Goal: Task Accomplishment & Management: Manage account settings

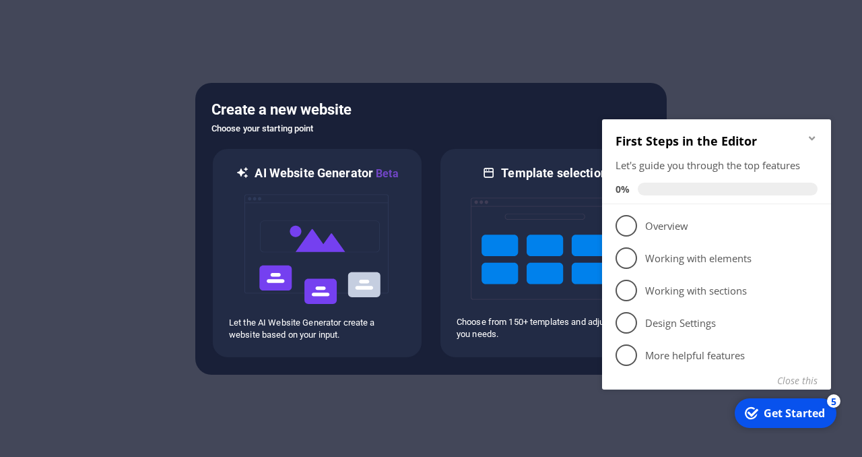
click at [813, 137] on icon "Minimize checklist" at bounding box center [812, 138] width 11 height 11
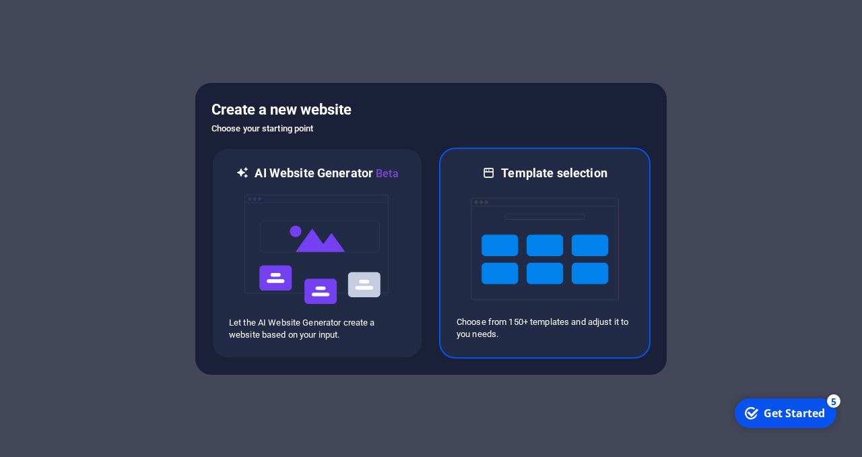
click at [501, 228] on img at bounding box center [545, 248] width 148 height 135
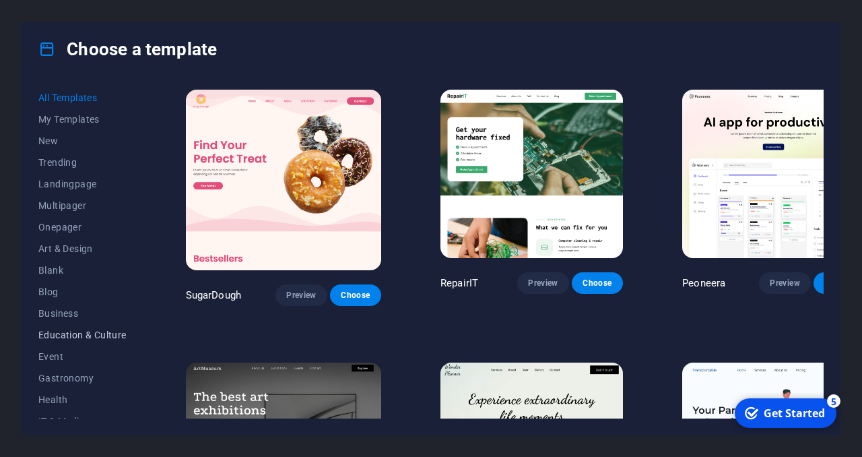
click at [75, 333] on span "Education & Culture" at bounding box center [82, 334] width 88 height 11
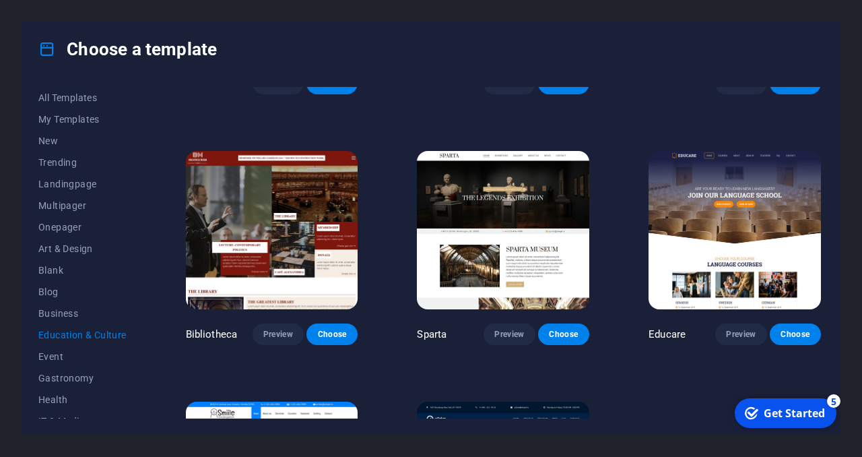
scroll to position [201, 0]
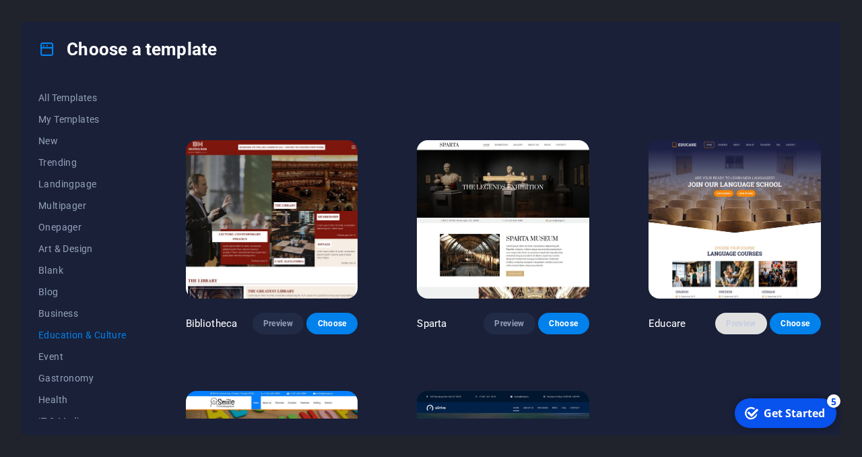
click at [730, 323] on span "Preview" at bounding box center [741, 323] width 30 height 11
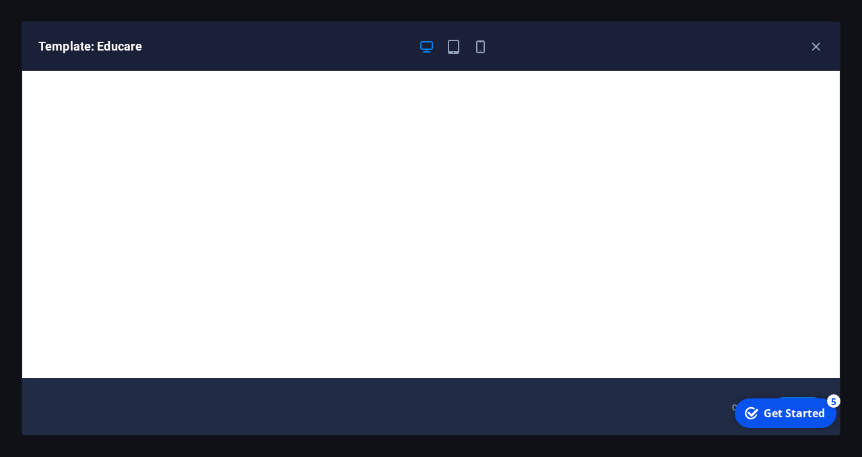
scroll to position [0, 0]
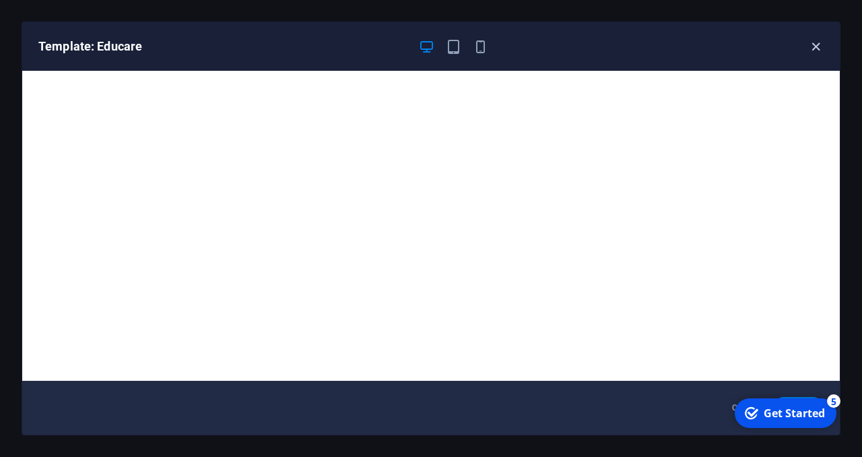
click at [814, 46] on icon "button" at bounding box center [815, 46] width 15 height 15
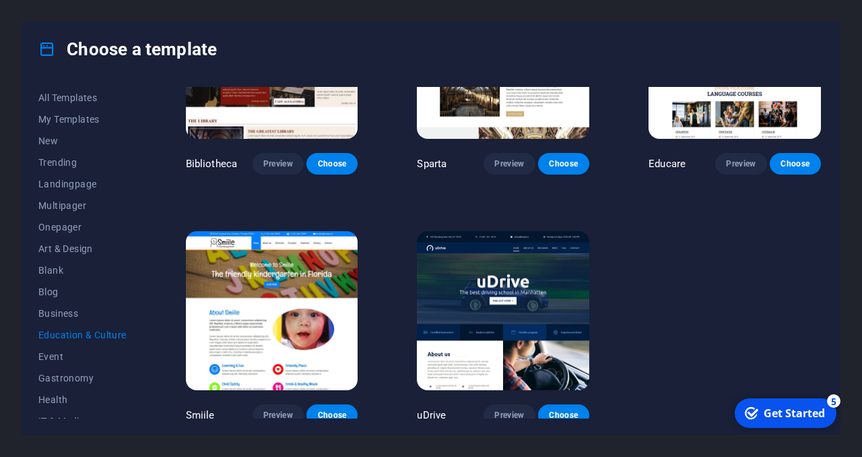
scroll to position [362, 0]
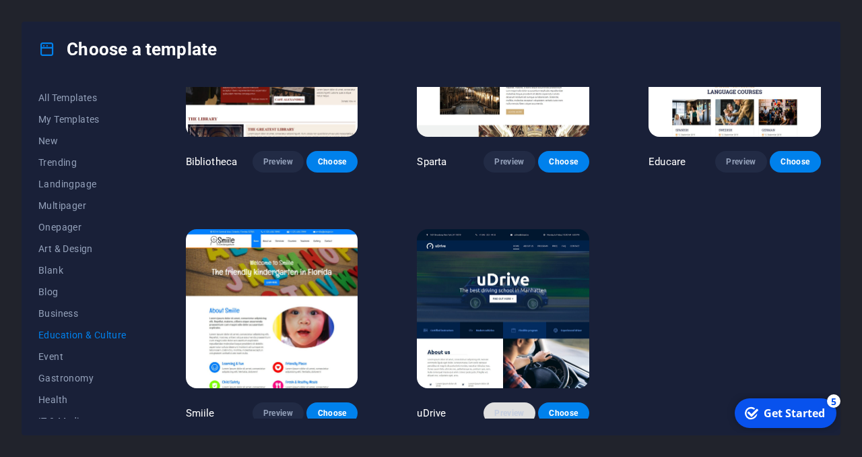
click at [511, 408] on span "Preview" at bounding box center [509, 413] width 30 height 11
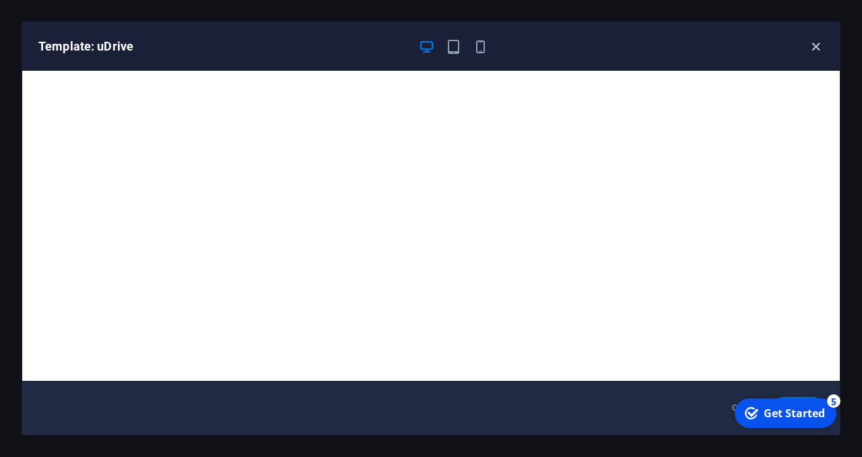
click at [811, 43] on icon "button" at bounding box center [815, 46] width 15 height 15
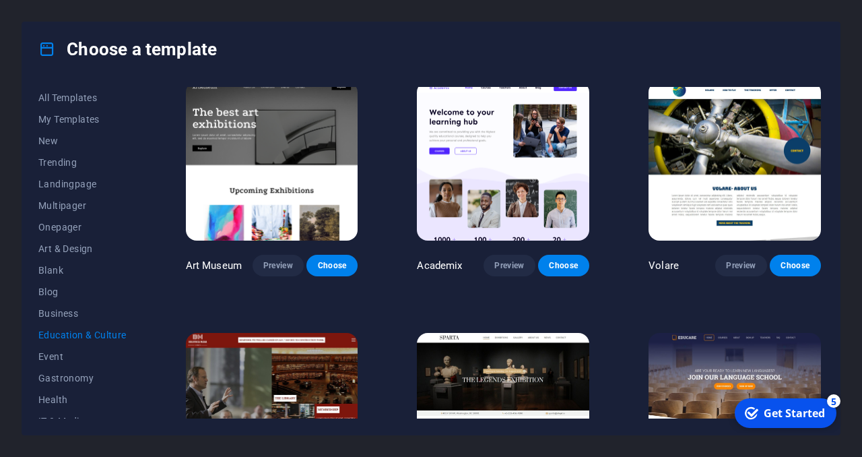
scroll to position [0, 0]
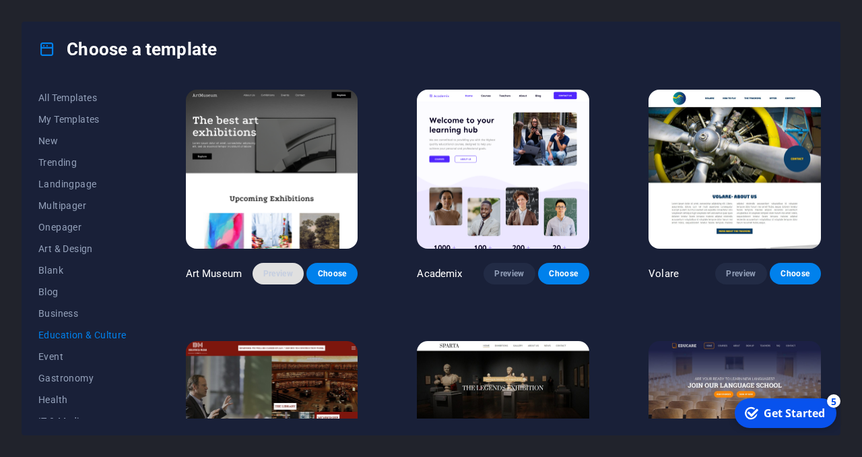
click at [278, 269] on span "Preview" at bounding box center [278, 273] width 30 height 11
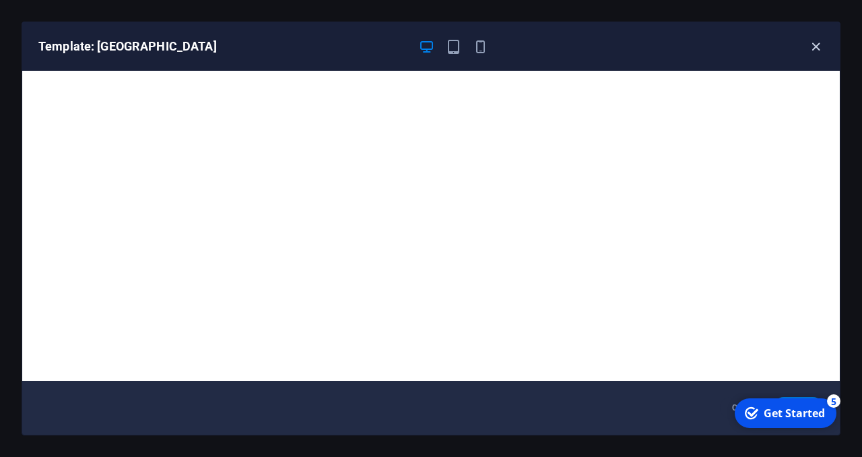
click at [816, 40] on icon "button" at bounding box center [815, 46] width 15 height 15
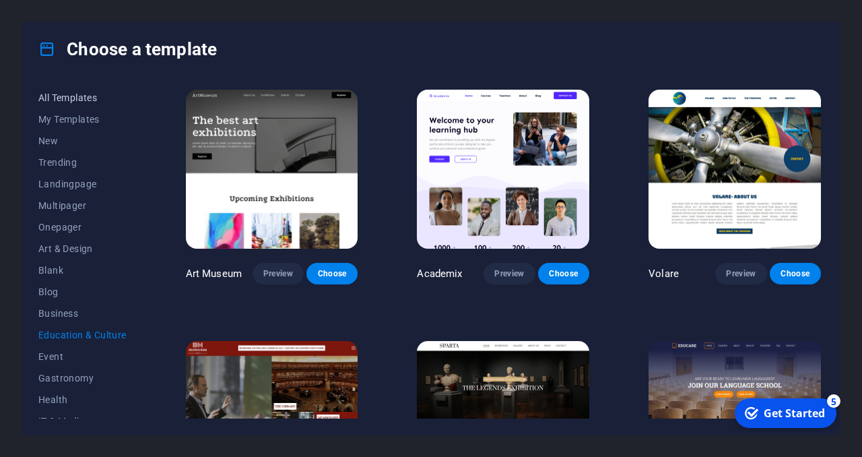
click at [67, 94] on span "All Templates" at bounding box center [82, 97] width 88 height 11
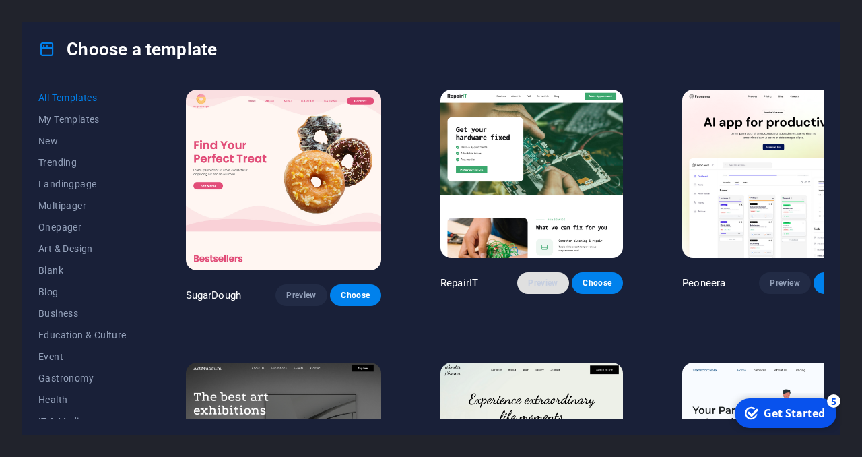
click at [528, 278] on span "Preview" at bounding box center [543, 283] width 30 height 11
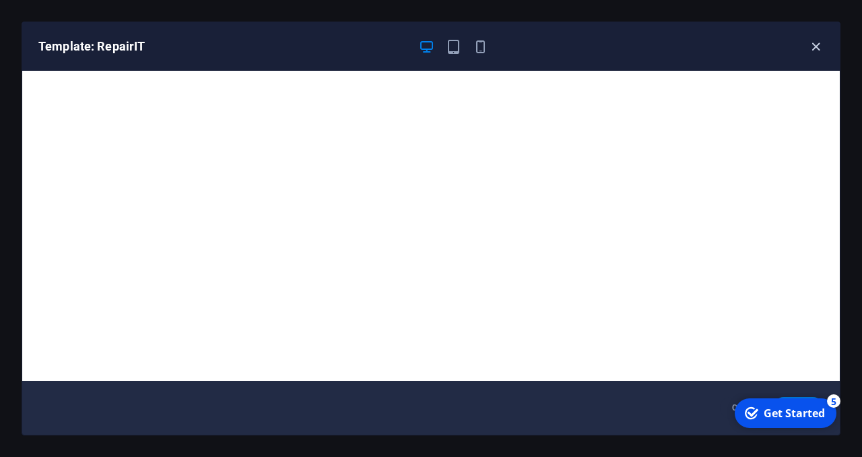
click at [819, 42] on icon "button" at bounding box center [815, 46] width 15 height 15
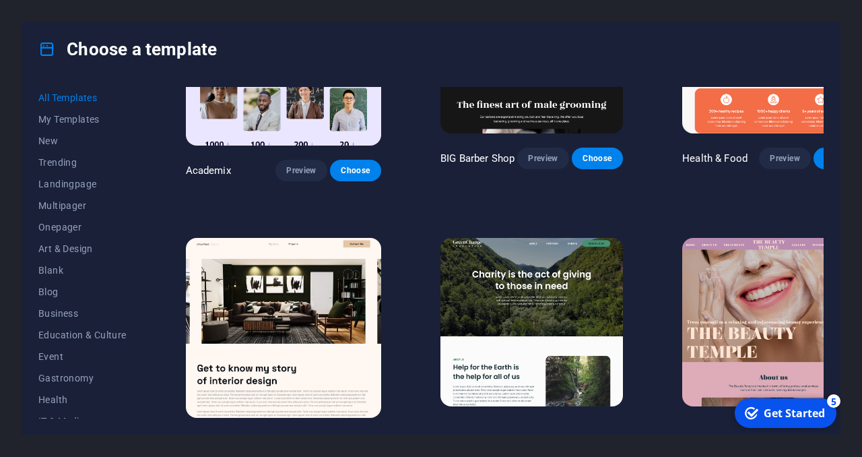
scroll to position [1216, 0]
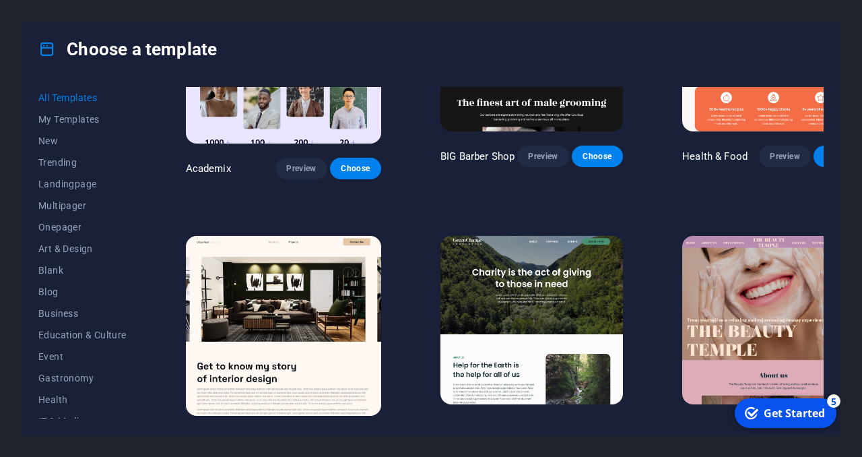
click at [480, 289] on img at bounding box center [532, 320] width 183 height 168
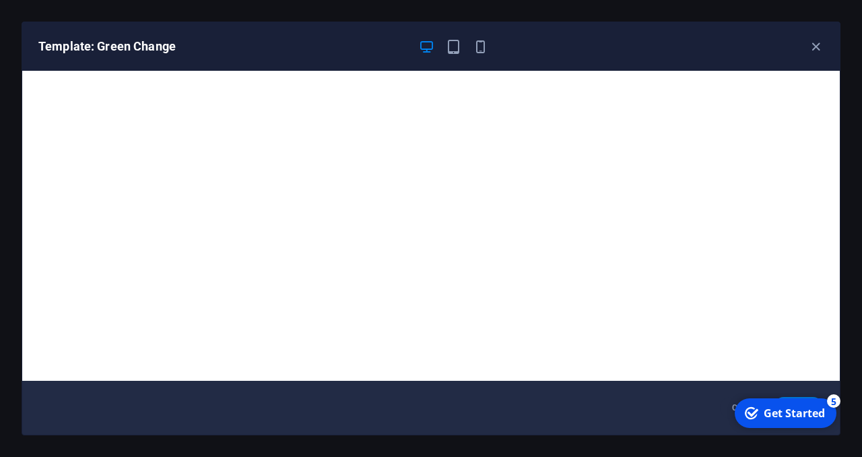
scroll to position [1, 0]
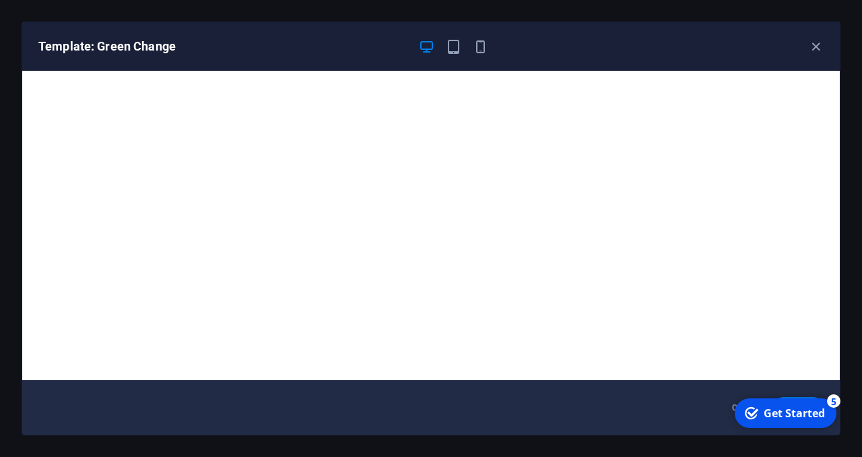
click at [452, 36] on div "Template: Green Change" at bounding box center [431, 46] width 818 height 48
click at [452, 42] on icon "button" at bounding box center [453, 46] width 15 height 15
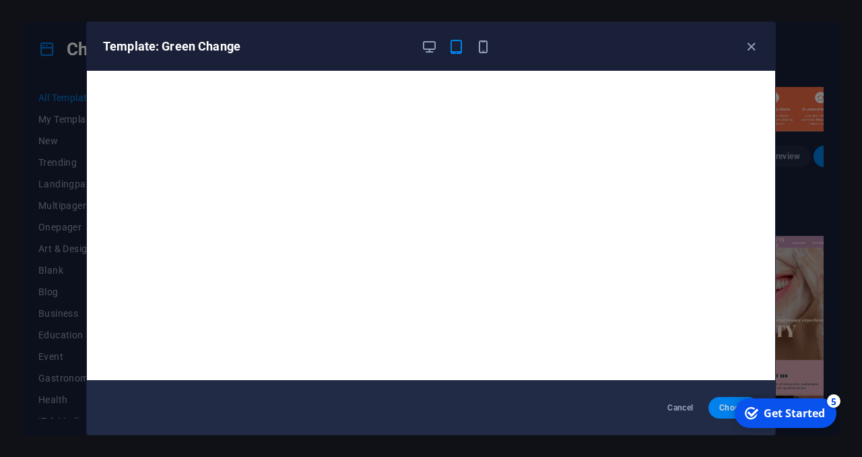
click at [725, 406] on span "Choose" at bounding box center [733, 407] width 29 height 11
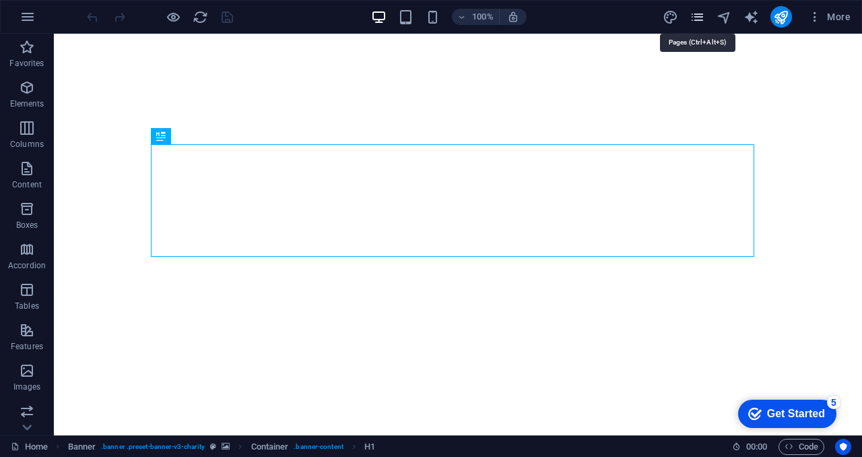
click at [703, 20] on icon "pages" at bounding box center [697, 16] width 15 height 15
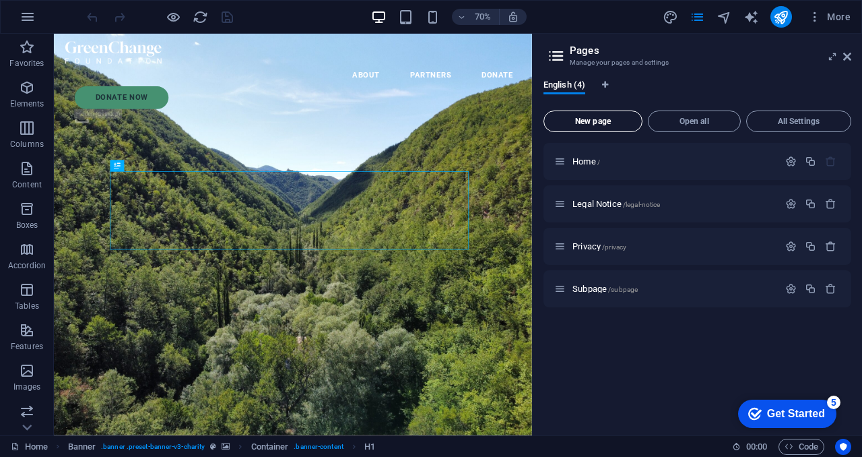
click at [602, 117] on span "New page" at bounding box center [593, 121] width 87 height 8
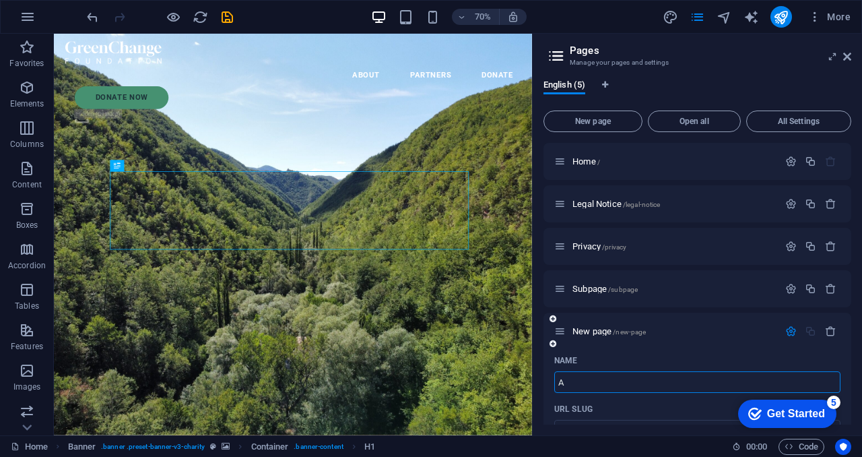
type input "Ab"
type input "/a"
type input "About"
type input "/about"
type input "About us"
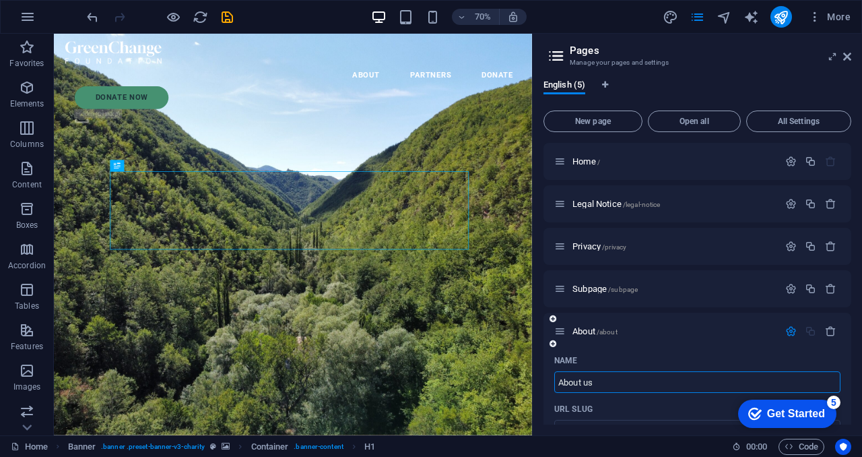
type input "/about-us"
type input "About"
type input "/about"
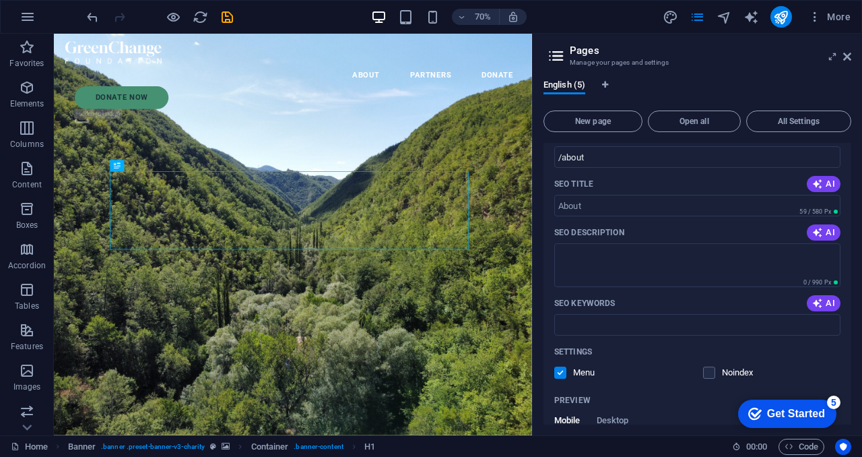
scroll to position [400, 0]
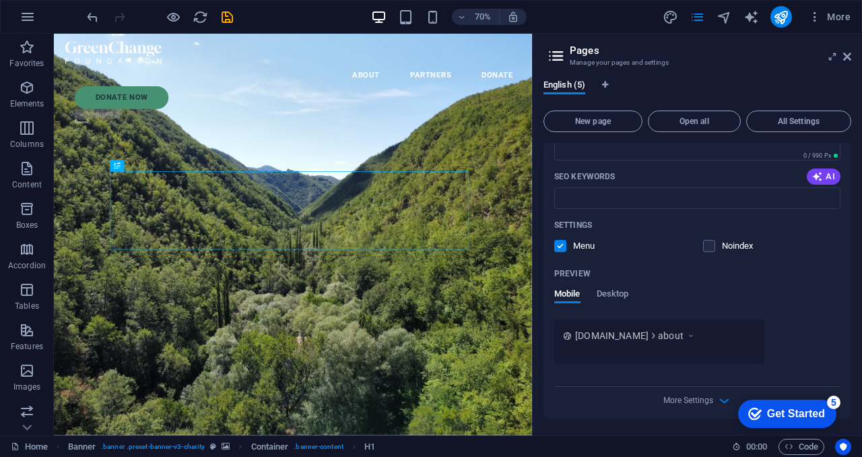
type input "About"
click at [827, 405] on div "checkmark Get Started 5" at bounding box center [787, 413] width 98 height 28
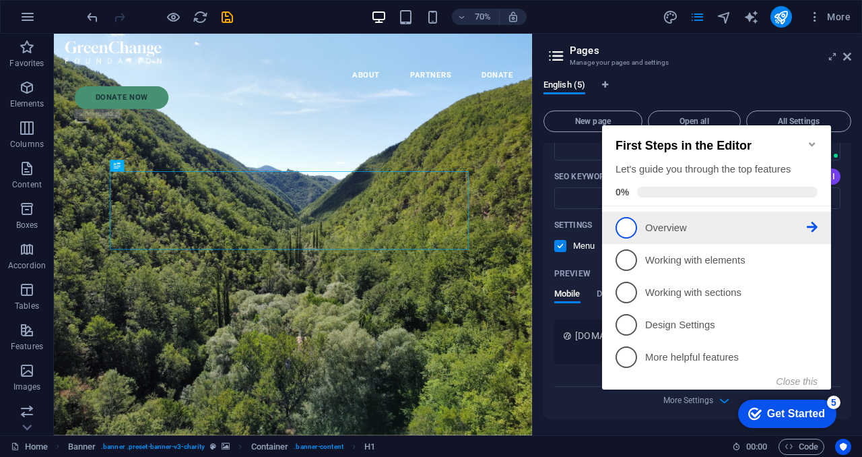
click at [624, 221] on span "1" at bounding box center [627, 228] width 22 height 22
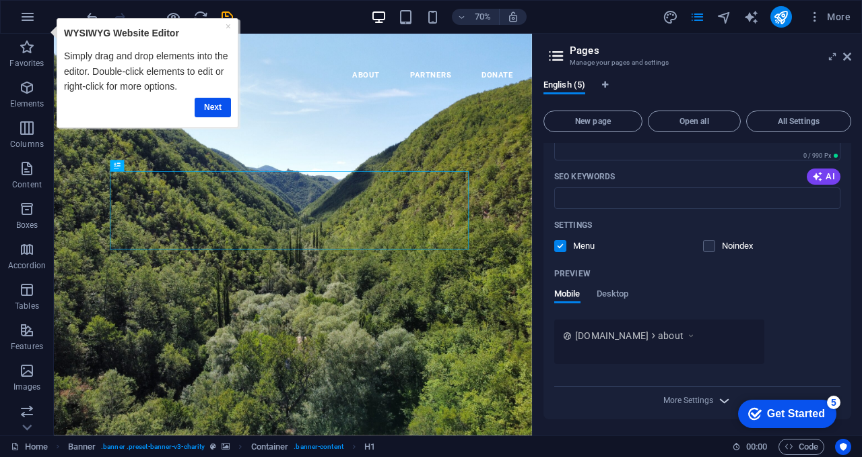
click at [717, 401] on icon "button" at bounding box center [724, 400] width 15 height 15
click at [717, 401] on div "Meta tags" at bounding box center [697, 392] width 286 height 22
click at [717, 402] on textarea "Meta tags ​" at bounding box center [697, 424] width 286 height 44
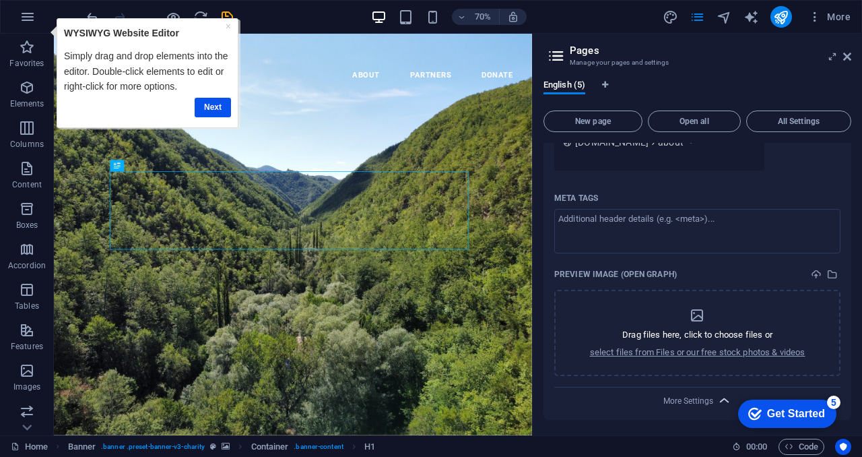
click at [719, 397] on icon "button" at bounding box center [724, 400] width 15 height 15
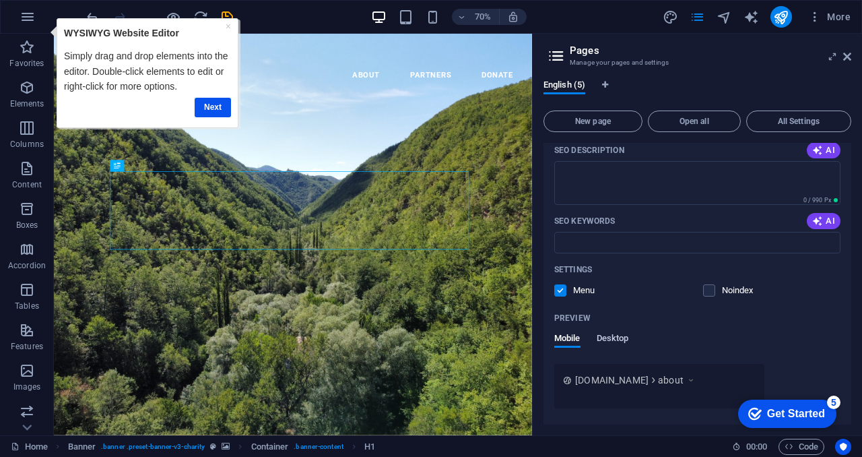
scroll to position [356, 0]
click at [608, 334] on span "Desktop" at bounding box center [613, 338] width 32 height 19
click at [567, 335] on span "Mobile" at bounding box center [567, 338] width 26 height 19
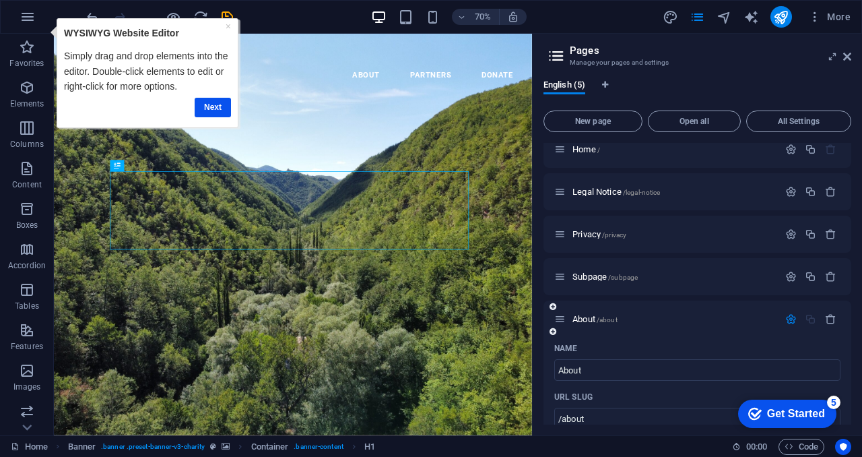
scroll to position [0, 0]
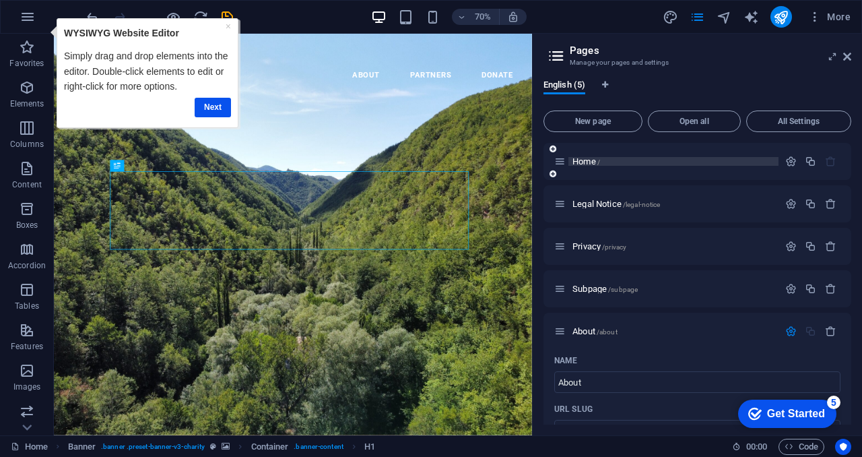
click at [581, 165] on span "Home /" at bounding box center [587, 161] width 28 height 10
click at [705, 119] on span "Open all" at bounding box center [694, 121] width 81 height 8
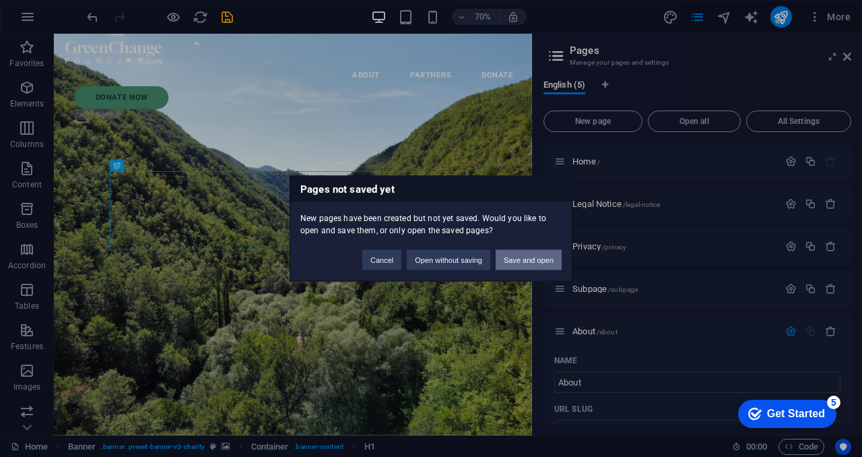
click at [509, 261] on button "Save and open" at bounding box center [529, 260] width 66 height 20
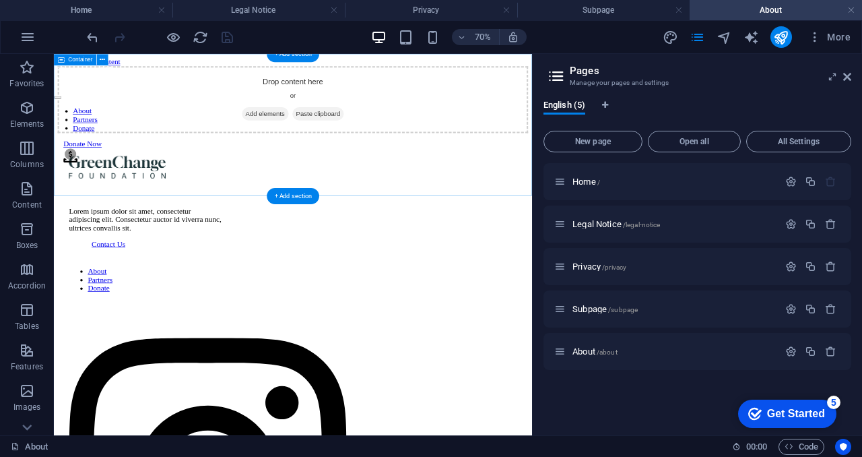
click at [381, 149] on span "Add elements" at bounding box center [356, 139] width 67 height 19
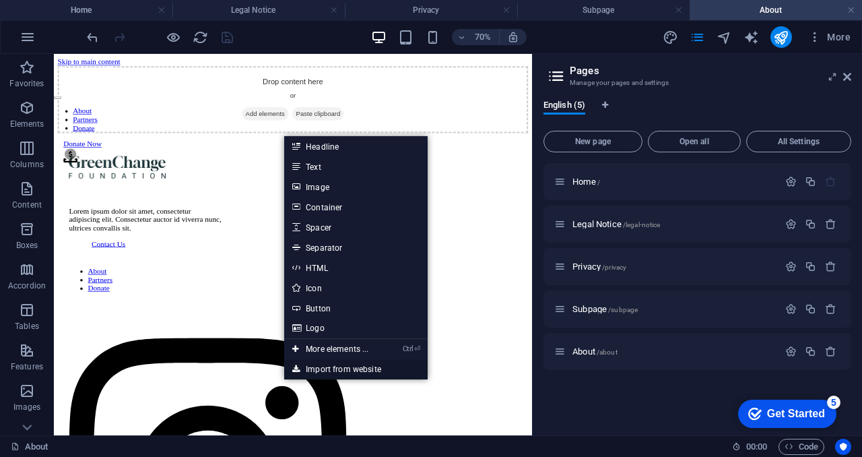
click at [353, 367] on link "Import from website" at bounding box center [355, 369] width 143 height 20
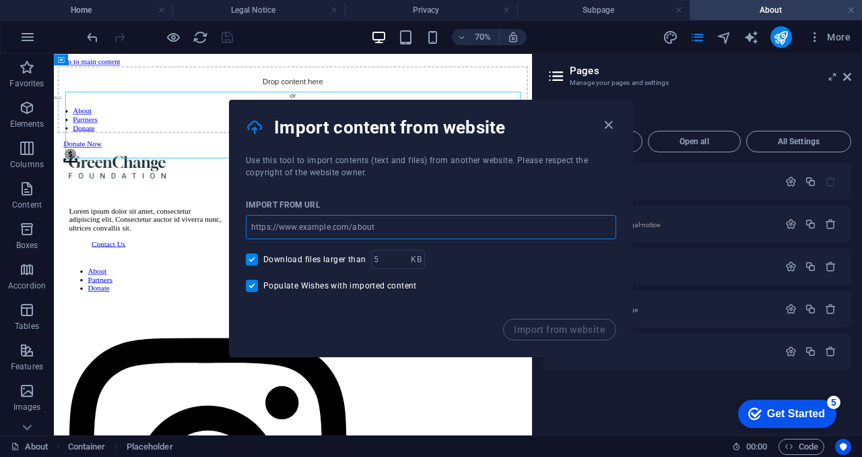
click at [441, 236] on input "url" at bounding box center [431, 227] width 370 height 24
type input "[DOMAIN_NAME]"
click at [559, 322] on button "Import from website" at bounding box center [559, 330] width 113 height 22
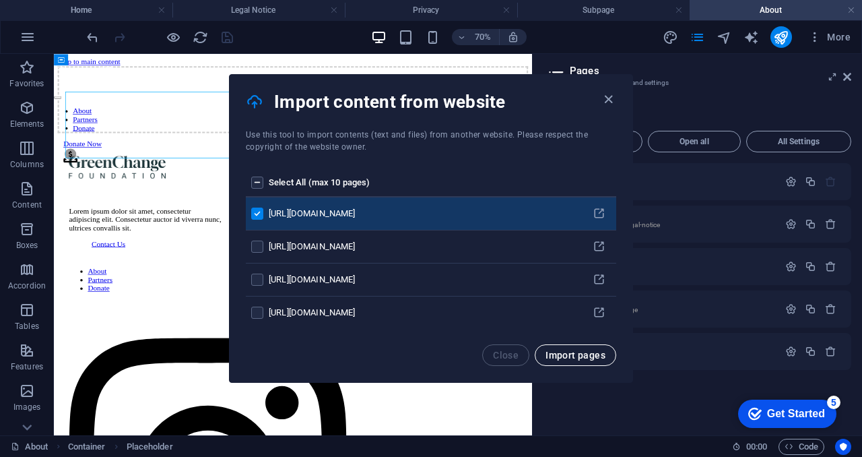
click at [571, 354] on span "Import pages" at bounding box center [576, 355] width 60 height 11
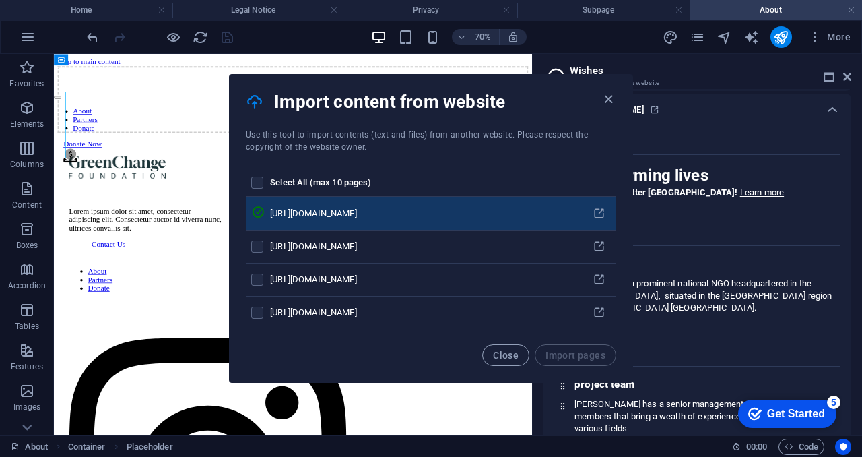
scroll to position [146, 0]
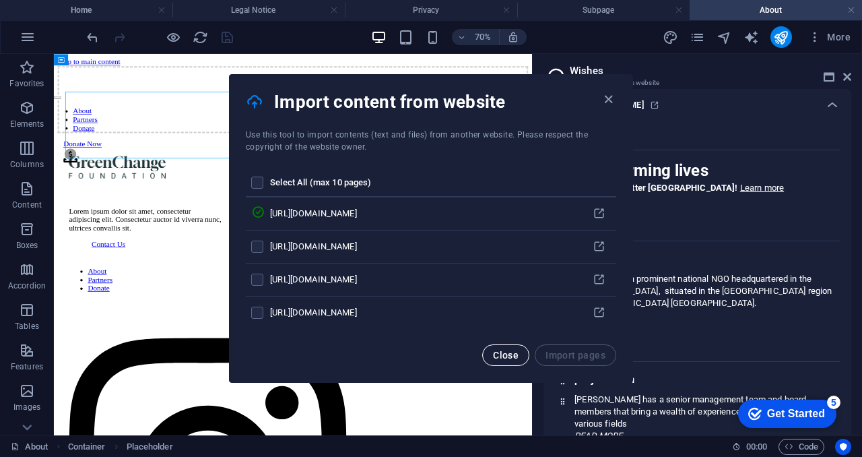
click at [515, 364] on button "Close" at bounding box center [505, 355] width 47 height 22
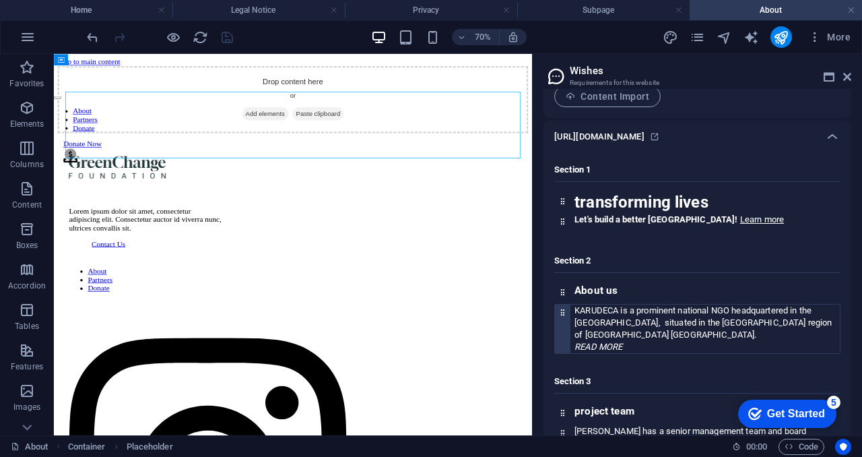
scroll to position [0, 0]
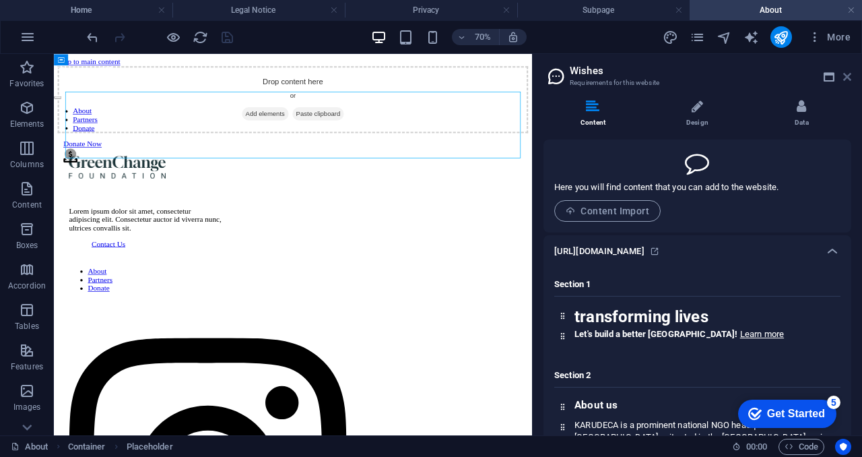
click at [851, 77] on icon at bounding box center [847, 76] width 8 height 11
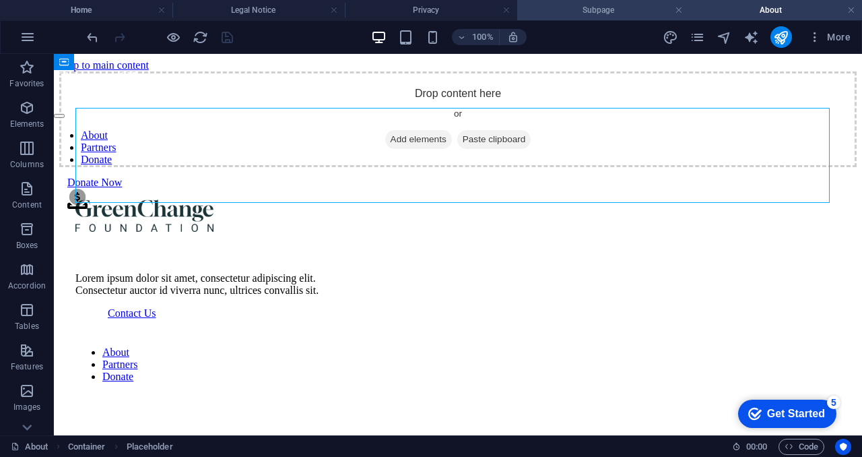
click at [618, 5] on h4 "Subpage" at bounding box center [603, 10] width 172 height 15
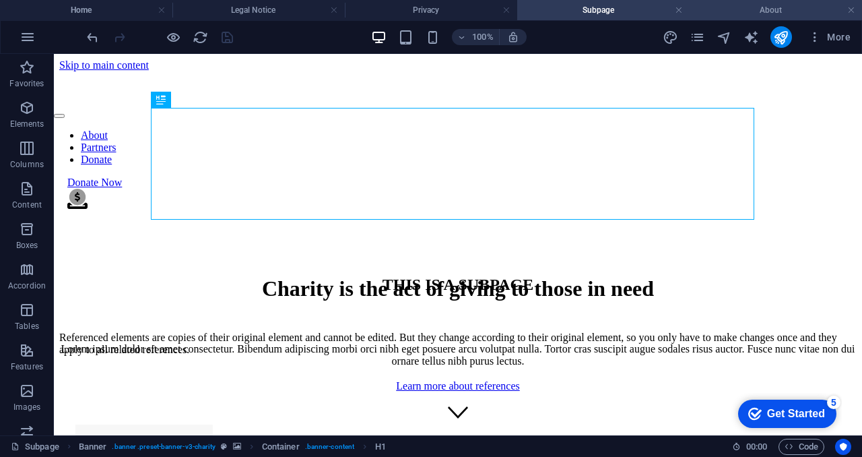
click at [748, 18] on li "About" at bounding box center [776, 10] width 172 height 20
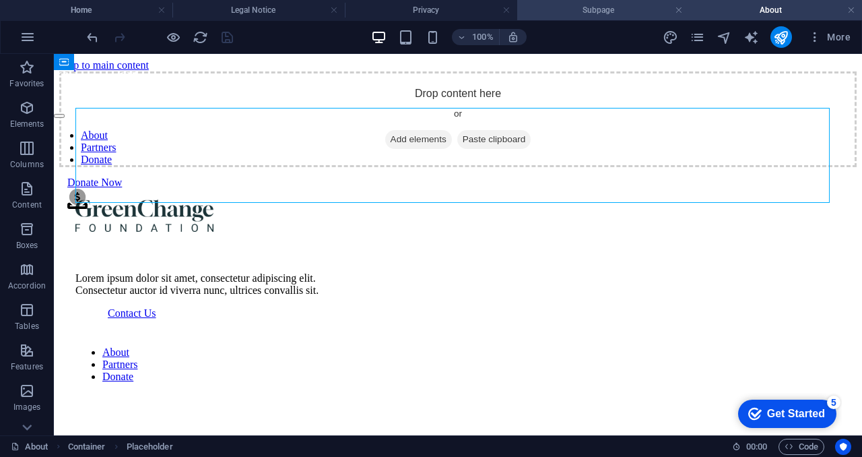
click at [597, 14] on h4 "Subpage" at bounding box center [603, 10] width 172 height 15
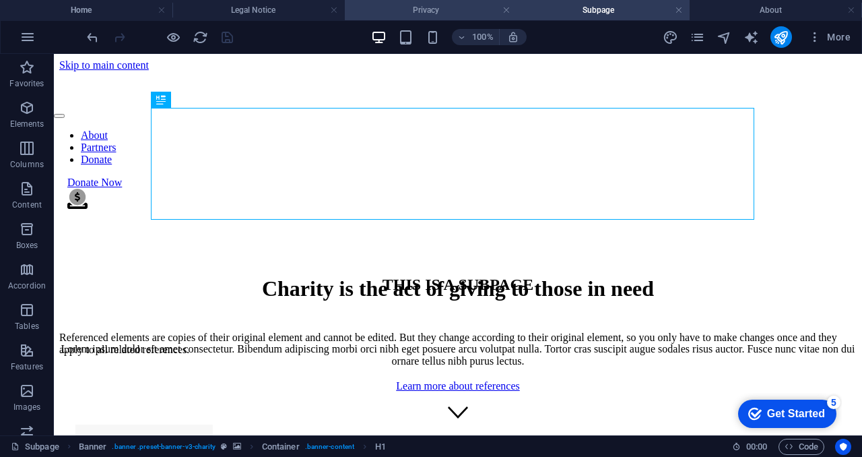
click at [466, 7] on h4 "Privacy" at bounding box center [431, 10] width 172 height 15
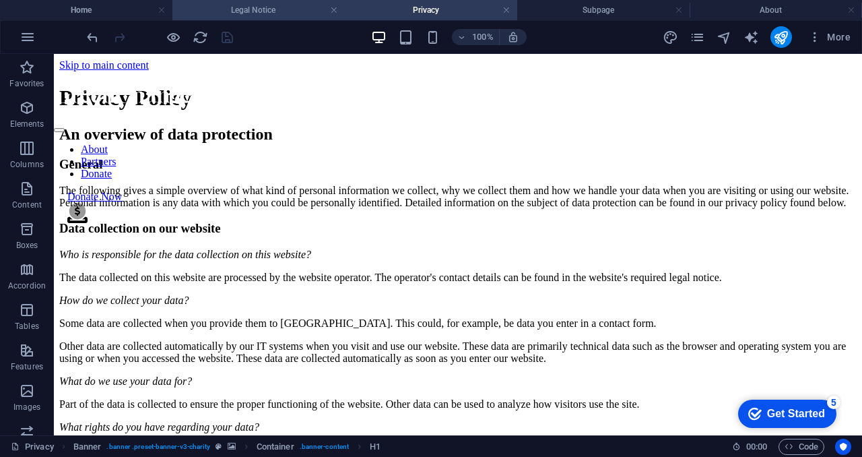
click at [282, 11] on h4 "Legal Notice" at bounding box center [258, 10] width 172 height 15
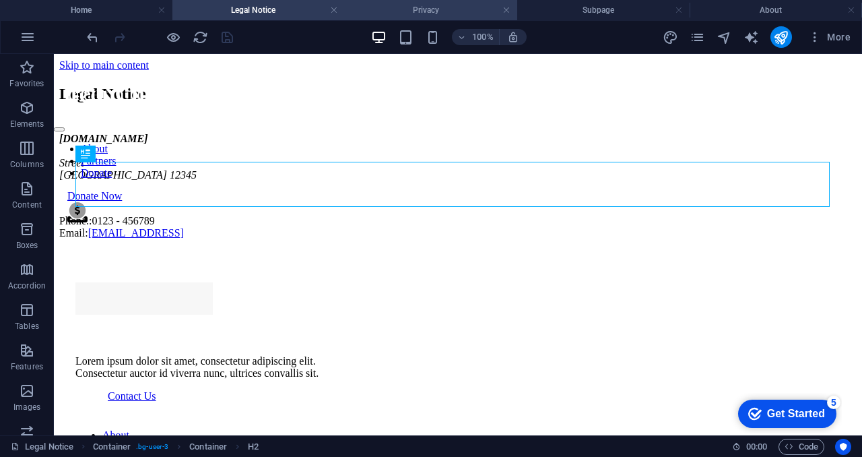
click at [427, 5] on h4 "Privacy" at bounding box center [431, 10] width 172 height 15
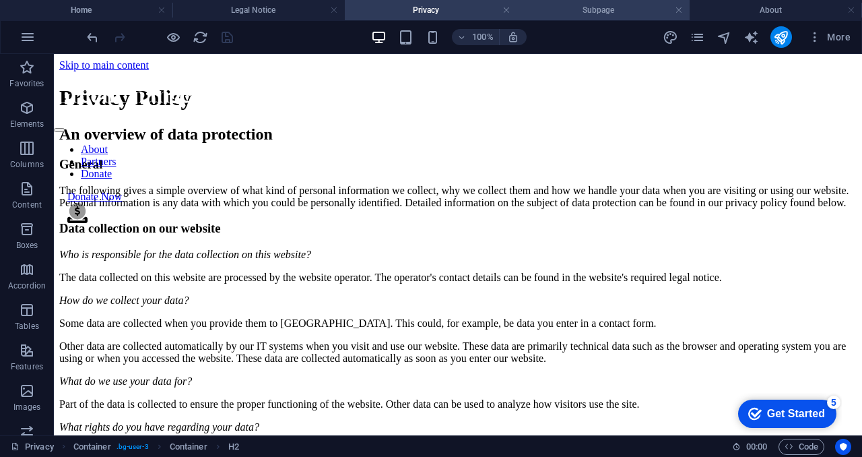
click at [582, 3] on h4 "Subpage" at bounding box center [603, 10] width 172 height 15
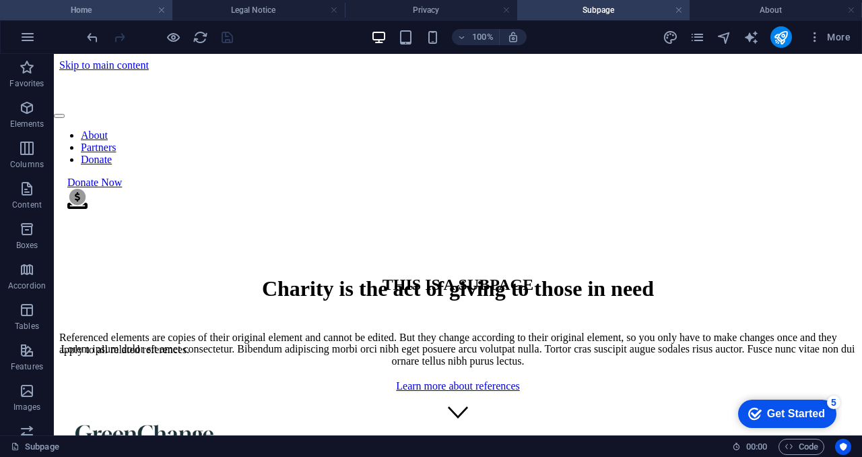
drag, startPoint x: 97, startPoint y: 22, endPoint x: 109, endPoint y: 15, distance: 13.6
click at [109, 54] on div "Home Legal Notice Privacy Subpage About Favorites Elements Columns Content Boxe…" at bounding box center [431, 244] width 862 height 381
click at [109, 15] on h4 "Home" at bounding box center [86, 10] width 172 height 15
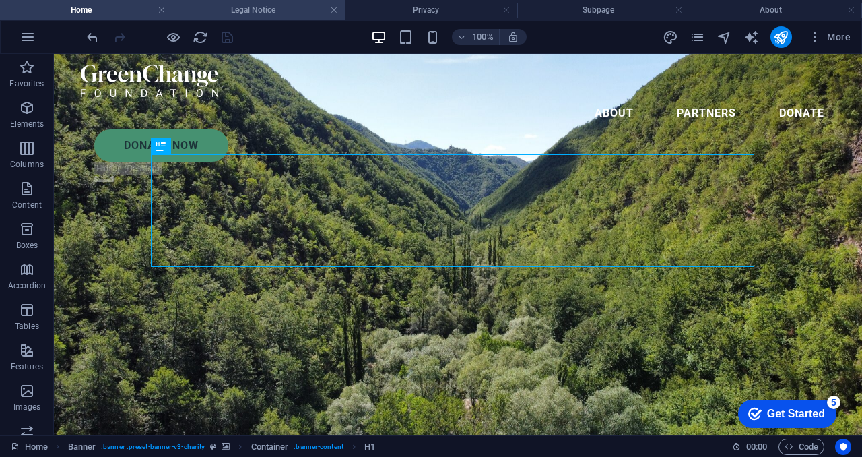
click at [253, 7] on h4 "Legal Notice" at bounding box center [258, 10] width 172 height 15
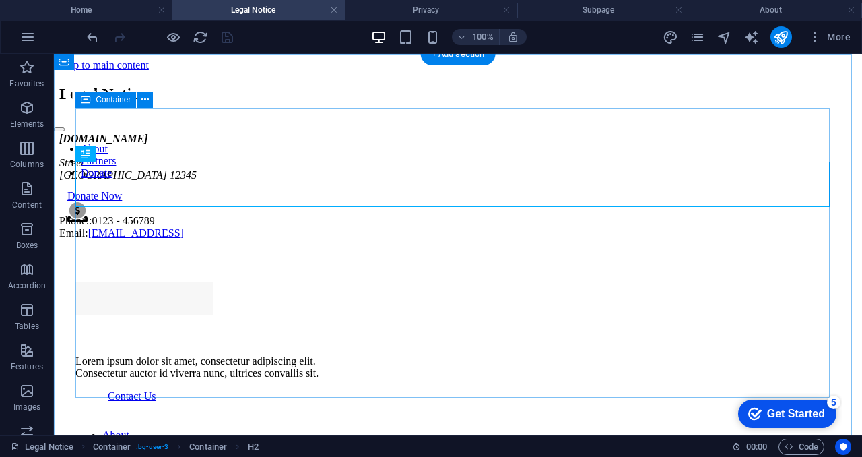
click at [289, 108] on div "Legal Notice geocegermanyopportunitycentre.org Street Berlin 12345 Phone.: 0123…" at bounding box center [458, 162] width 798 height 154
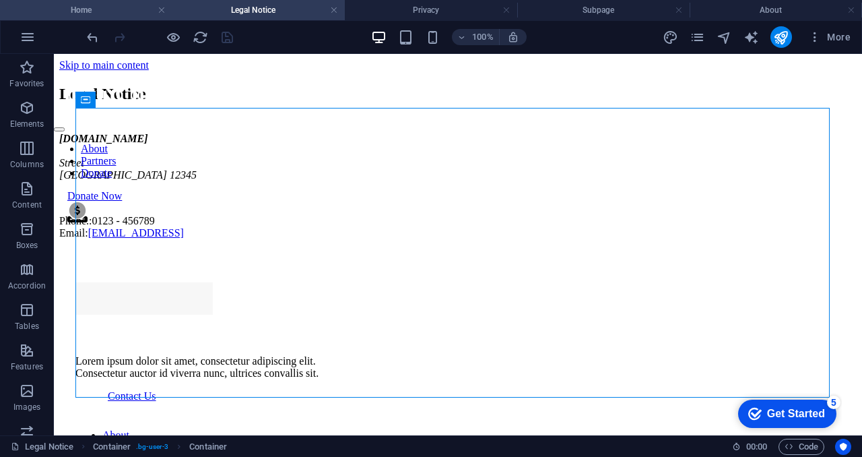
click at [125, 13] on h4 "Home" at bounding box center [86, 10] width 172 height 15
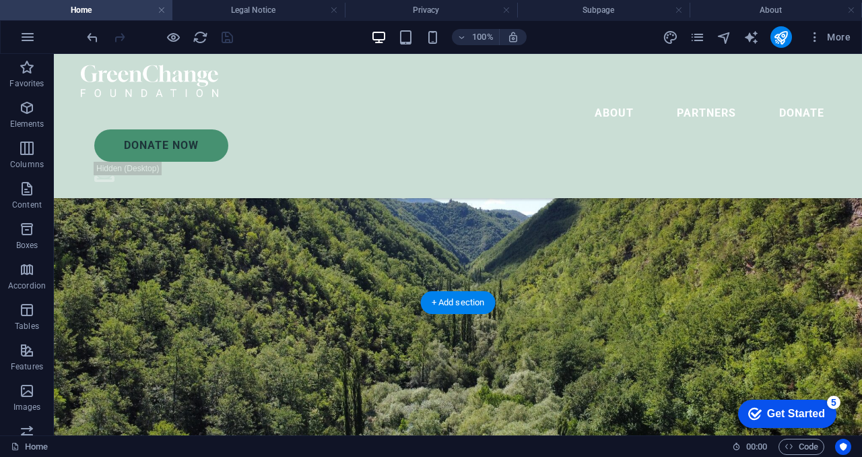
scroll to position [233, 0]
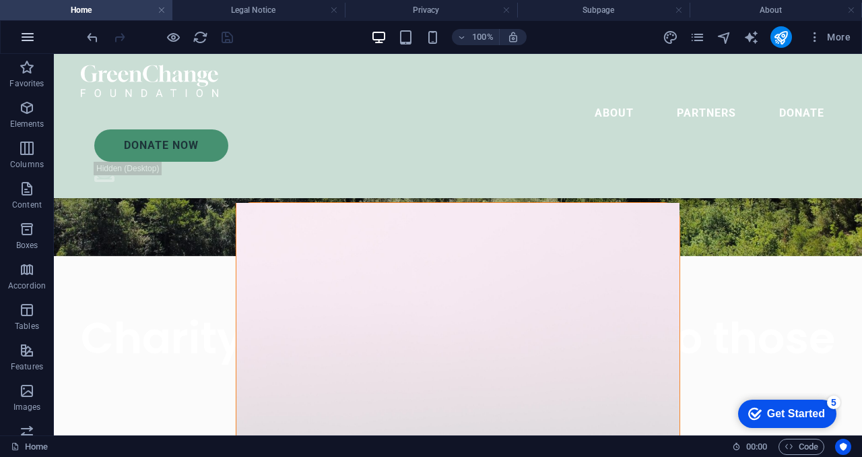
click at [31, 38] on icon "button" at bounding box center [28, 37] width 16 height 16
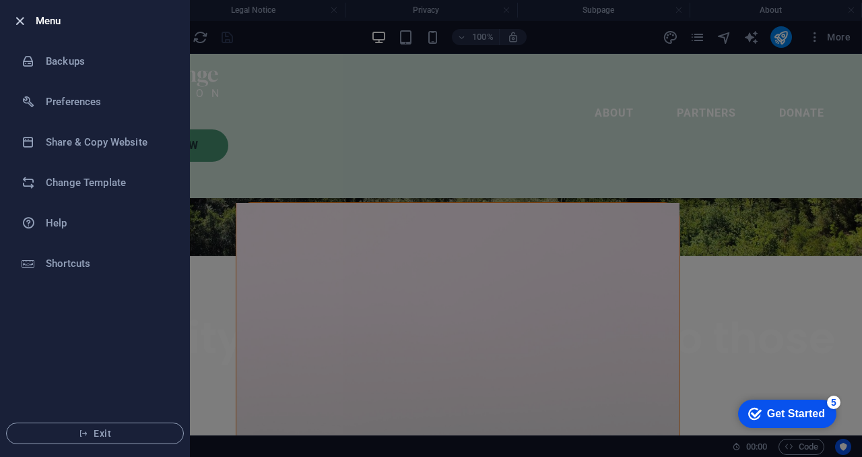
click at [22, 21] on icon "button" at bounding box center [19, 20] width 15 height 15
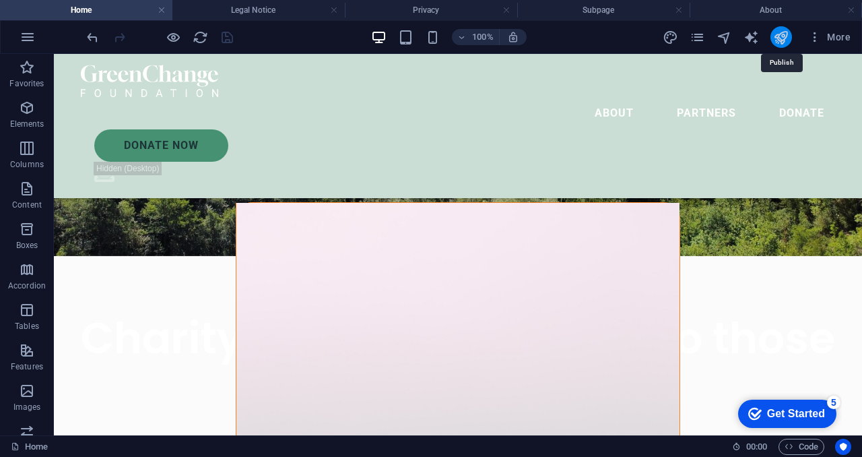
click at [779, 37] on icon "publish" at bounding box center [780, 37] width 15 height 15
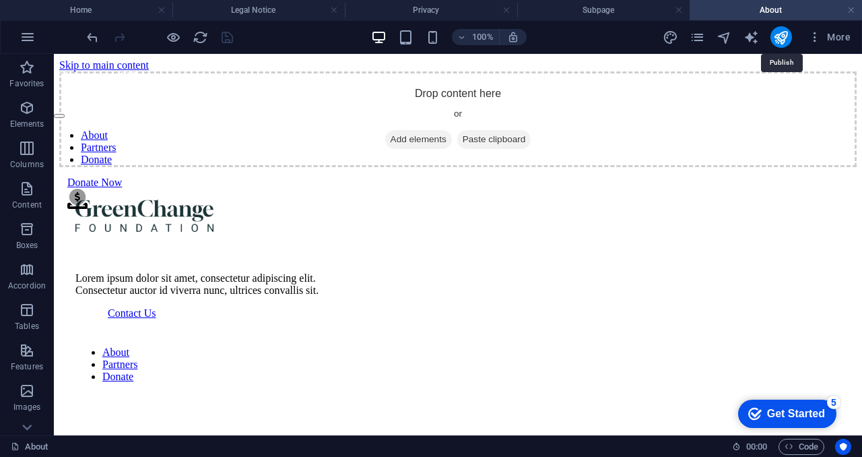
scroll to position [0, 0]
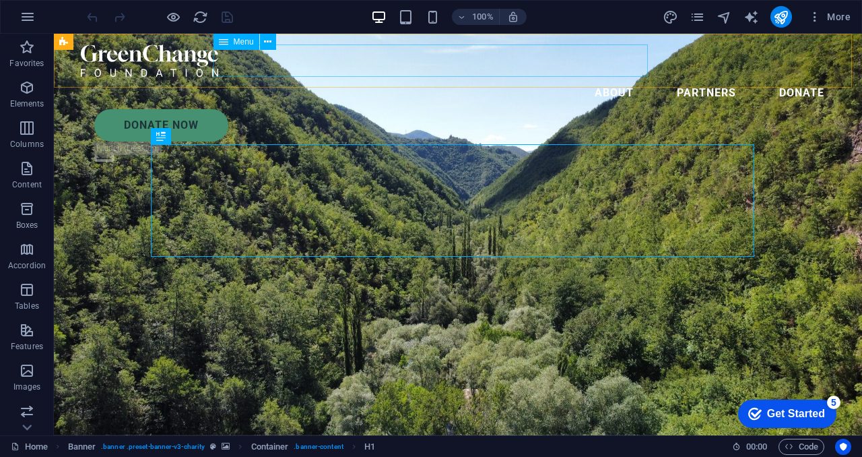
click at [436, 77] on nav "About Partners Donate" at bounding box center [458, 93] width 754 height 32
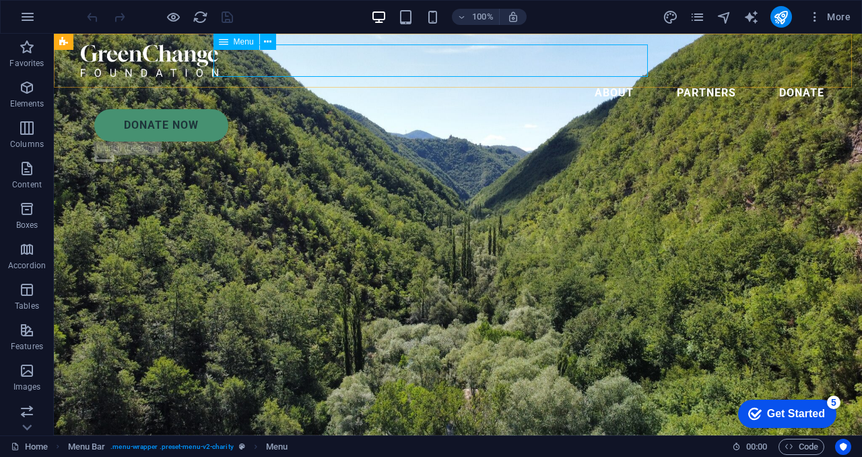
click at [241, 44] on span "Menu" at bounding box center [244, 42] width 20 height 8
click at [267, 42] on icon at bounding box center [267, 42] width 7 height 14
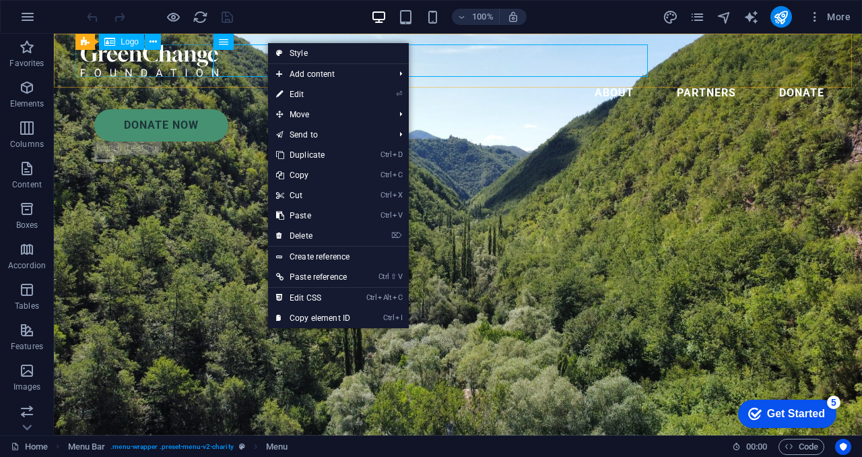
click at [143, 63] on div at bounding box center [458, 60] width 754 height 32
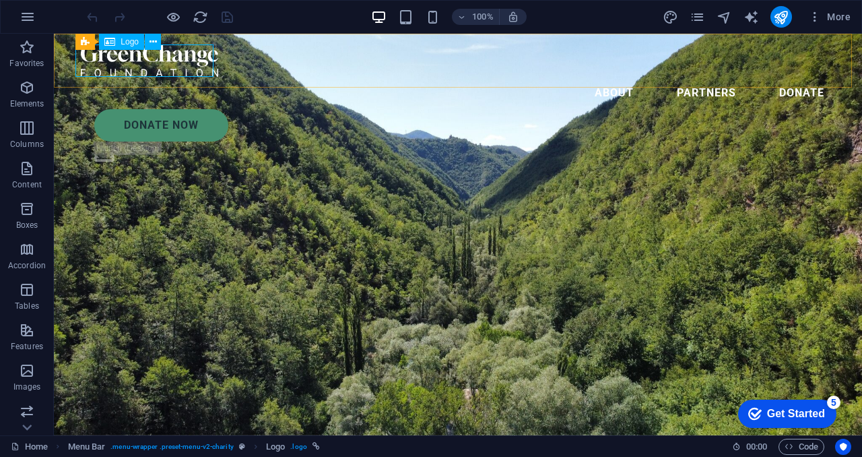
click at [127, 42] on span "Logo" at bounding box center [130, 42] width 18 height 8
click at [151, 42] on icon at bounding box center [153, 42] width 7 height 14
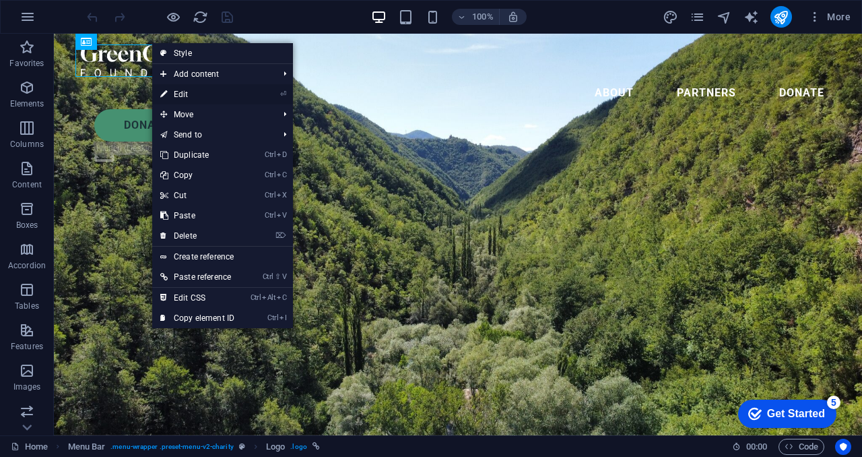
click at [173, 94] on link "⏎ Edit" at bounding box center [197, 94] width 90 height 20
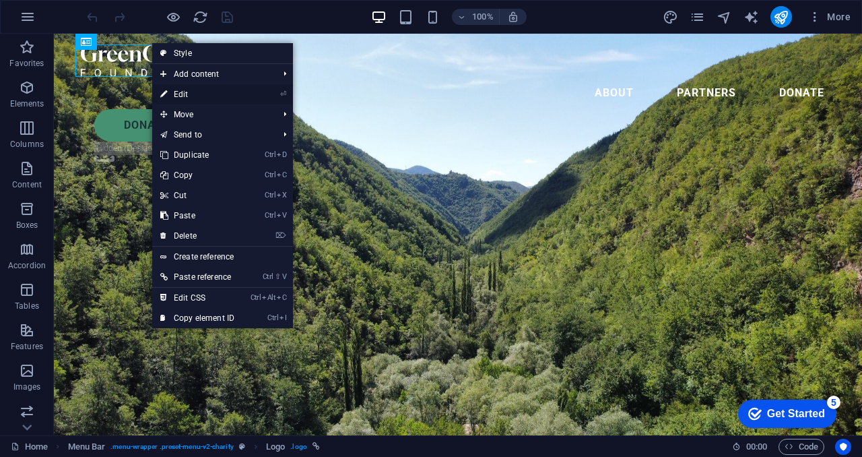
select select "px"
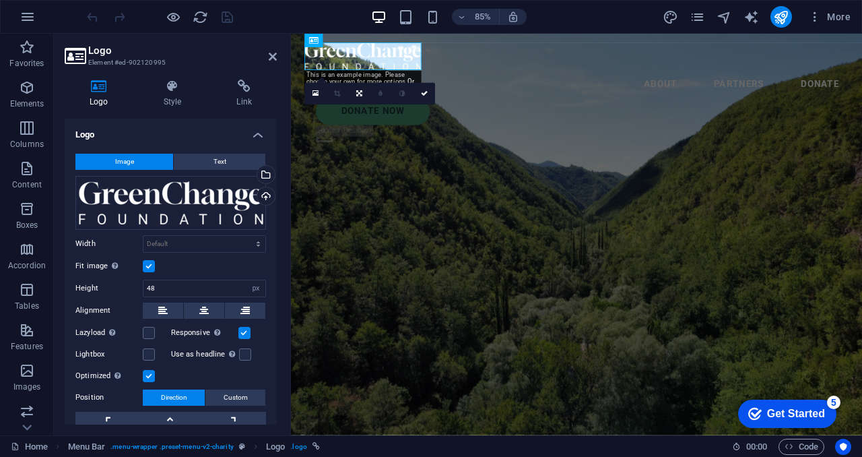
click at [135, 161] on button "Image" at bounding box center [124, 162] width 98 height 16
click at [266, 199] on div "Upload" at bounding box center [265, 197] width 20 height 20
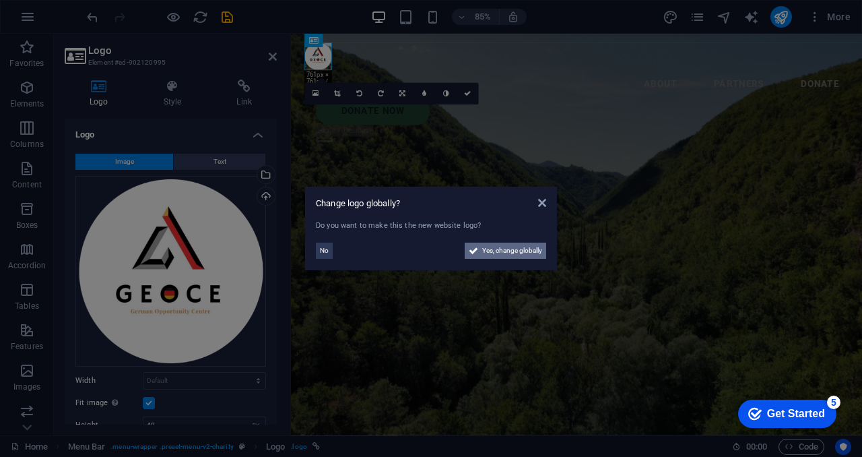
click at [505, 247] on span "Yes, change globally" at bounding box center [512, 250] width 60 height 16
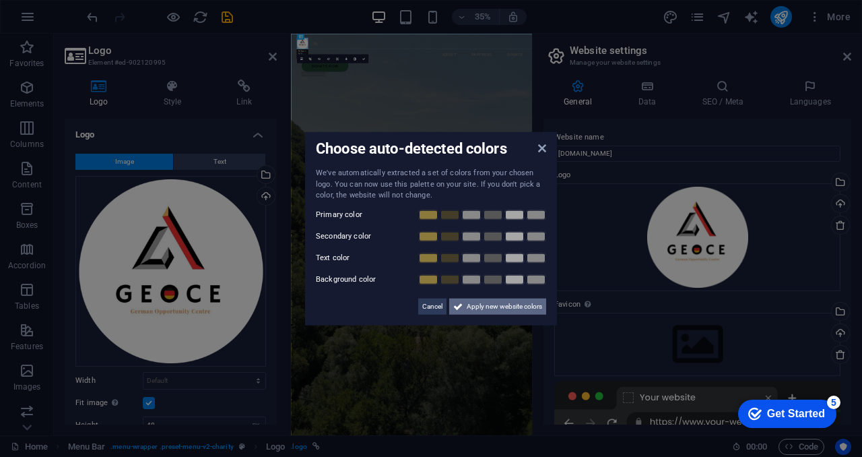
click at [515, 304] on span "Apply new website colors" at bounding box center [504, 306] width 75 height 16
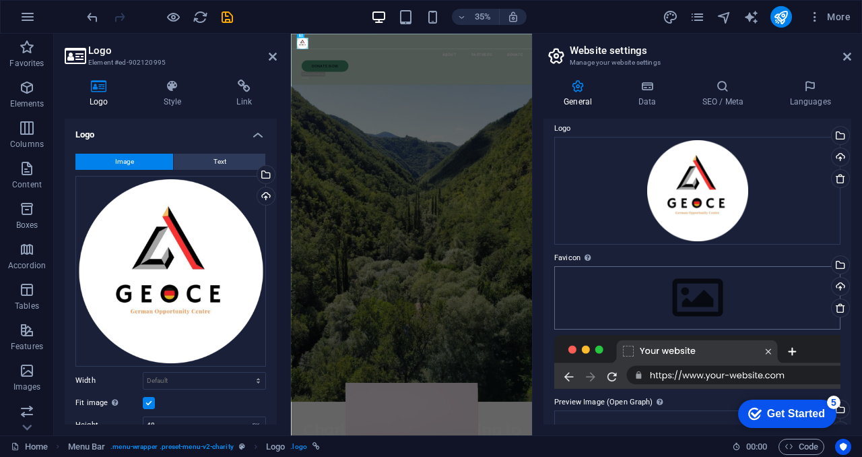
scroll to position [31, 0]
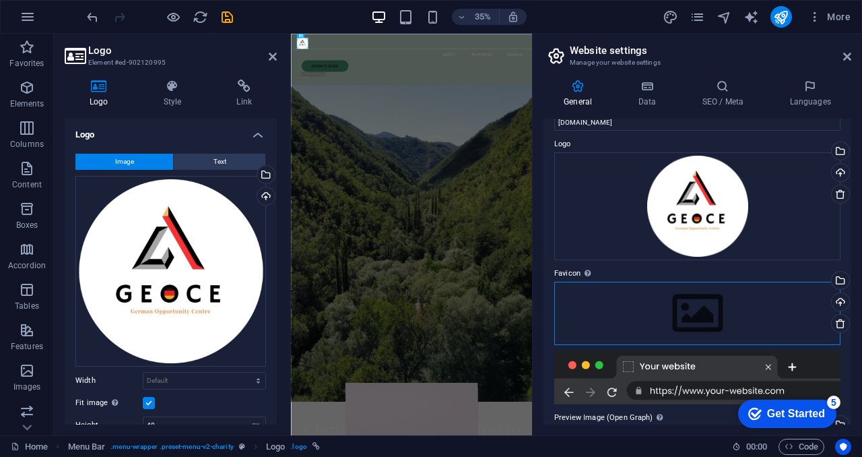
click at [692, 312] on div "Drag files here, click to choose files or select files from Files or our free s…" at bounding box center [697, 313] width 286 height 63
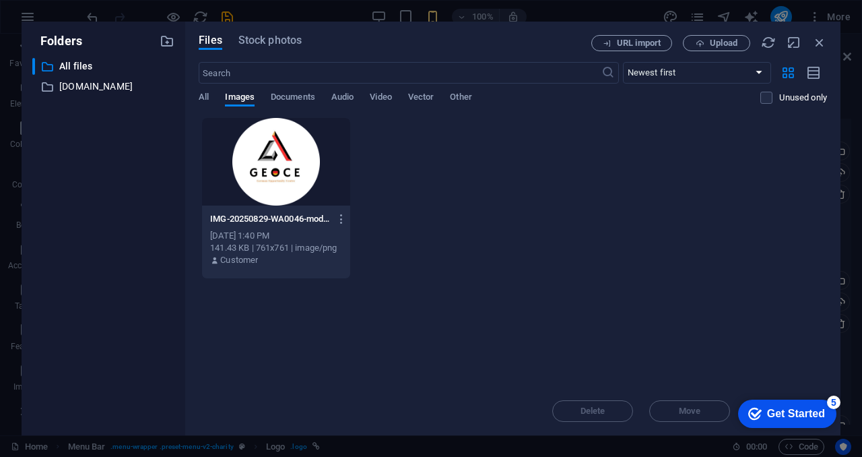
click at [271, 176] on div at bounding box center [276, 162] width 148 height 88
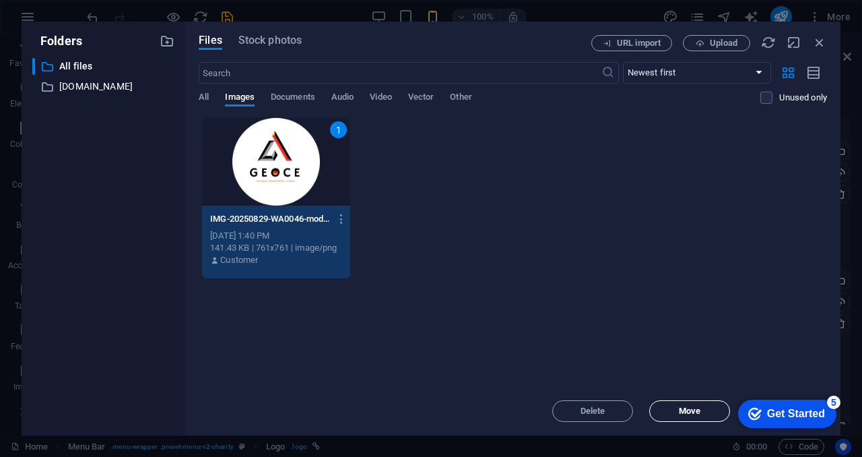
click at [700, 413] on span "Move" at bounding box center [690, 411] width 22 height 8
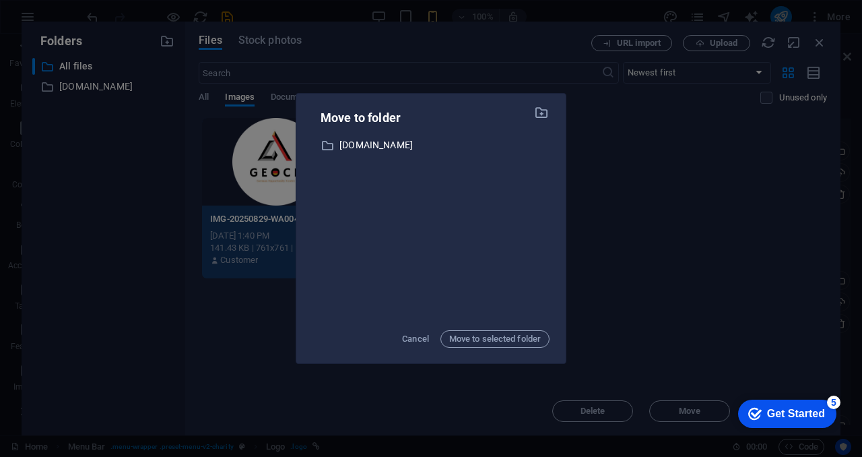
click at [593, 174] on div "Move to folder ​ karudeca.or.tz karudeca.or.tz Cancel Move to selected folder" at bounding box center [431, 228] width 862 height 457
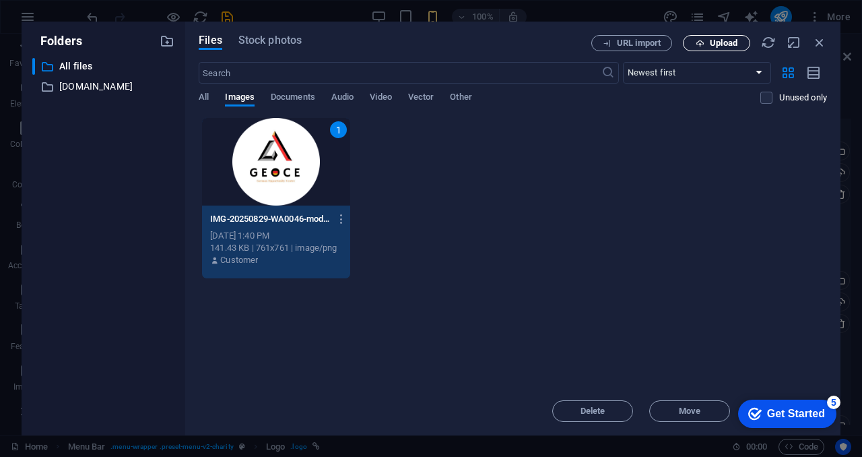
click at [713, 42] on span "Upload" at bounding box center [724, 43] width 28 height 8
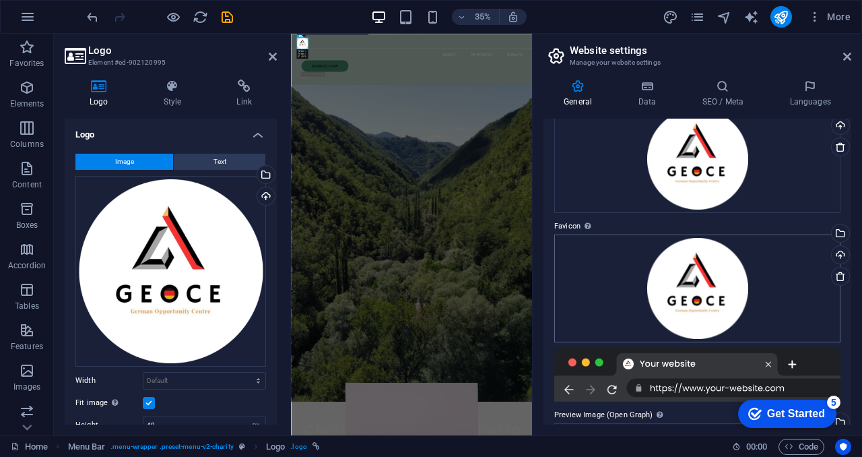
scroll to position [0, 0]
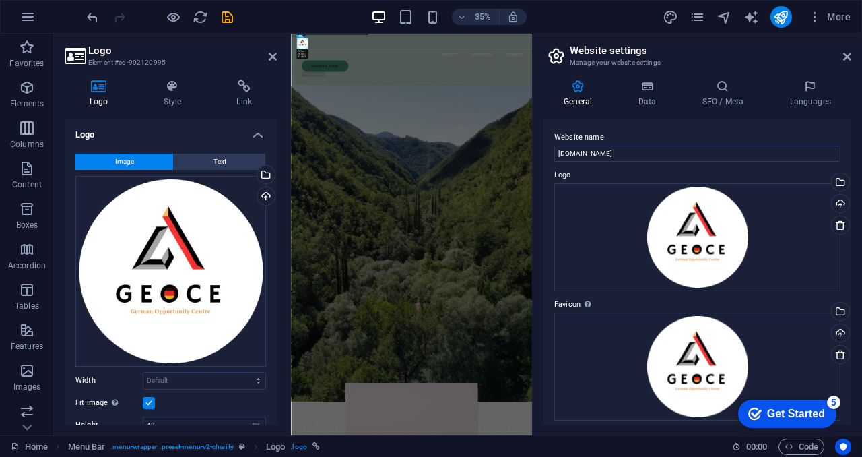
click at [792, 22] on div at bounding box center [782, 17] width 22 height 22
click at [781, 20] on icon "publish" at bounding box center [780, 16] width 15 height 15
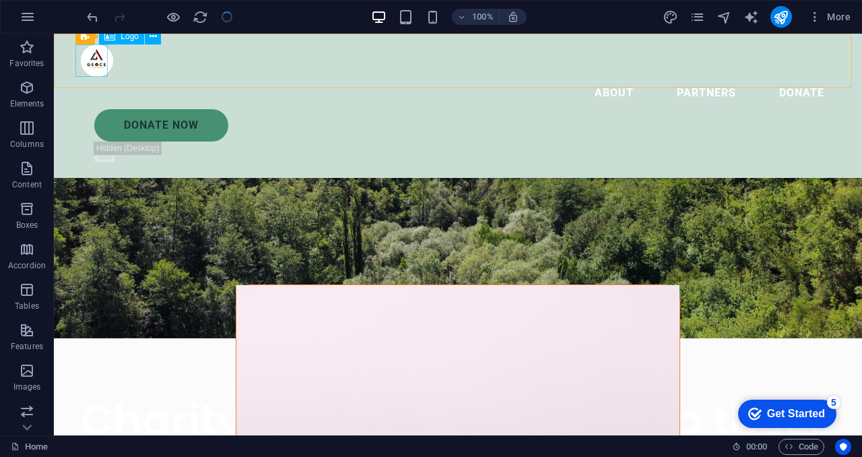
click at [98, 65] on div at bounding box center [458, 60] width 754 height 32
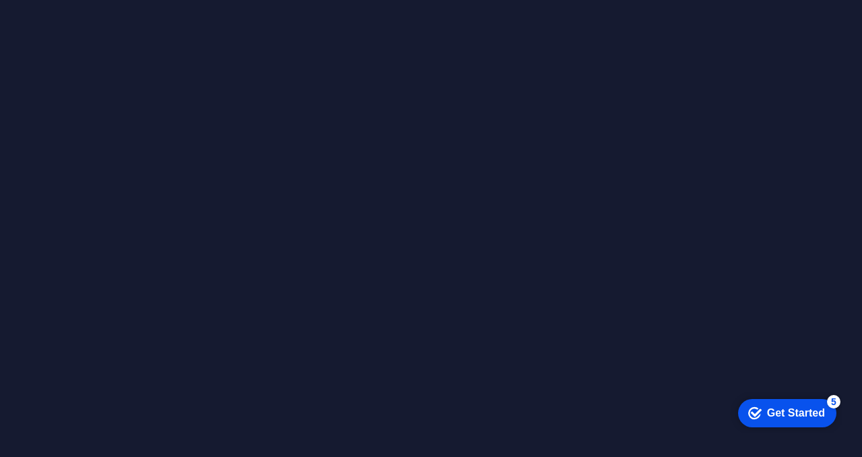
click at [799, 416] on div "Get Started" at bounding box center [796, 412] width 58 height 12
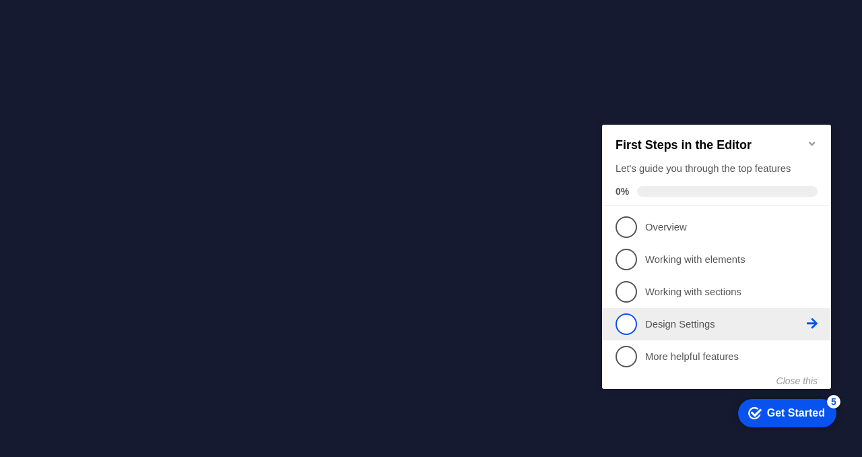
click at [702, 313] on link "4 Design Settings - incomplete" at bounding box center [717, 324] width 202 height 22
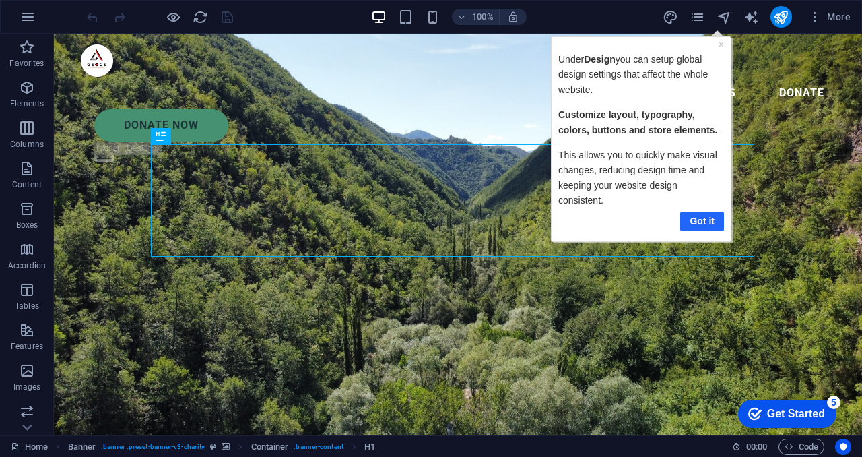
click at [716, 222] on link "Got it" at bounding box center [702, 222] width 44 height 20
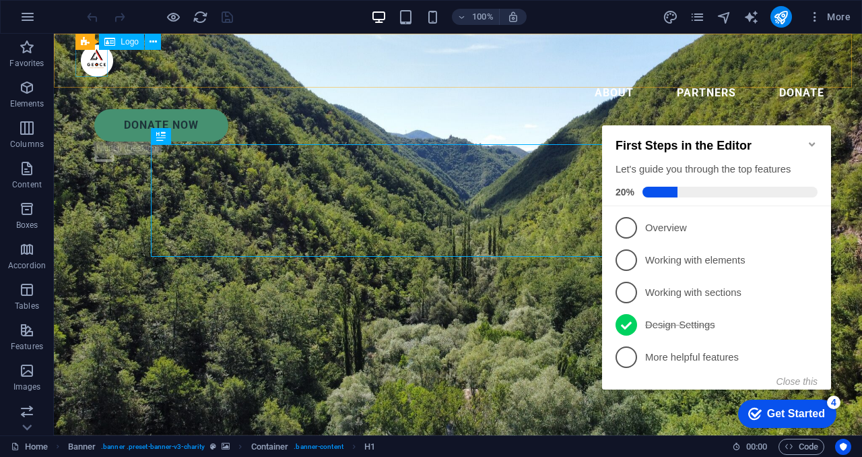
click at [93, 75] on div at bounding box center [458, 60] width 754 height 32
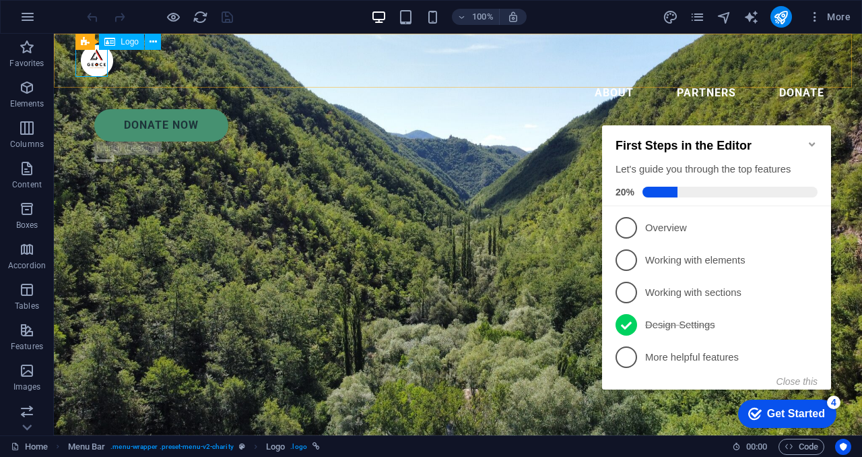
click at [123, 44] on span "Logo" at bounding box center [130, 42] width 18 height 8
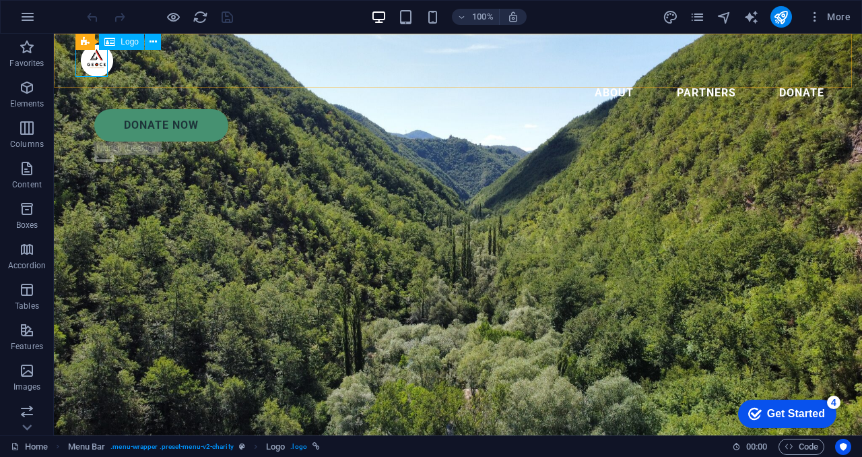
click at [123, 44] on span "Logo" at bounding box center [130, 42] width 18 height 8
click at [98, 63] on div at bounding box center [458, 60] width 754 height 32
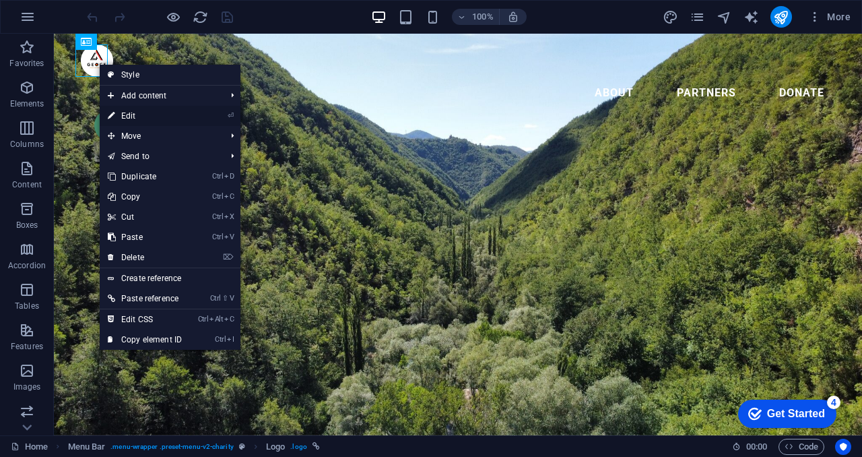
click at [139, 110] on link "⏎ Edit" at bounding box center [145, 116] width 90 height 20
select select "px"
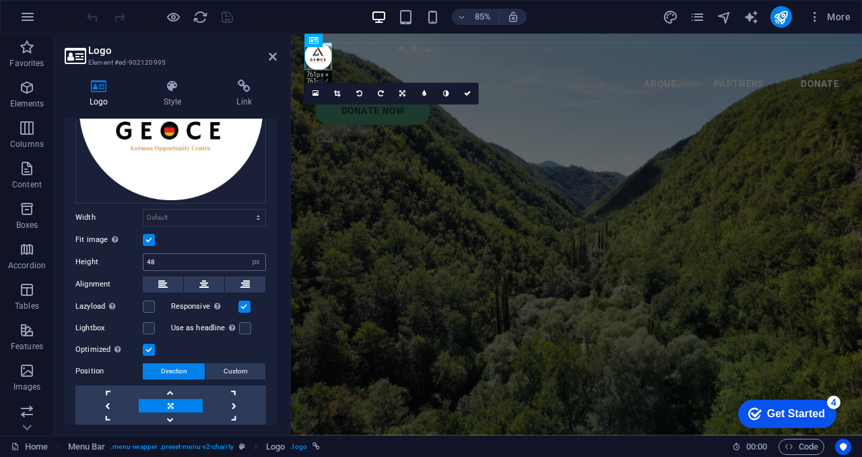
scroll to position [162, 0]
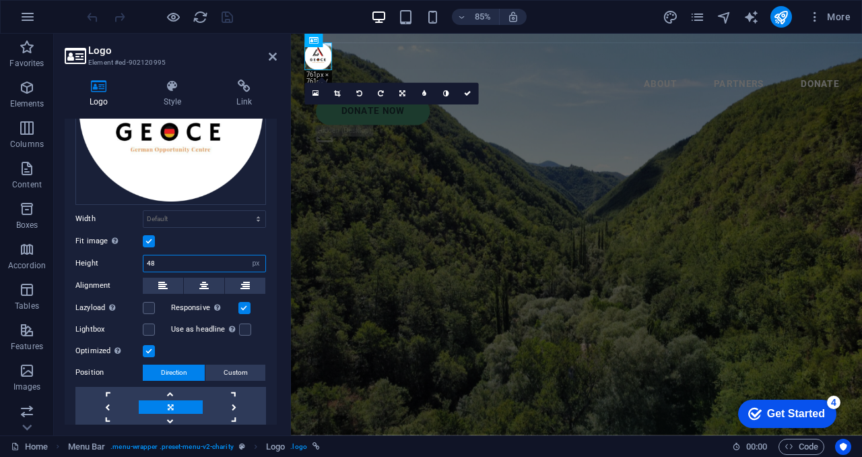
click at [153, 259] on input "48" at bounding box center [204, 263] width 122 height 16
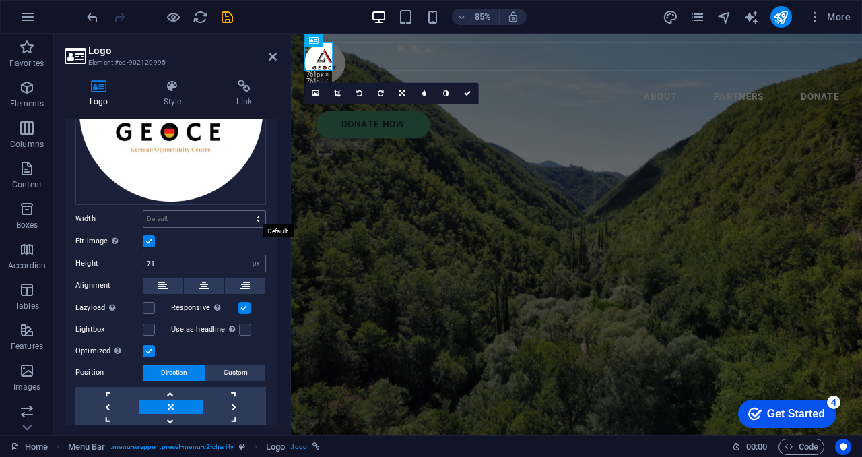
type input "71"
click at [259, 214] on select "Default auto px rem % em vh vw" at bounding box center [204, 219] width 122 height 16
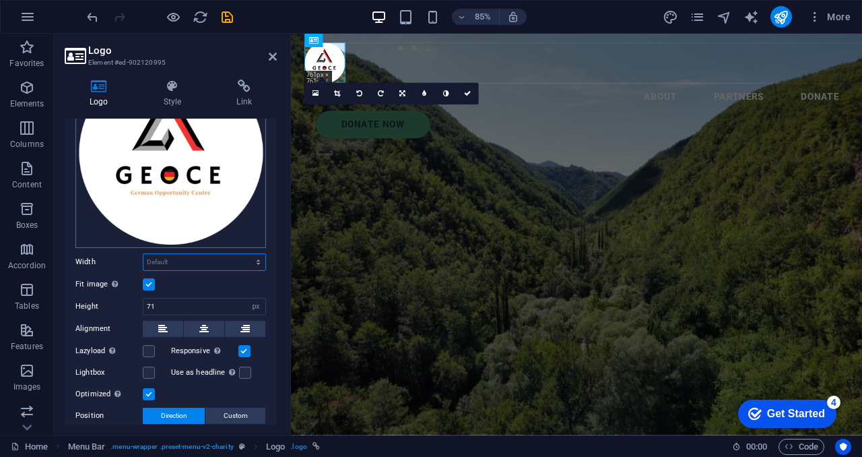
scroll to position [167, 0]
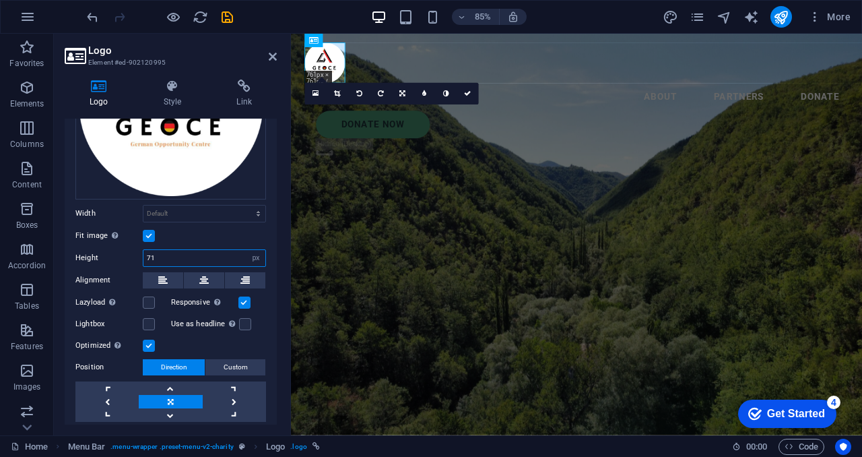
click at [165, 254] on input "71" at bounding box center [204, 258] width 122 height 16
click at [255, 251] on select "Default auto px" at bounding box center [256, 258] width 19 height 16
click at [259, 253] on select "Default auto px" at bounding box center [256, 258] width 19 height 16
select select "default"
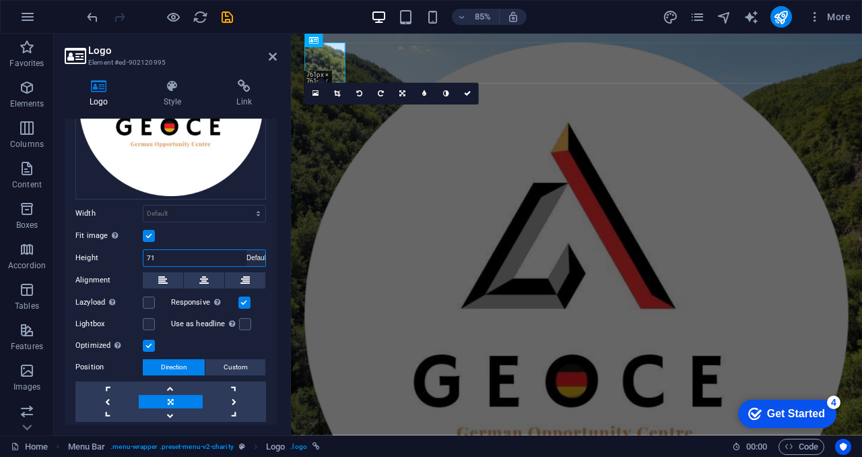
click at [247, 250] on select "Default auto px" at bounding box center [256, 258] width 19 height 16
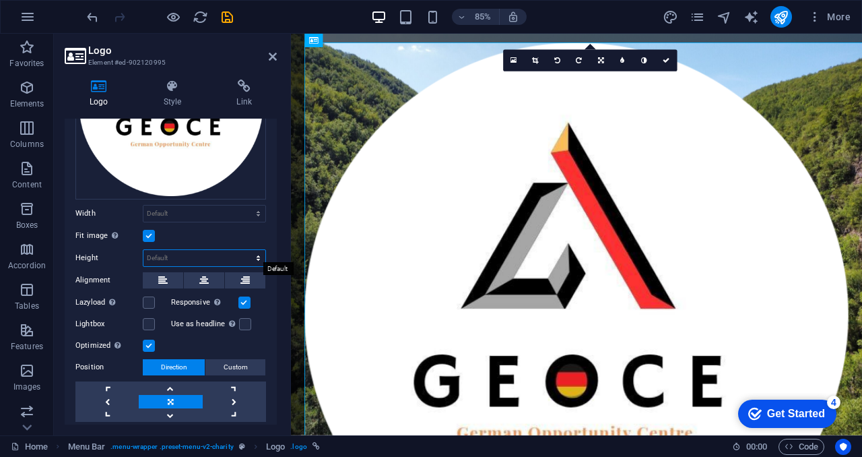
click at [253, 251] on select "Default auto px" at bounding box center [204, 258] width 122 height 16
select select "px"
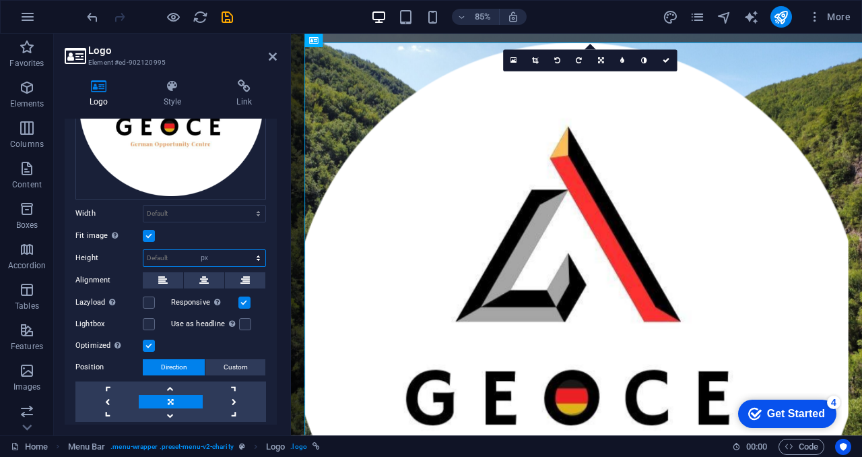
click at [244, 250] on select "Default auto px" at bounding box center [204, 258] width 122 height 16
click at [167, 251] on input "997" at bounding box center [204, 258] width 122 height 16
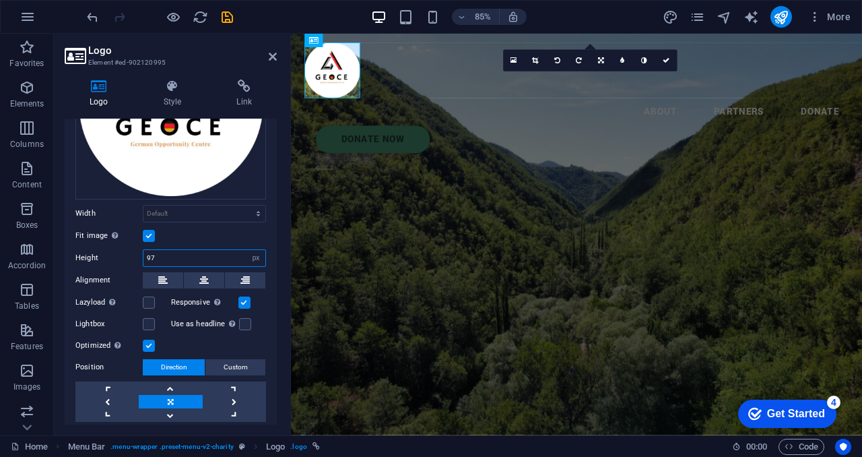
click at [168, 252] on input "97" at bounding box center [204, 258] width 122 height 16
type input "9"
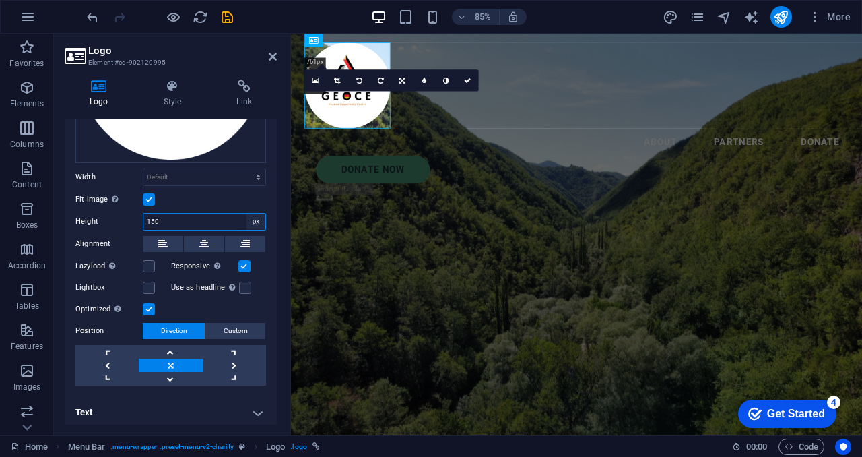
scroll to position [0, 0]
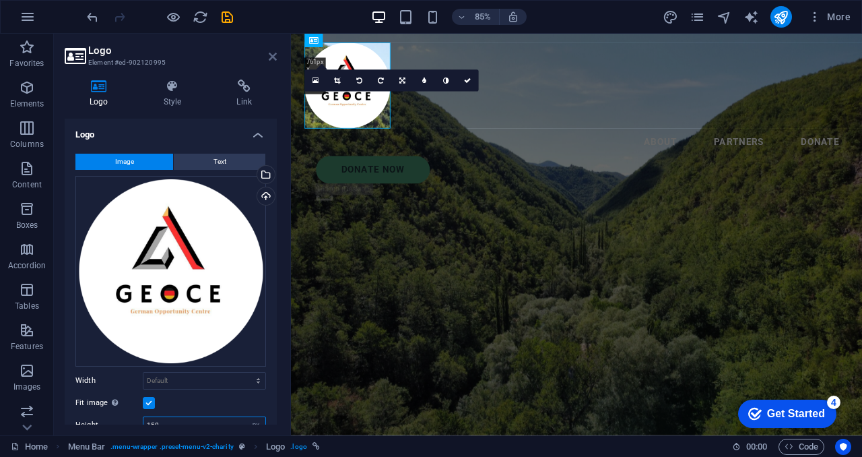
type input "150"
click at [269, 53] on icon at bounding box center [273, 56] width 8 height 11
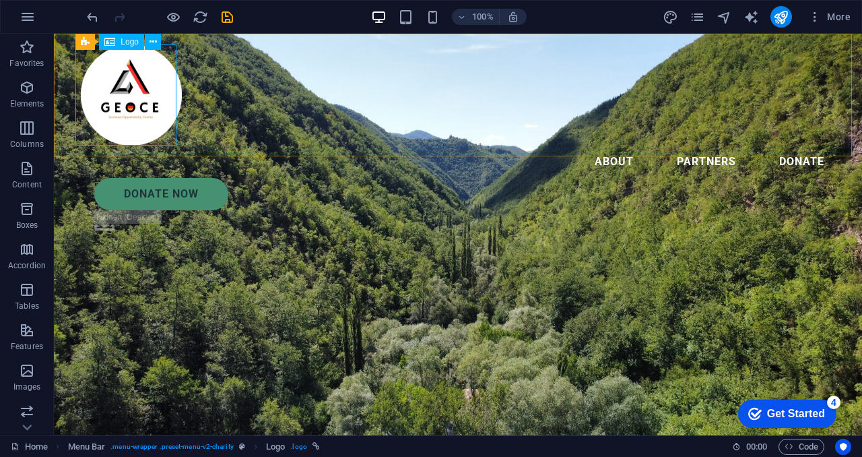
click at [121, 91] on div at bounding box center [458, 94] width 754 height 101
click at [127, 96] on div at bounding box center [458, 94] width 754 height 101
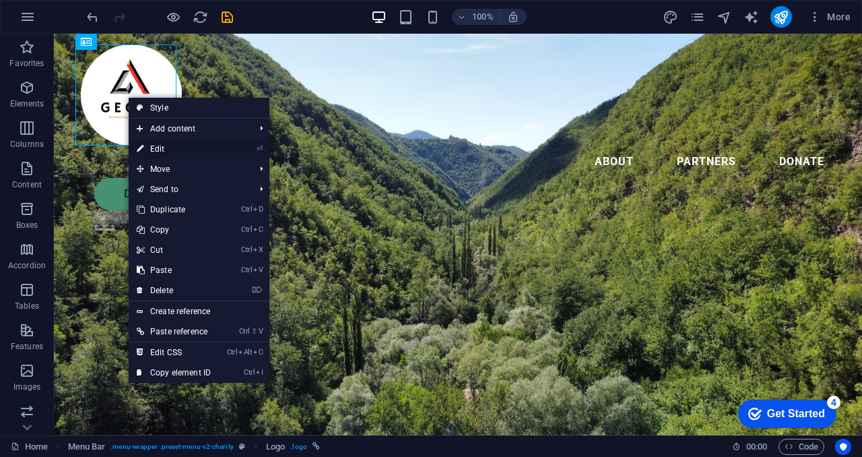
click at [166, 145] on link "⏎ Edit" at bounding box center [174, 149] width 90 height 20
select select "px"
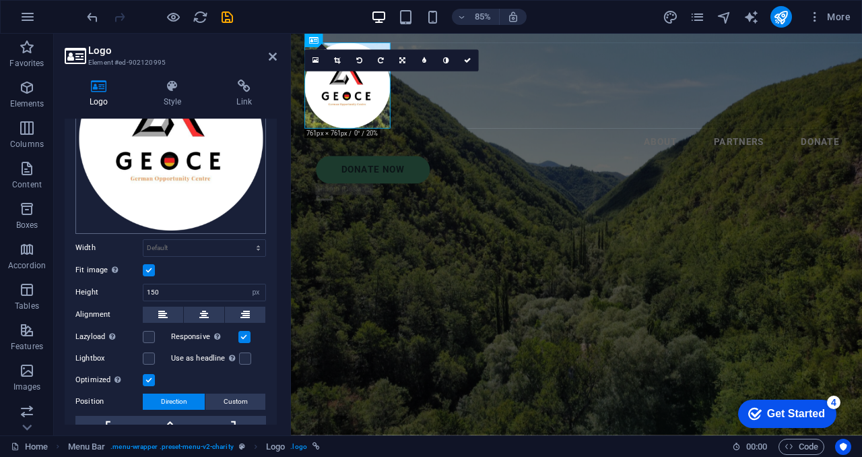
scroll to position [135, 0]
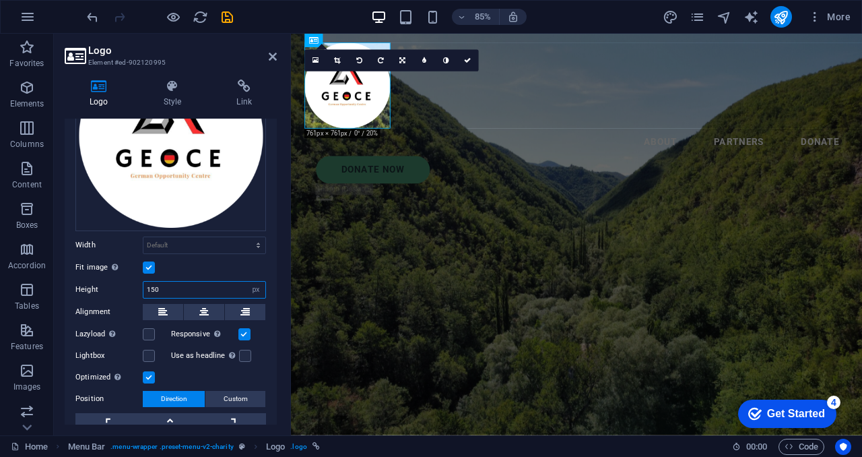
click at [156, 285] on input "150" at bounding box center [204, 290] width 122 height 16
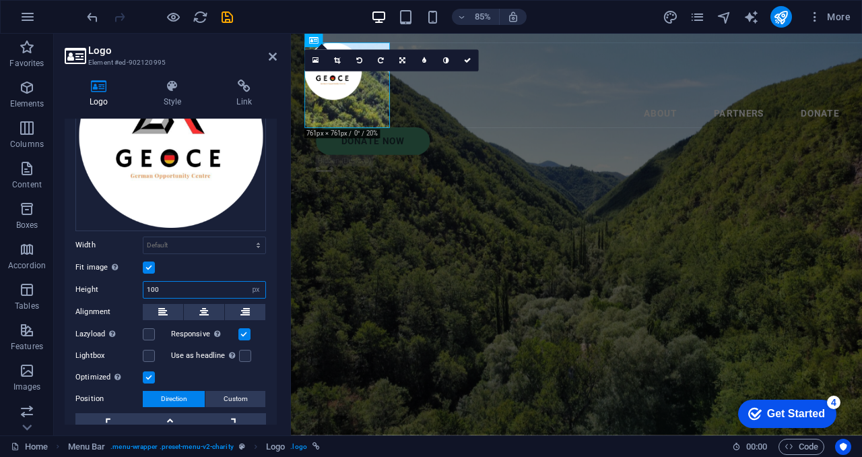
click at [183, 288] on input "100" at bounding box center [204, 290] width 122 height 16
type input "100"
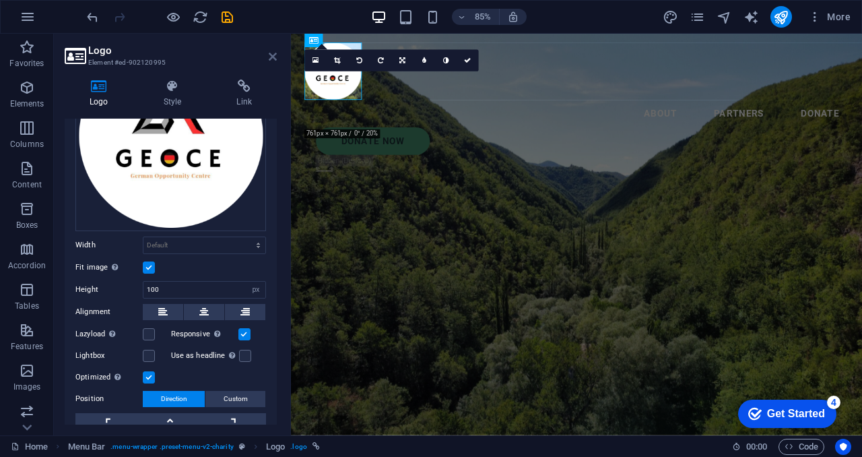
click at [273, 59] on icon at bounding box center [273, 56] width 8 height 11
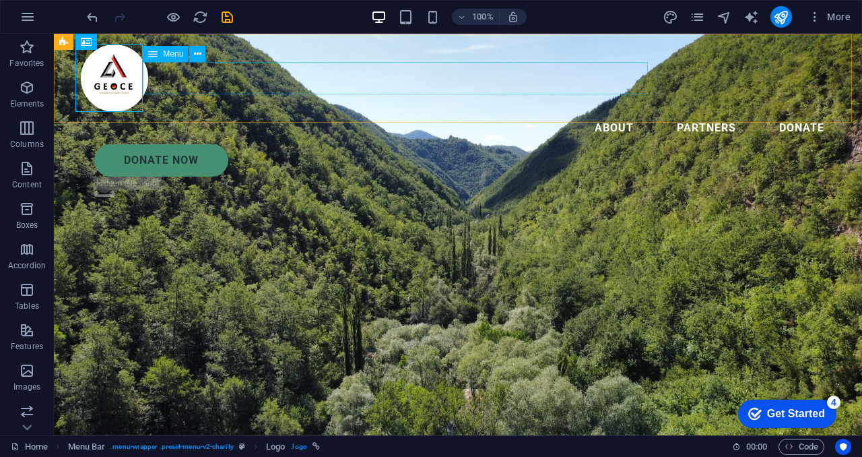
click at [220, 112] on nav "About Partners Donate" at bounding box center [458, 128] width 754 height 32
click at [179, 53] on span "Menu" at bounding box center [173, 54] width 20 height 8
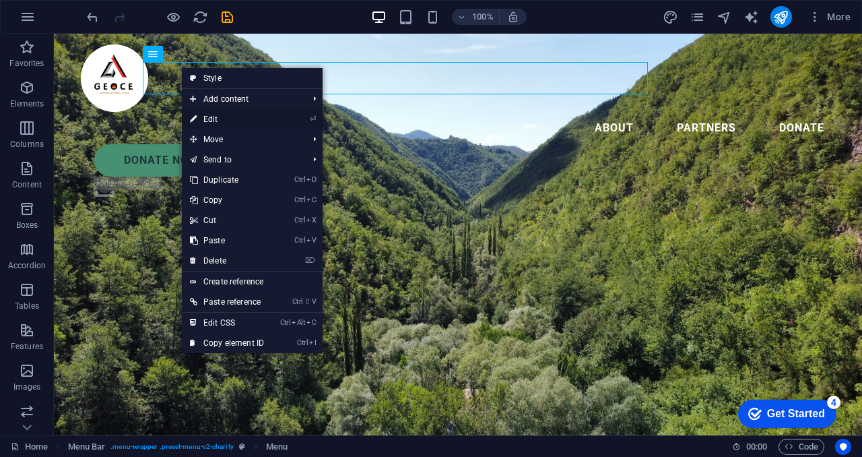
click at [226, 124] on link "⏎ Edit" at bounding box center [227, 119] width 90 height 20
select select
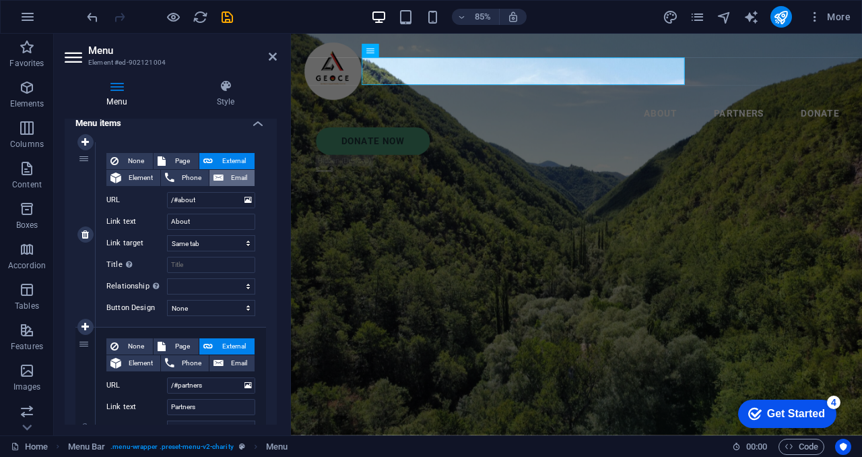
scroll to position [106, 0]
click at [178, 197] on input "/#about" at bounding box center [211, 199] width 88 height 16
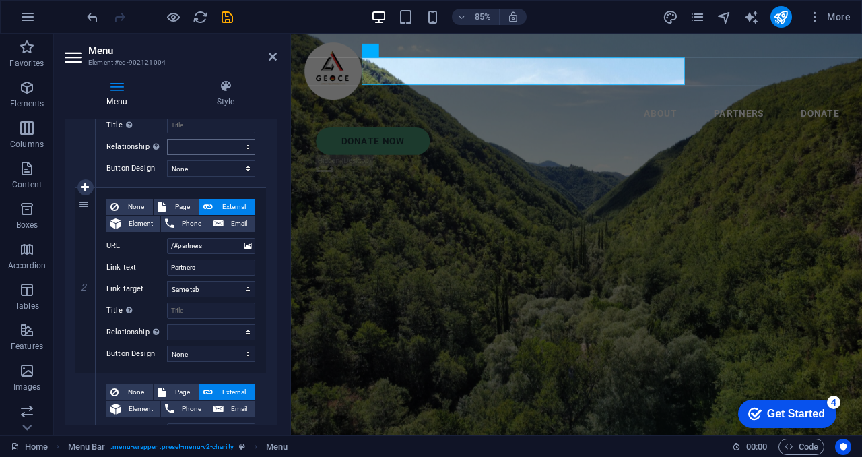
scroll to position [245, 0]
click at [87, 277] on icon at bounding box center [85, 279] width 7 height 9
select select
type input "/#donate"
type input "Donate"
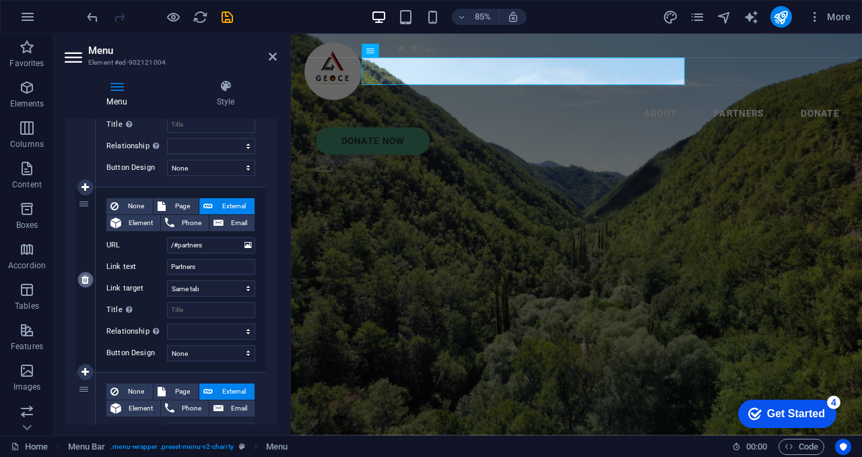
select select
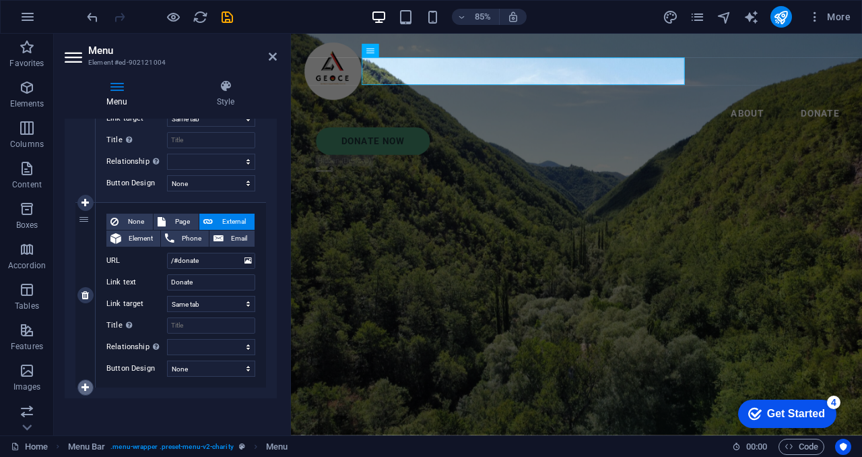
click at [84, 386] on icon at bounding box center [85, 387] width 7 height 9
select select
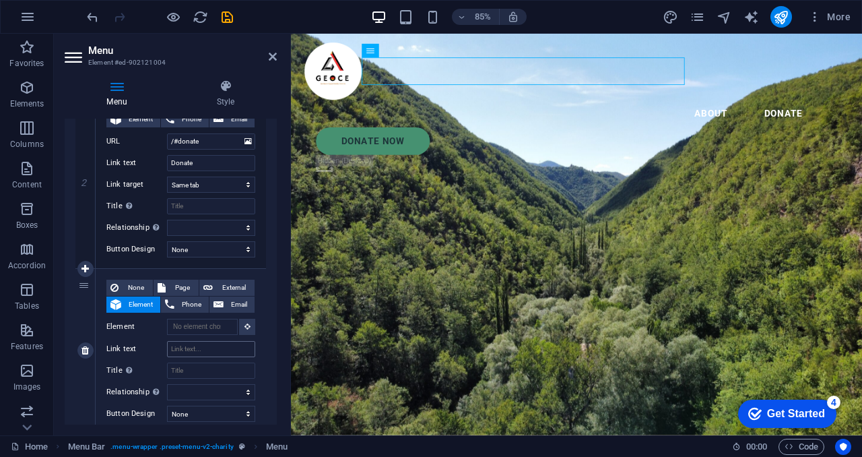
scroll to position [358, 0]
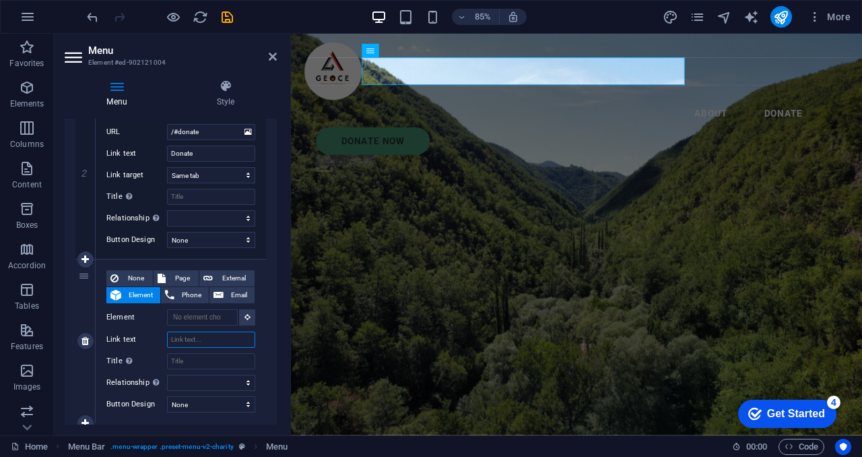
click at [193, 342] on input "Link text" at bounding box center [211, 339] width 88 height 16
type input "HO"
select select
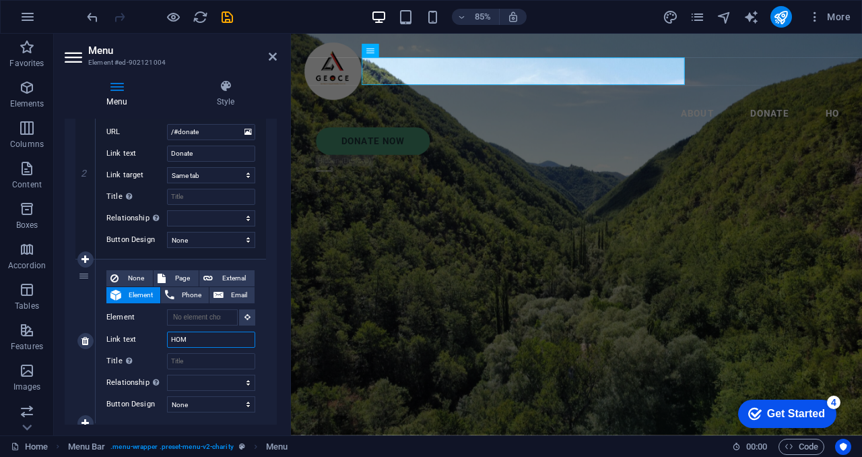
type input "HOME"
select select
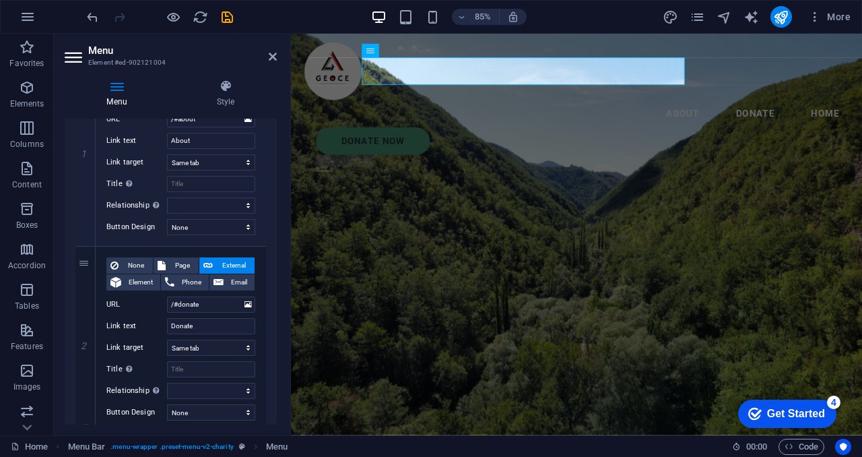
scroll to position [191, 0]
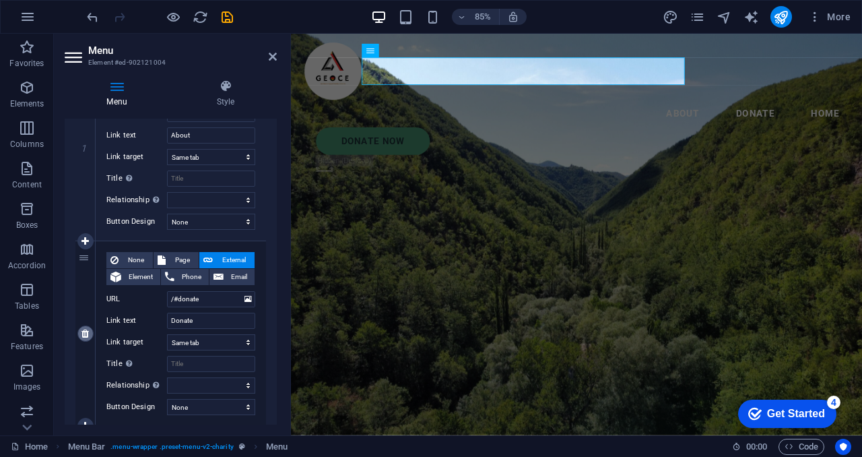
type input "HOME"
click at [84, 331] on icon at bounding box center [85, 333] width 7 height 9
select select
type input "HOME"
select select
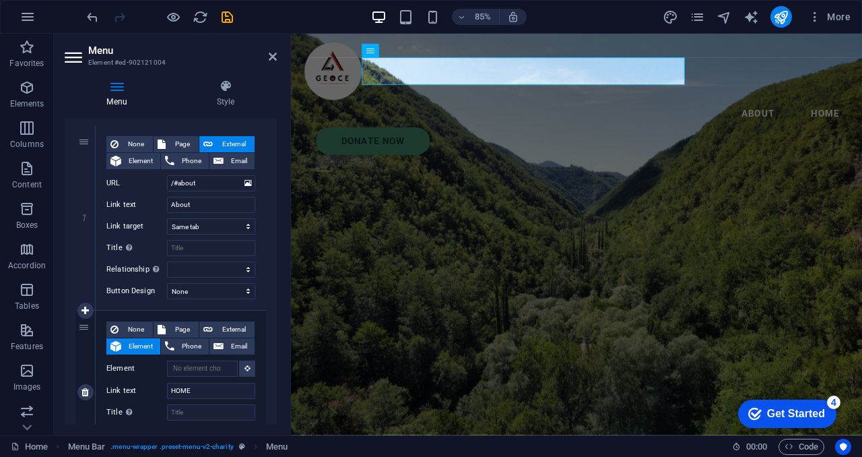
scroll to position [121, 0]
click at [183, 329] on span "Page" at bounding box center [182, 330] width 25 height 16
select select
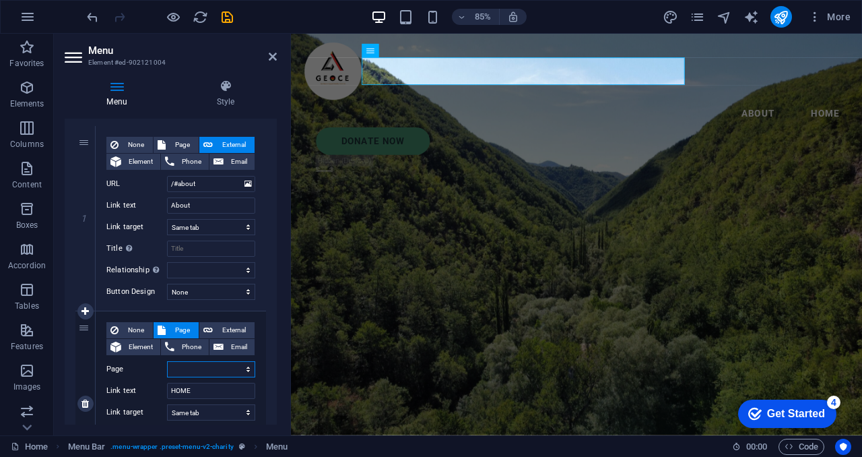
click at [201, 368] on select "Home Legal Notice Privacy Subpage About" at bounding box center [211, 369] width 88 height 16
select select "0"
click at [167, 361] on select "Home Legal Notice Privacy Subpage About" at bounding box center [211, 369] width 88 height 16
select select
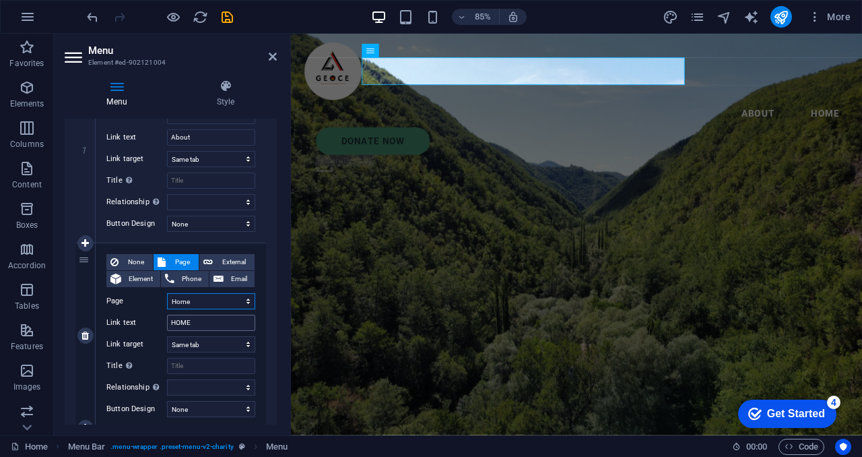
scroll to position [191, 0]
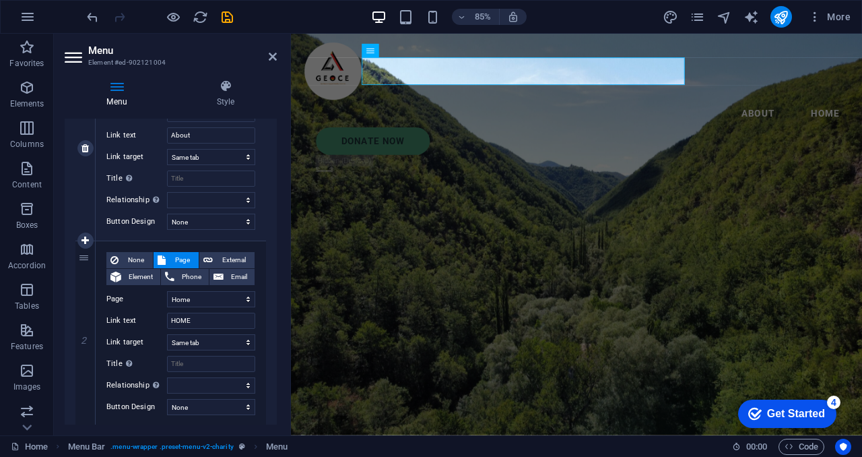
drag, startPoint x: 84, startPoint y: 258, endPoint x: 83, endPoint y: 134, distance: 123.9
click at [83, 134] on div "1 None Page External Element Phone Email Page Home Legal Notice Privacy Subpage…" at bounding box center [170, 241] width 191 height 370
select select "0"
type input "HOME"
select select
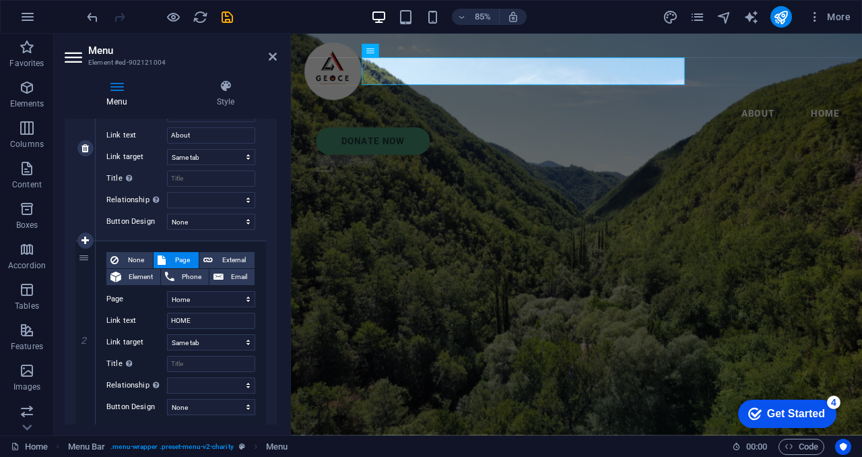
type input "/#about"
type input "About"
select select
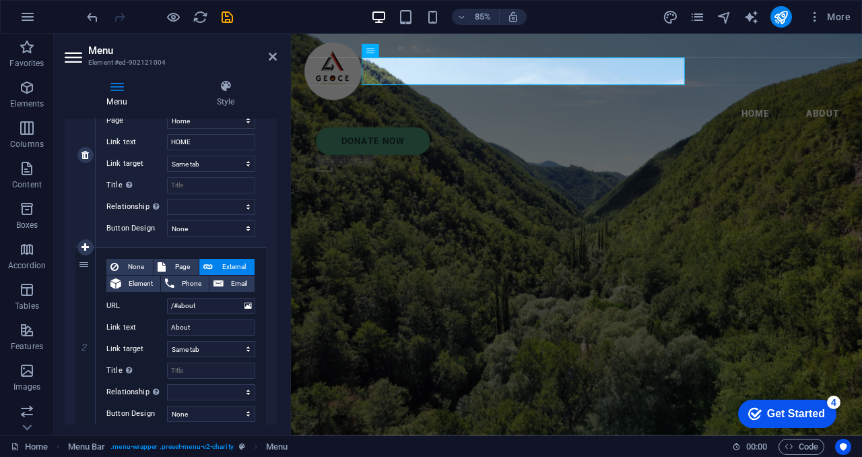
scroll to position [229, 0]
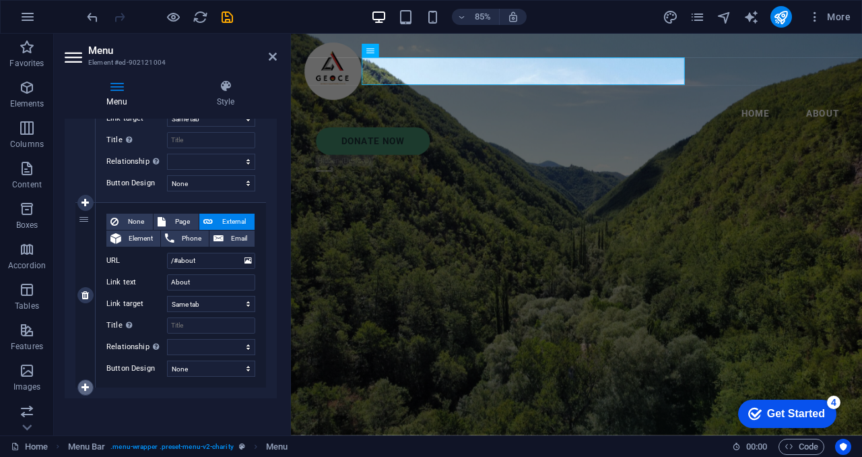
click at [84, 383] on icon at bounding box center [85, 387] width 7 height 9
select select
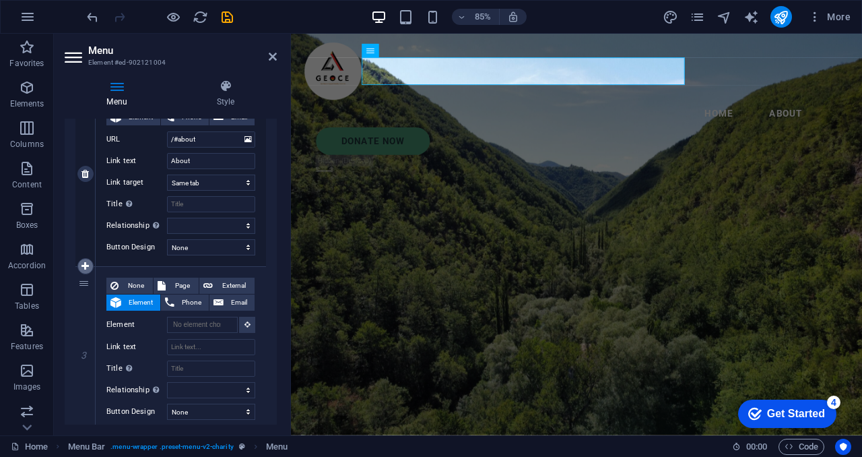
scroll to position [358, 0]
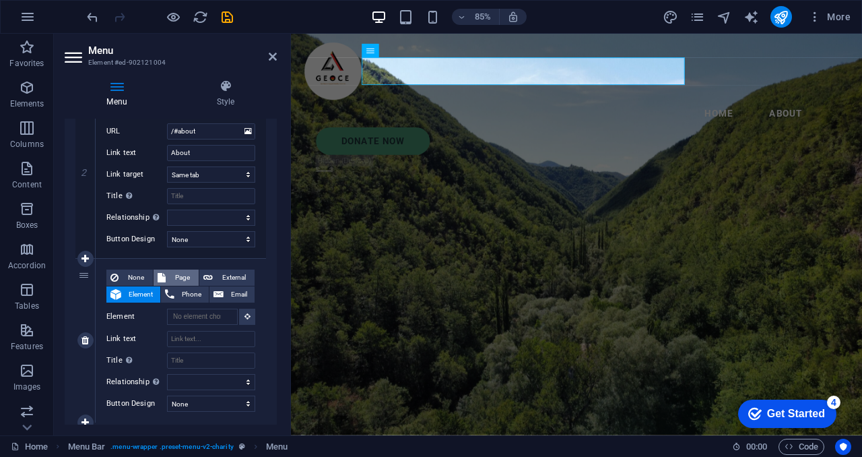
click at [178, 273] on span "Page" at bounding box center [182, 277] width 25 height 16
select select
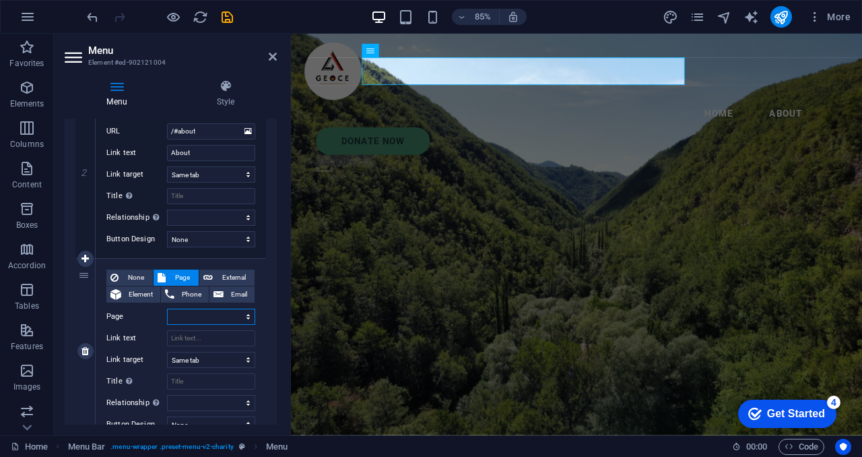
click at [197, 313] on select "Home Legal Notice Privacy Subpage About" at bounding box center [211, 316] width 88 height 16
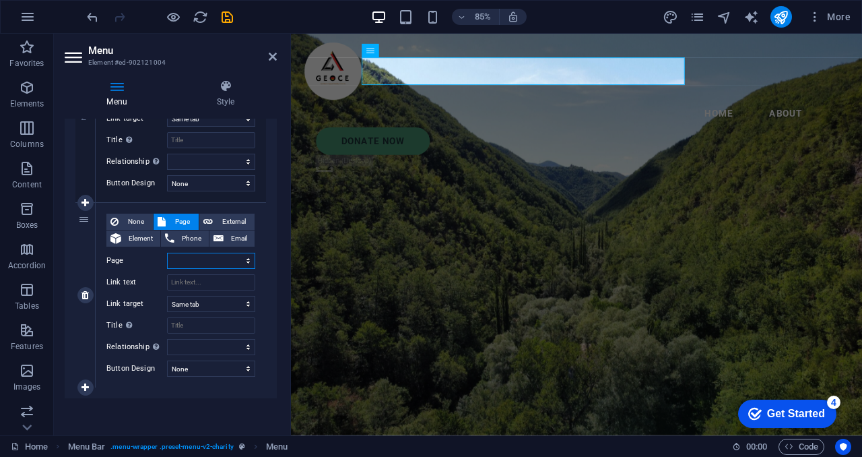
scroll to position [414, 0]
click at [224, 284] on input "Link text" at bounding box center [211, 283] width 88 height 16
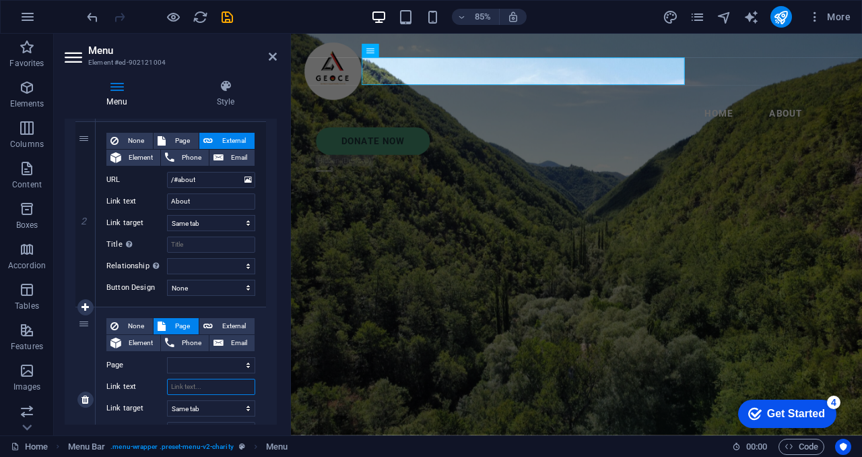
scroll to position [309, 0]
click at [196, 176] on input "/#about" at bounding box center [211, 180] width 88 height 16
click at [245, 224] on select "New tab Same tab Overlay" at bounding box center [211, 224] width 88 height 16
select select "blank"
click at [167, 216] on select "New tab Same tab Overlay" at bounding box center [211, 224] width 88 height 16
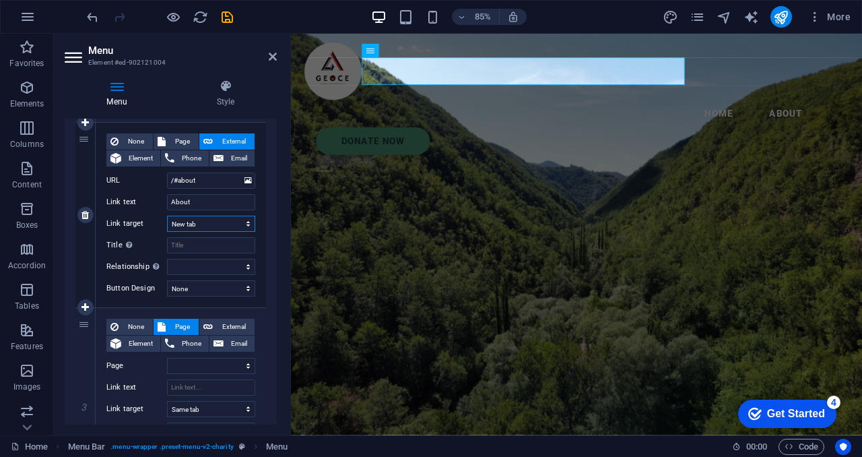
select select
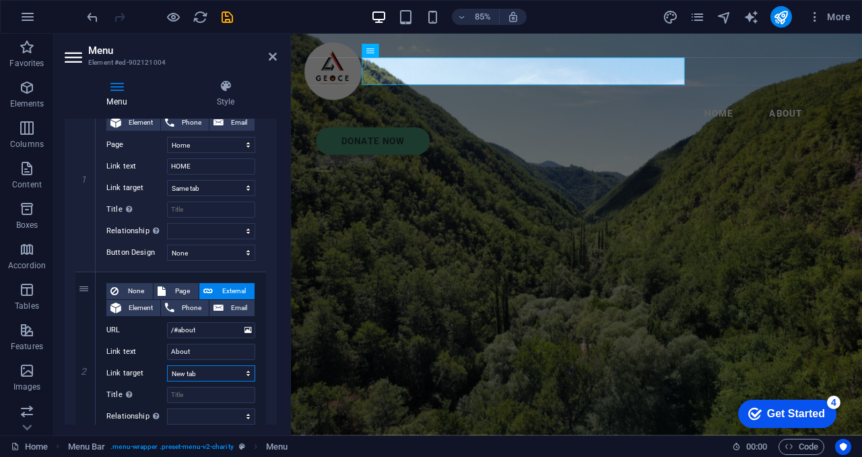
scroll to position [160, 0]
click at [182, 285] on span "Page" at bounding box center [182, 290] width 25 height 16
select select
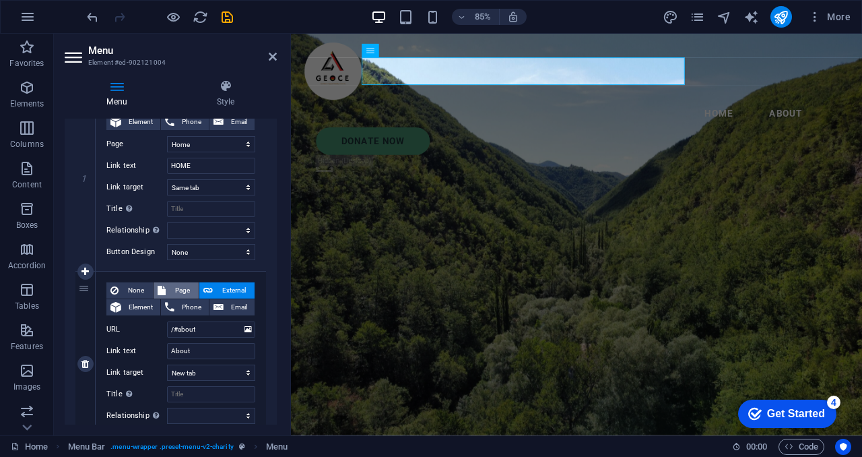
select select
click at [236, 288] on span "External" at bounding box center [234, 290] width 34 height 16
select select
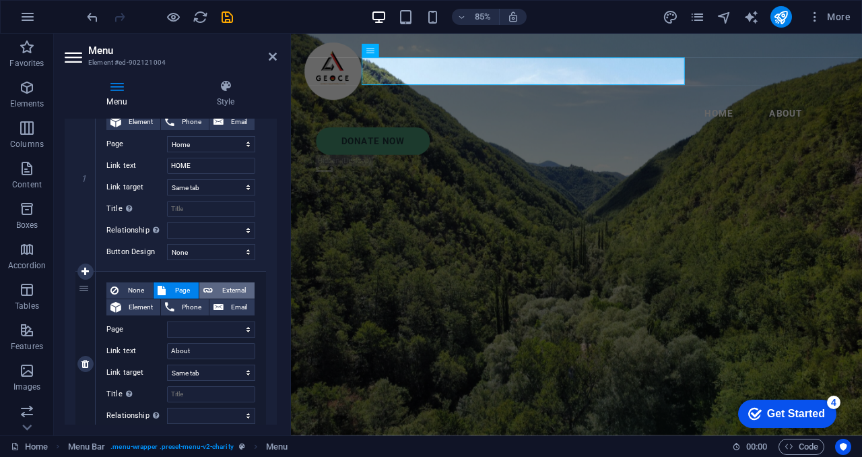
select select "blank"
select select
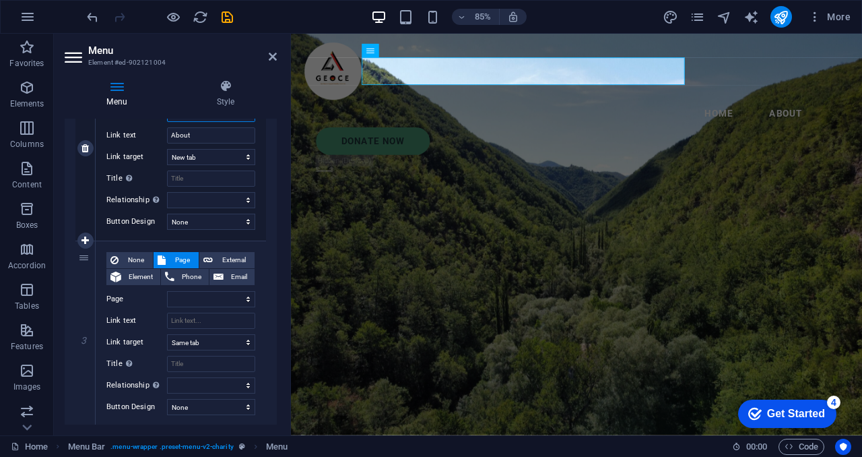
scroll to position [375, 0]
click at [202, 301] on select "Home Legal Notice Privacy Subpage About" at bounding box center [211, 300] width 88 height 16
click at [214, 298] on select "Home Legal Notice Privacy Subpage About" at bounding box center [211, 300] width 88 height 16
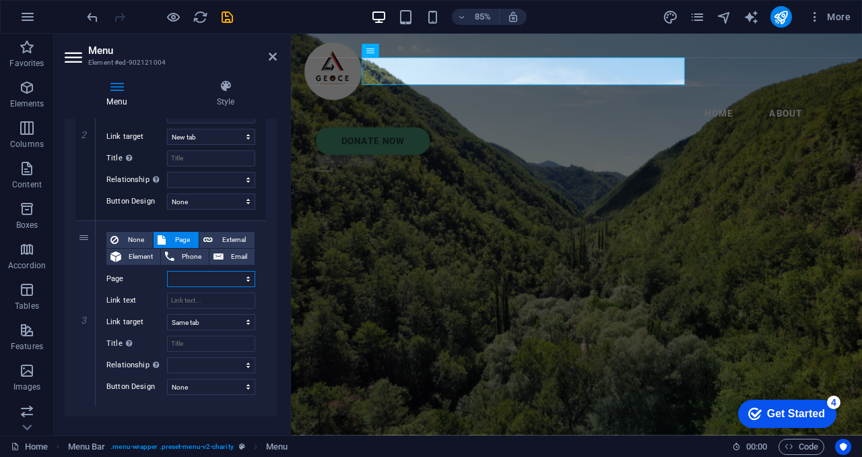
scroll to position [414, 0]
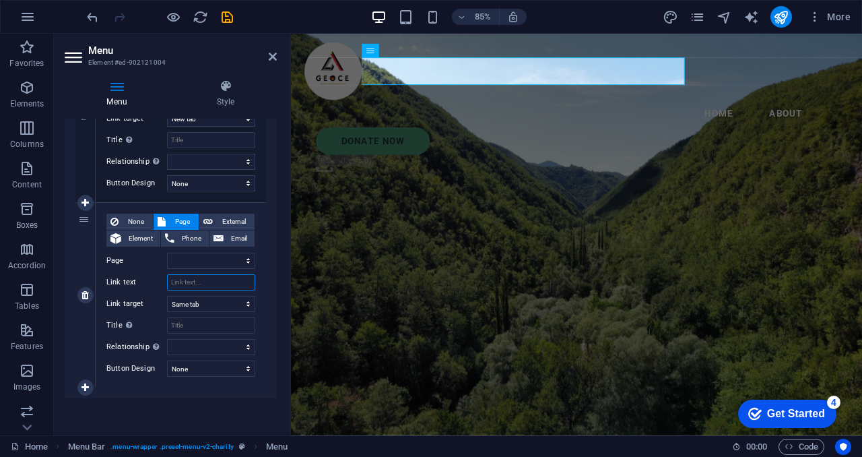
click at [189, 288] on input "Link text" at bounding box center [211, 282] width 88 height 16
type input "S"
select select
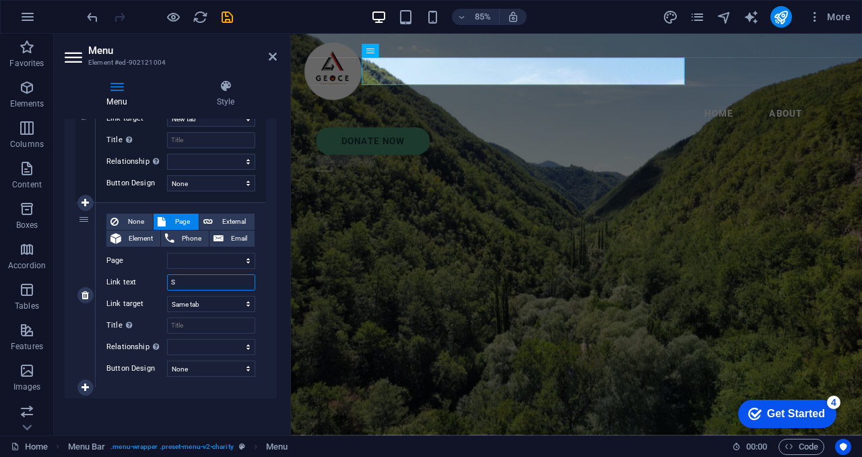
select select
type input "Se"
select select
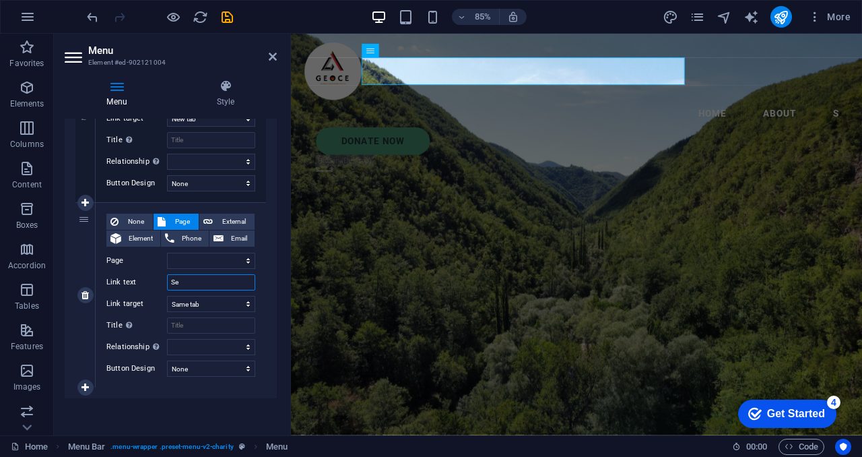
select select
type input "Services"
select select
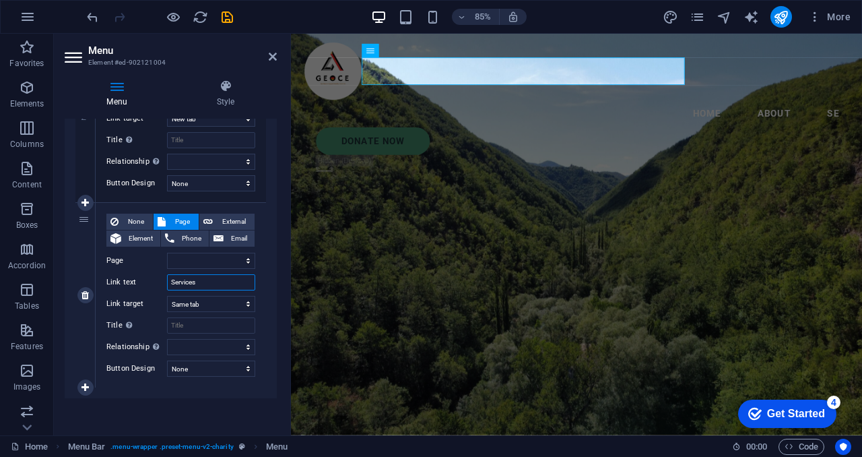
select select
type input "Services"
click at [238, 259] on select "Home Legal Notice Privacy Subpage About" at bounding box center [211, 261] width 88 height 16
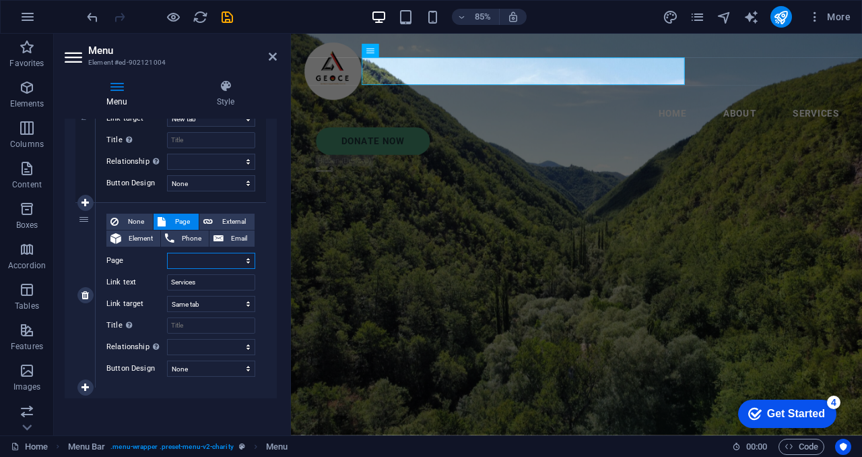
click at [245, 260] on select "Home Legal Notice Privacy Subpage About" at bounding box center [211, 261] width 88 height 16
click at [268, 288] on div "1 None Page External Element Phone Email Page Home Legal Notice Privacy Subpage…" at bounding box center [171, 110] width 212 height 577
click at [272, 57] on icon at bounding box center [273, 56] width 8 height 11
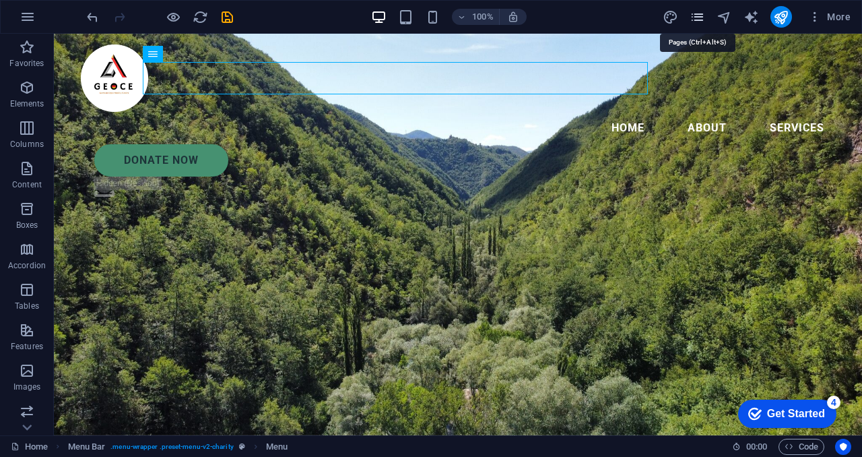
click at [695, 16] on icon "pages" at bounding box center [697, 16] width 15 height 15
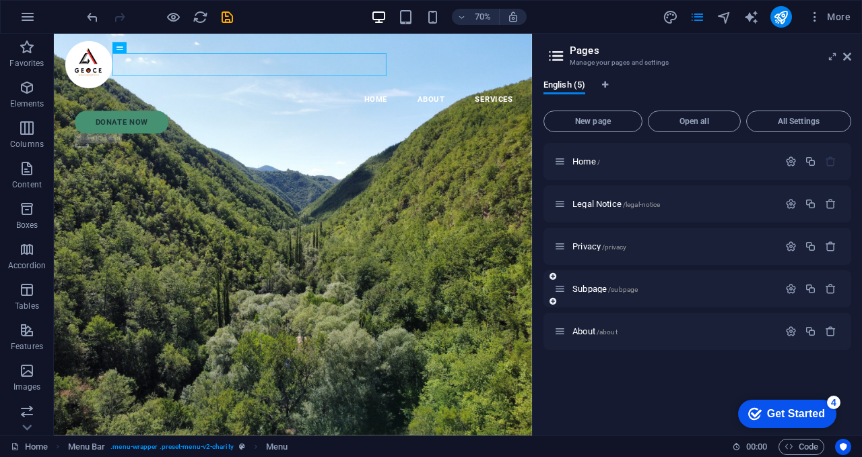
click at [717, 297] on div "Subpage /subpage" at bounding box center [698, 288] width 308 height 37
click at [792, 286] on icon "button" at bounding box center [790, 288] width 11 height 11
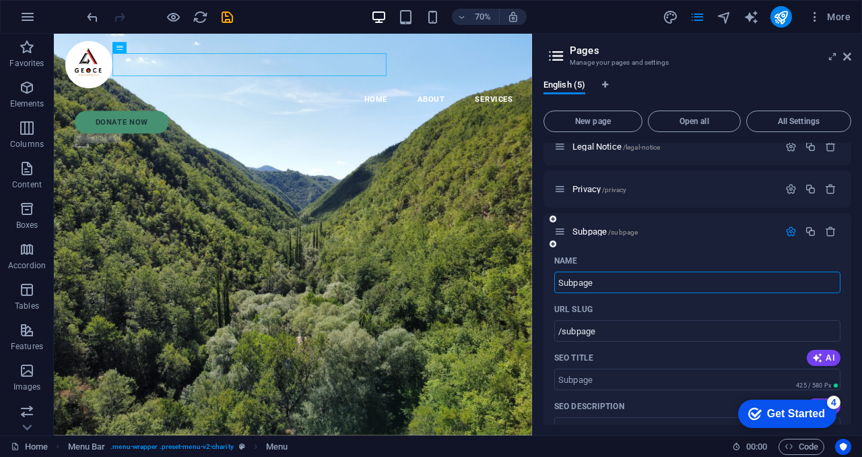
scroll to position [57, 0]
click at [789, 231] on icon "button" at bounding box center [790, 231] width 11 height 11
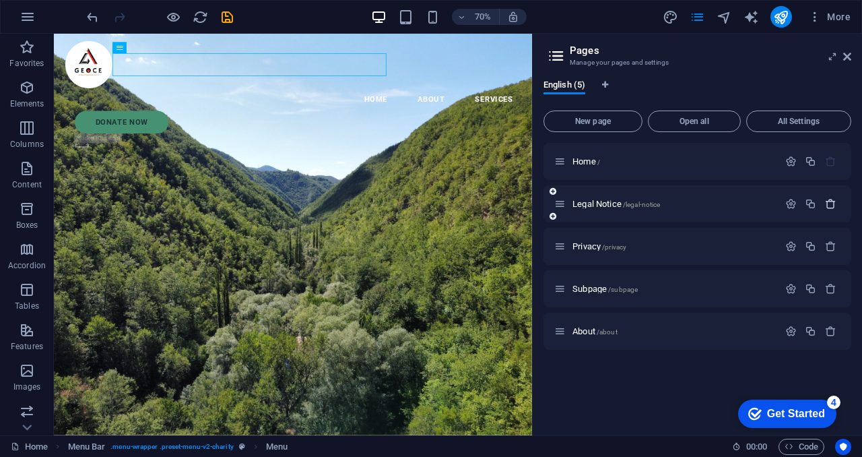
click at [833, 204] on icon "button" at bounding box center [830, 203] width 11 height 11
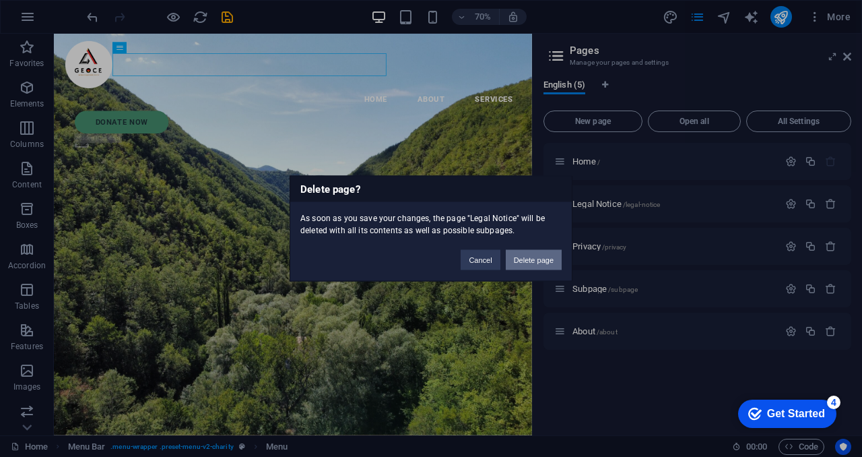
click at [527, 257] on button "Delete page" at bounding box center [534, 260] width 56 height 20
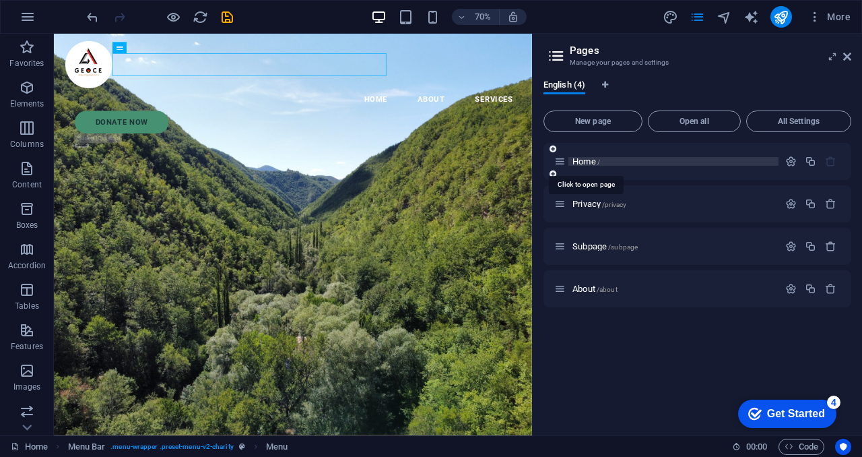
click at [587, 163] on span "Home /" at bounding box center [587, 161] width 28 height 10
click at [564, 161] on icon at bounding box center [559, 161] width 11 height 11
click at [578, 162] on span "Home /" at bounding box center [587, 161] width 28 height 10
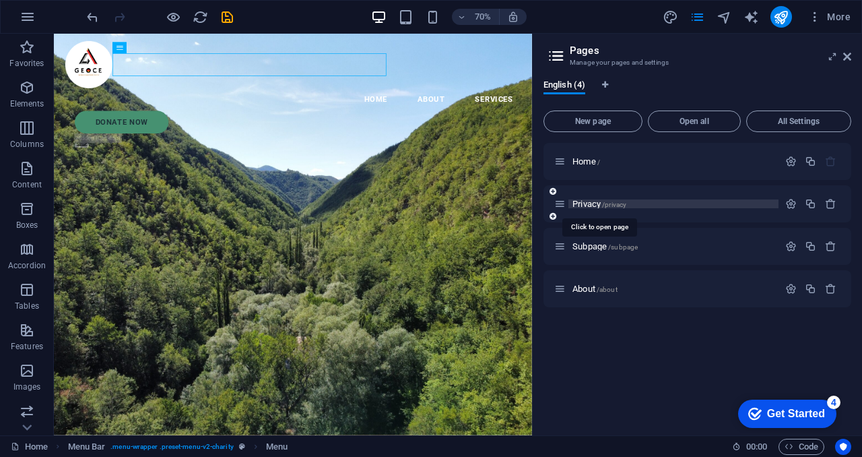
click at [585, 207] on span "Privacy /privacy" at bounding box center [600, 204] width 54 height 10
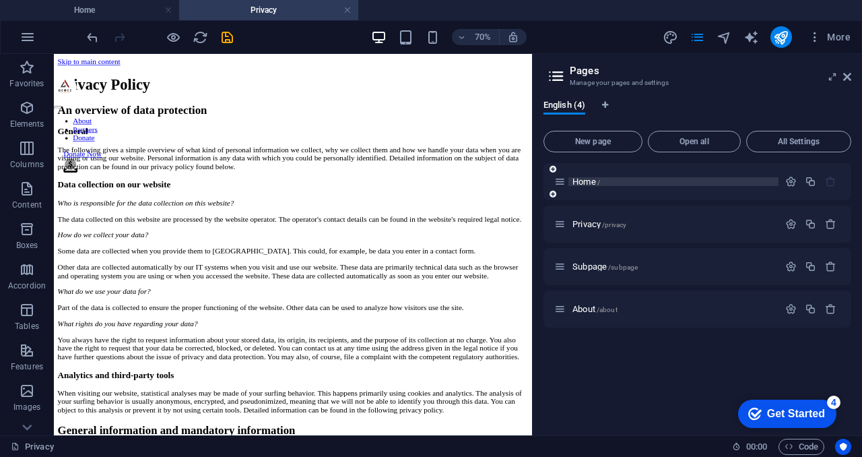
click at [588, 183] on span "Home /" at bounding box center [587, 181] width 28 height 10
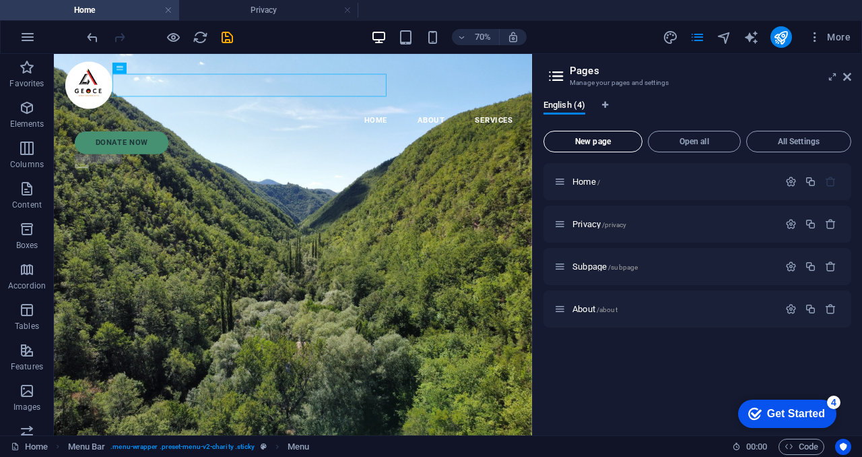
click at [590, 141] on span "New page" at bounding box center [593, 141] width 87 height 8
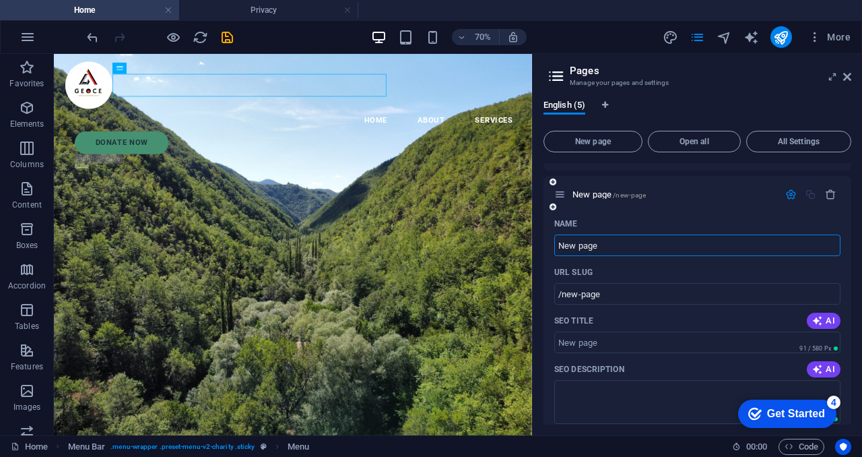
scroll to position [164, 0]
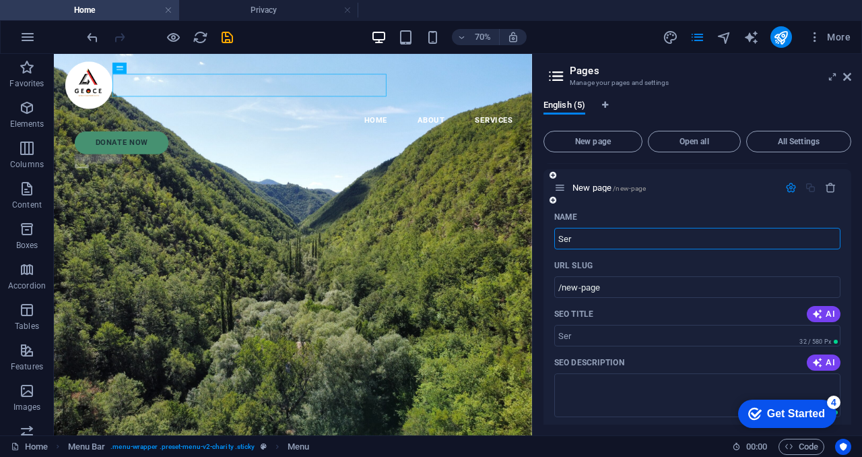
type input "Ser"
type input "/ser"
type input "Serc"
type input "/serc"
type input "Ser"
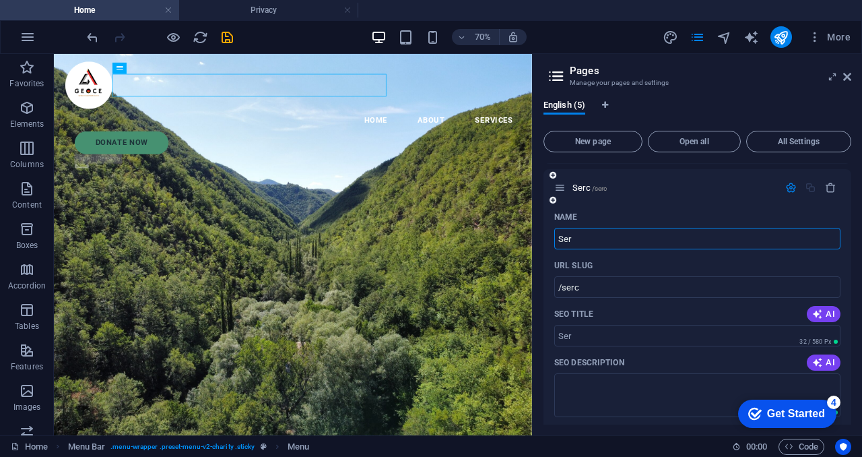
type input "/ser"
type input "Serc"
type input "/serc"
type input "Ser"
type input "/ser"
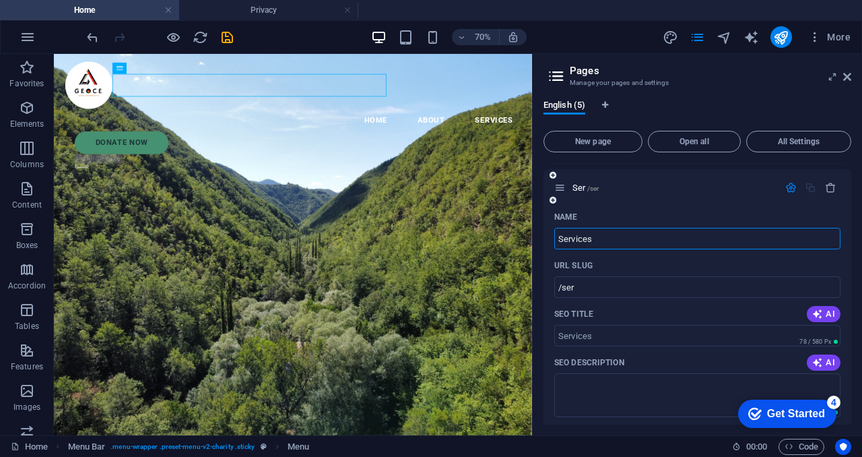
type input "Services"
type input "/services"
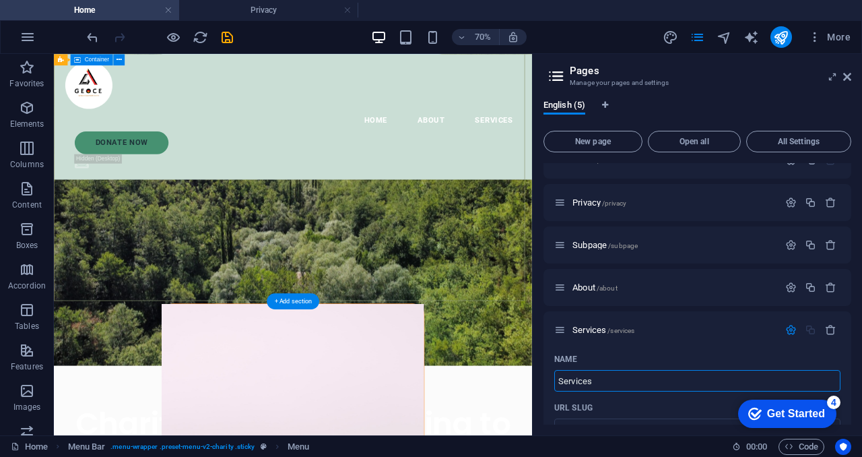
scroll to position [193, 0]
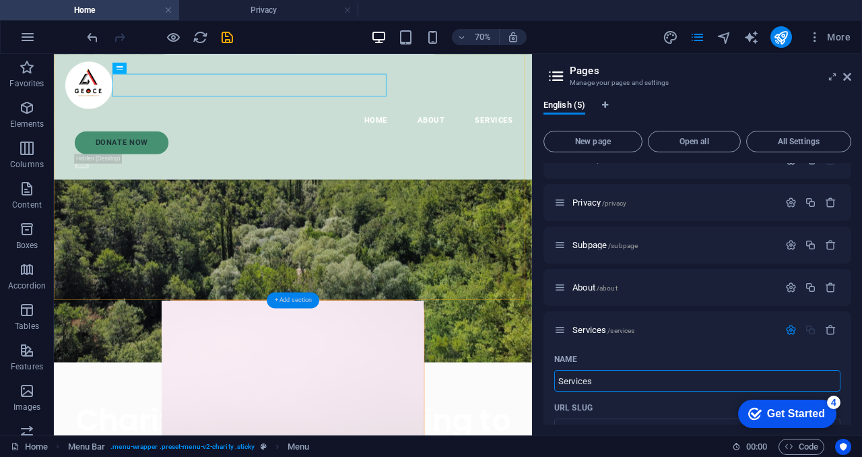
type input "Services"
click at [294, 297] on div "+ Add section" at bounding box center [293, 300] width 53 height 16
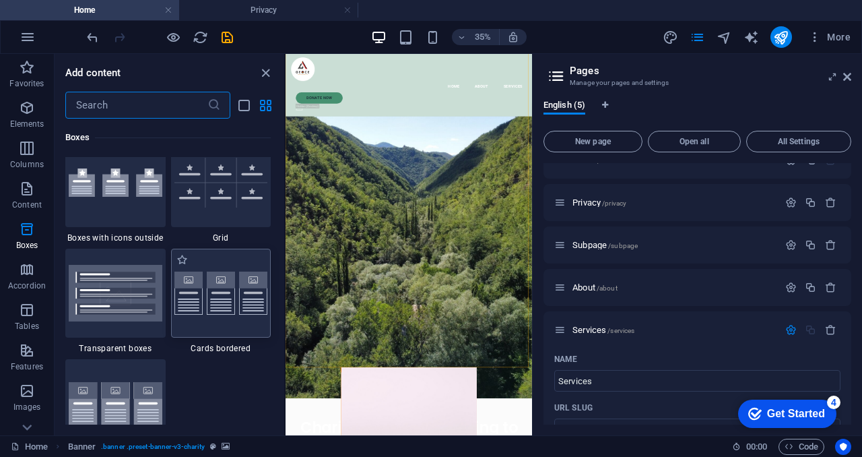
scroll to position [3918, 0]
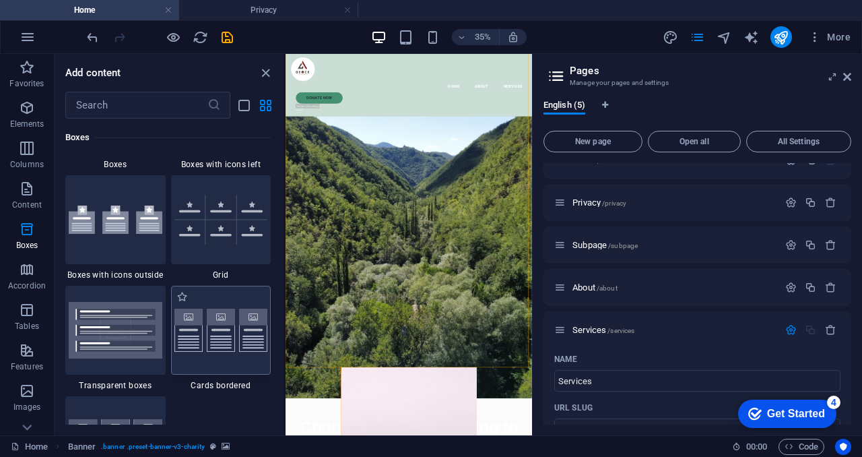
click at [215, 224] on img at bounding box center [221, 220] width 94 height 50
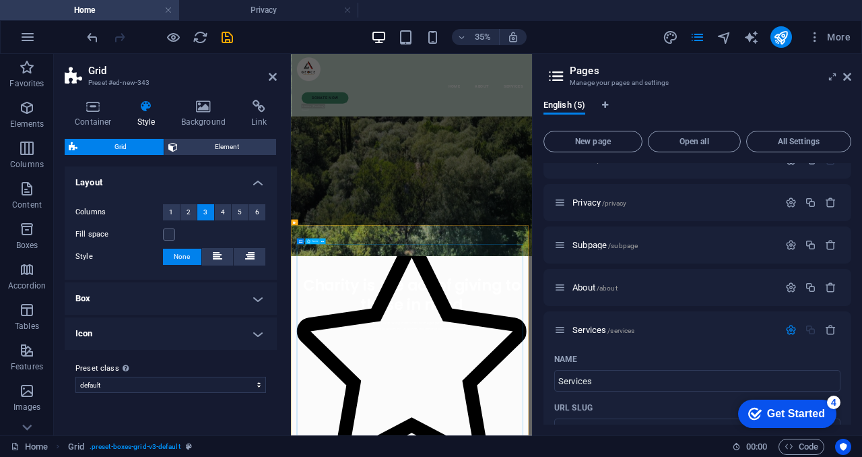
scroll to position [599, 0]
click at [273, 77] on icon at bounding box center [273, 76] width 8 height 11
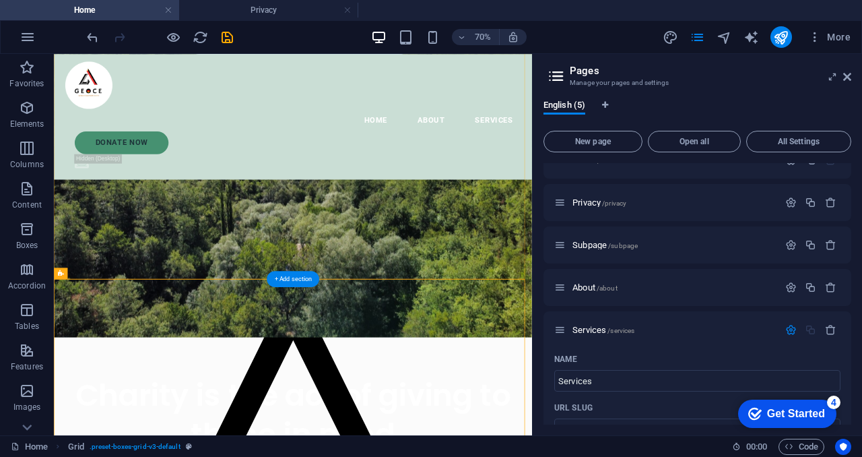
scroll to position [230, 0]
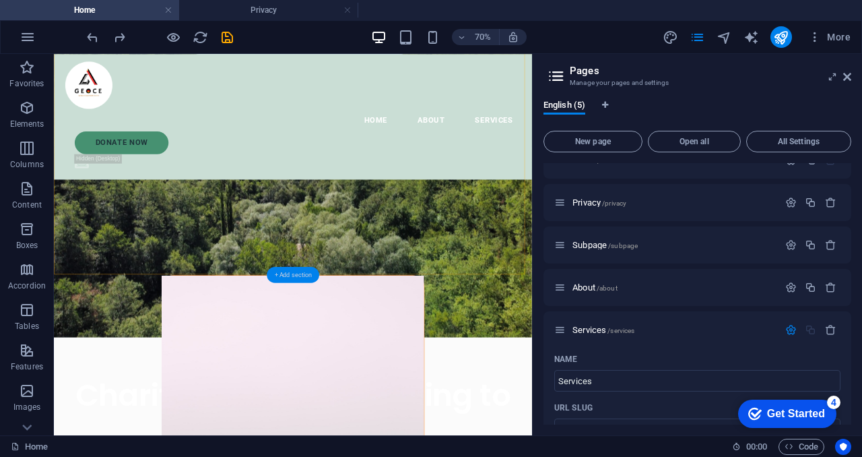
click at [288, 269] on div "+ Add section" at bounding box center [293, 274] width 53 height 16
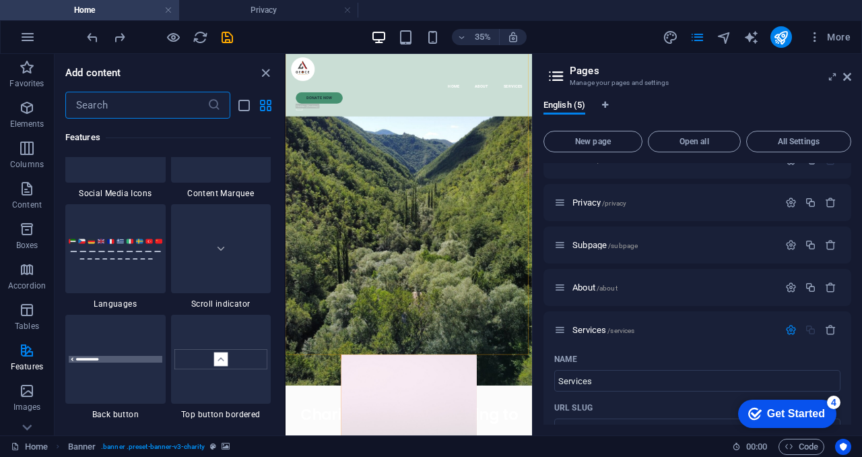
scroll to position [6198, 0]
click at [130, 245] on img at bounding box center [116, 248] width 94 height 22
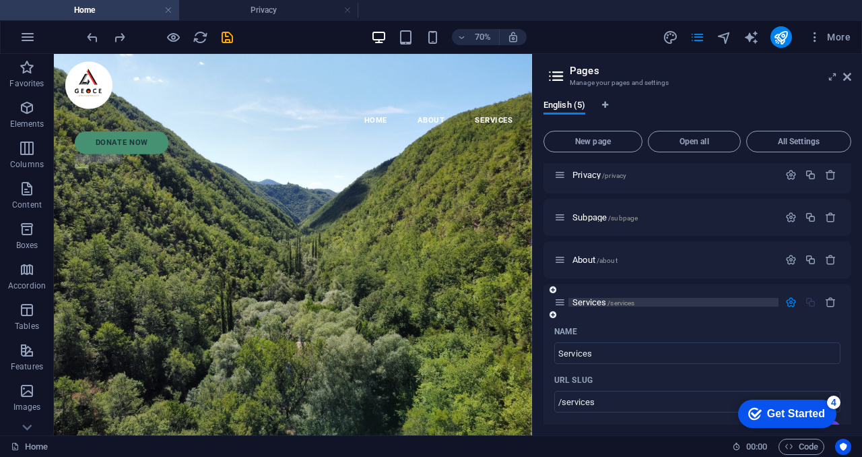
scroll to position [0, 0]
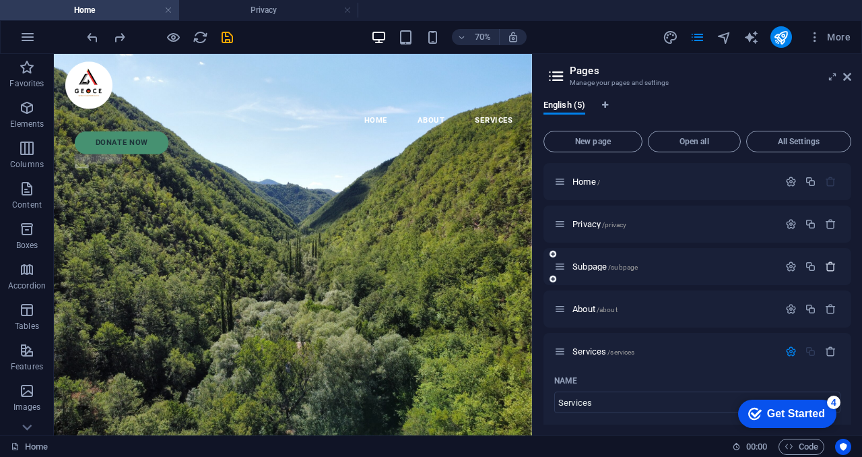
click at [829, 268] on icon "button" at bounding box center [830, 266] width 11 height 11
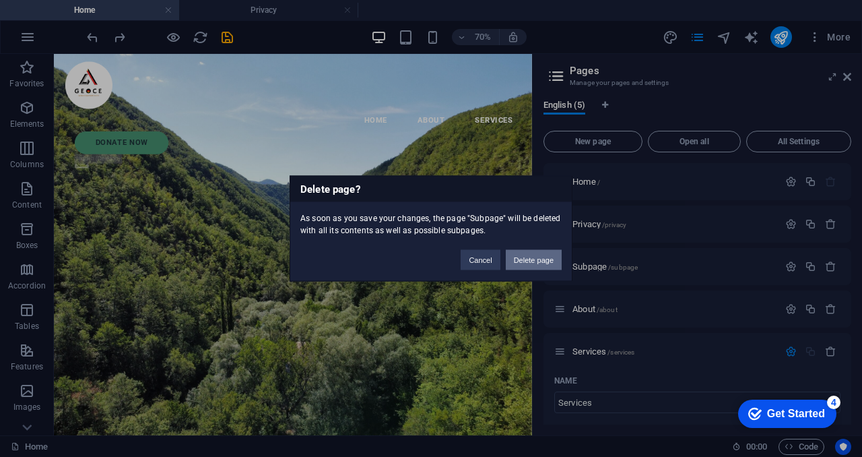
click at [552, 258] on button "Delete page" at bounding box center [534, 260] width 56 height 20
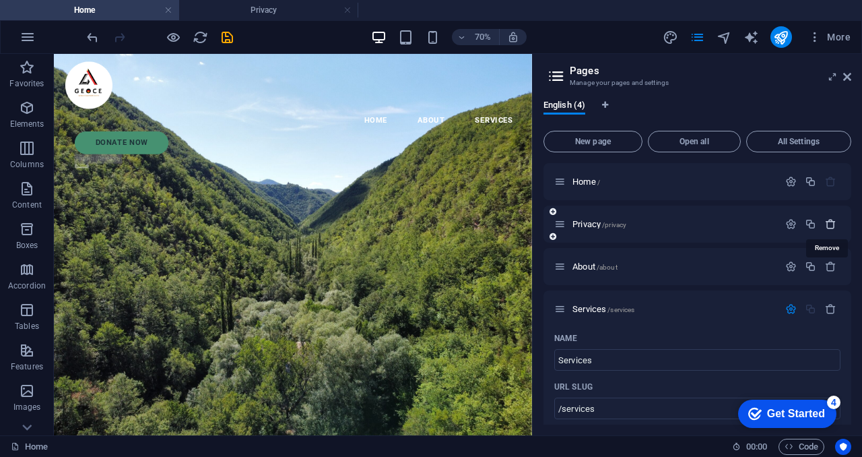
click at [828, 219] on icon "button" at bounding box center [830, 223] width 11 height 11
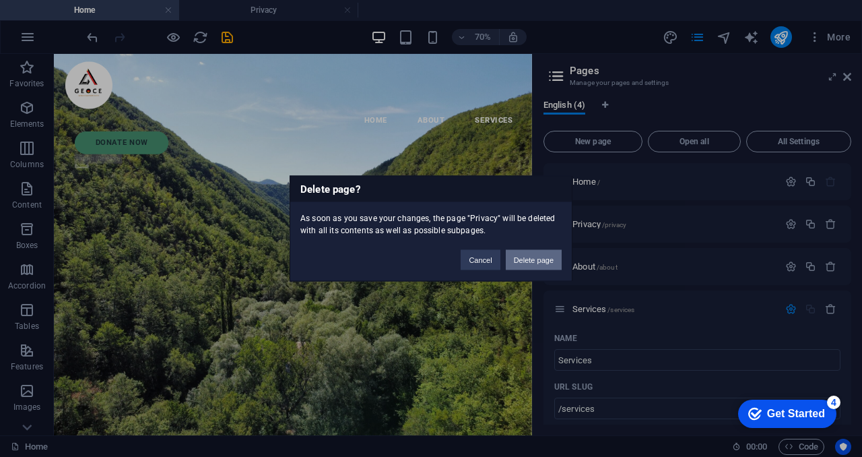
click at [519, 260] on button "Delete page" at bounding box center [534, 260] width 56 height 20
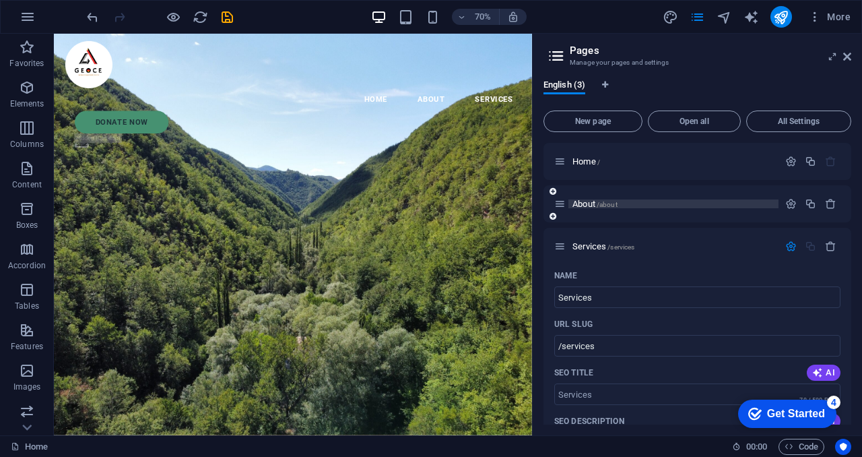
click at [588, 203] on span "About /about" at bounding box center [595, 204] width 45 height 10
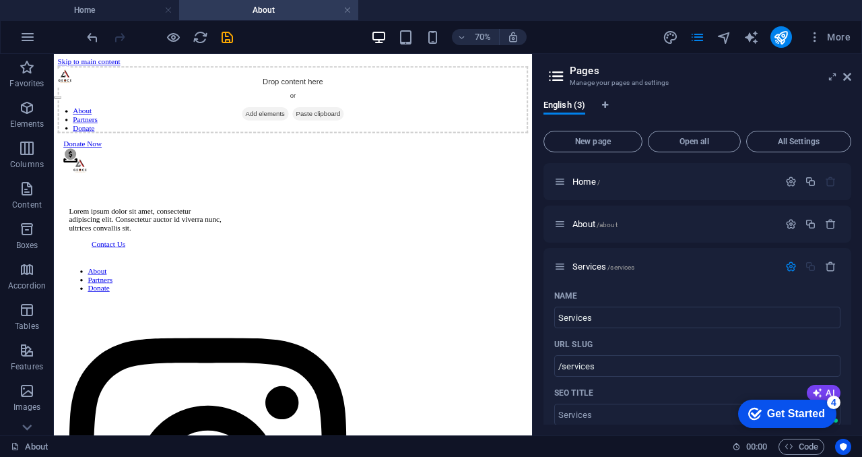
click at [488, 1] on ul "Home About" at bounding box center [431, 10] width 862 height 20
click at [614, 143] on span "New page" at bounding box center [593, 141] width 87 height 8
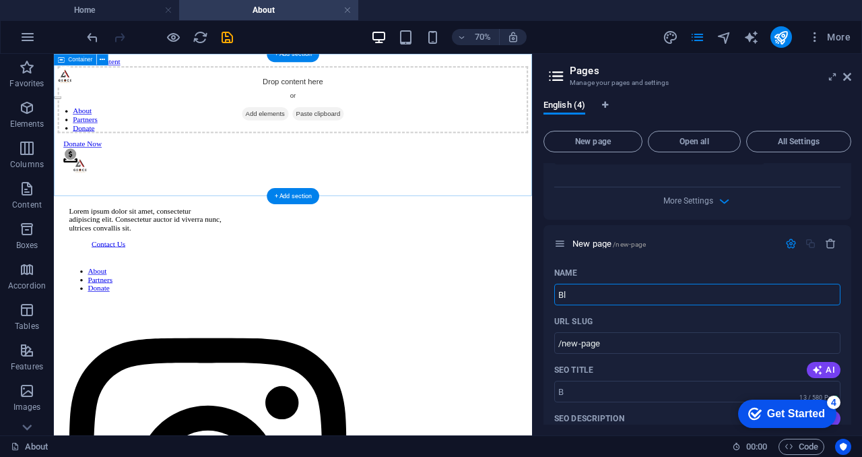
type input "Blo"
type input "/b"
type input "Blog"
type input "/blog"
type input "Blogd"
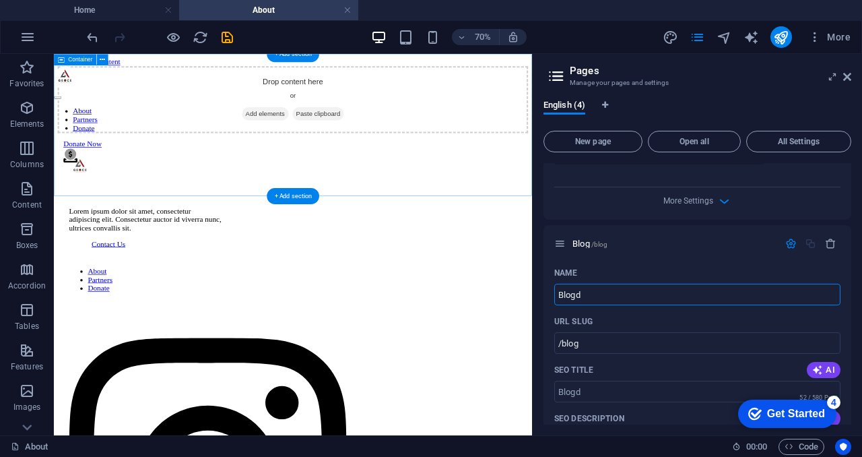
type input "/blogd"
type input "Blogs"
type input "/blog"
type input "Blogs"
type input "/blogs"
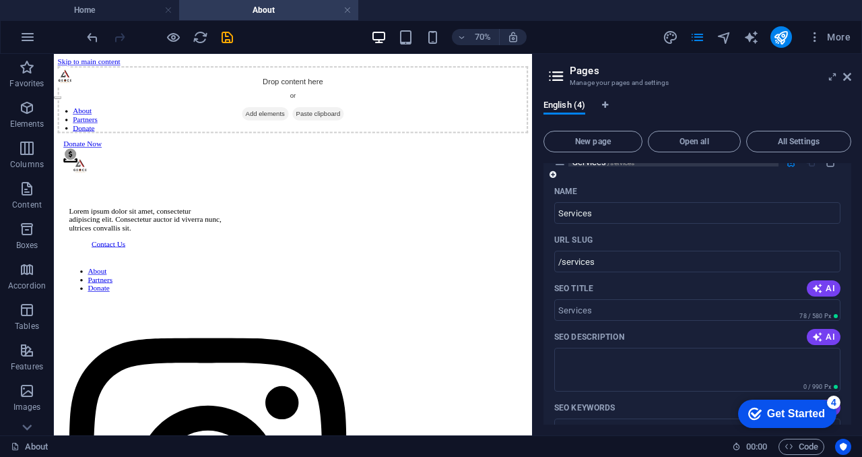
scroll to position [0, 0]
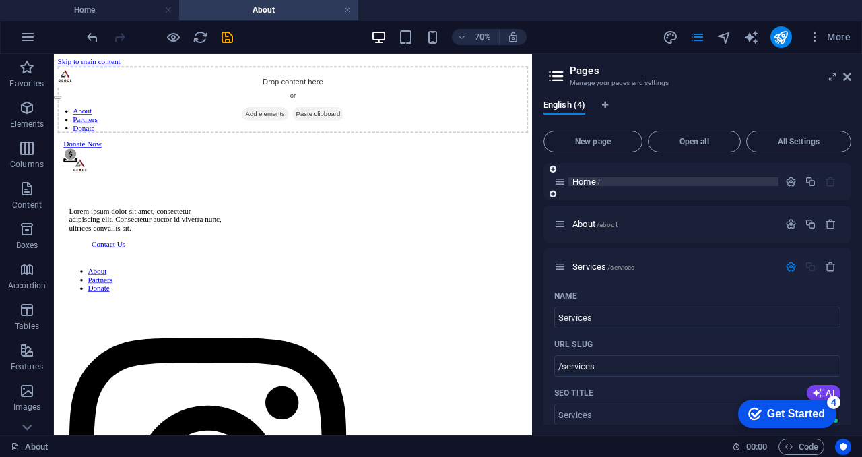
type input "Blogs"
click at [585, 181] on span "Home /" at bounding box center [587, 181] width 28 height 10
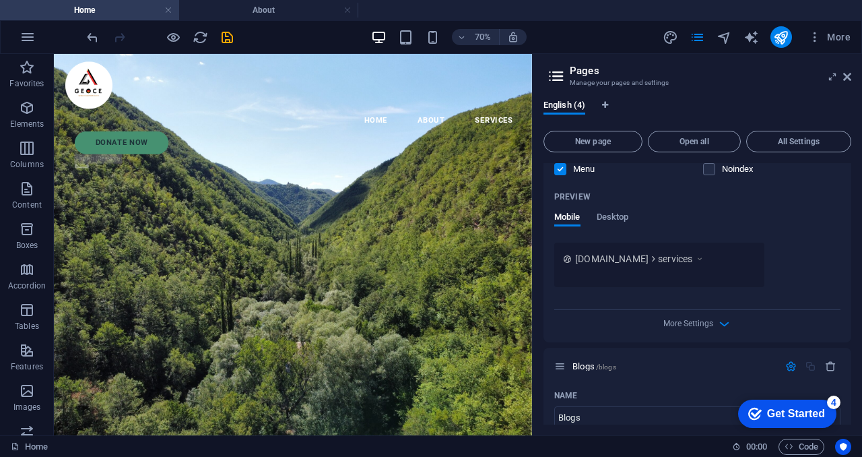
scroll to position [414, 0]
click at [720, 320] on icon "button" at bounding box center [724, 322] width 15 height 15
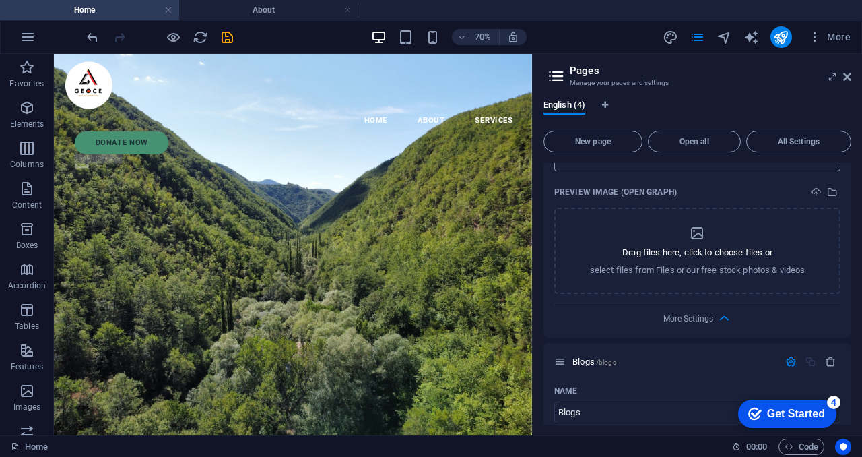
scroll to position [604, 0]
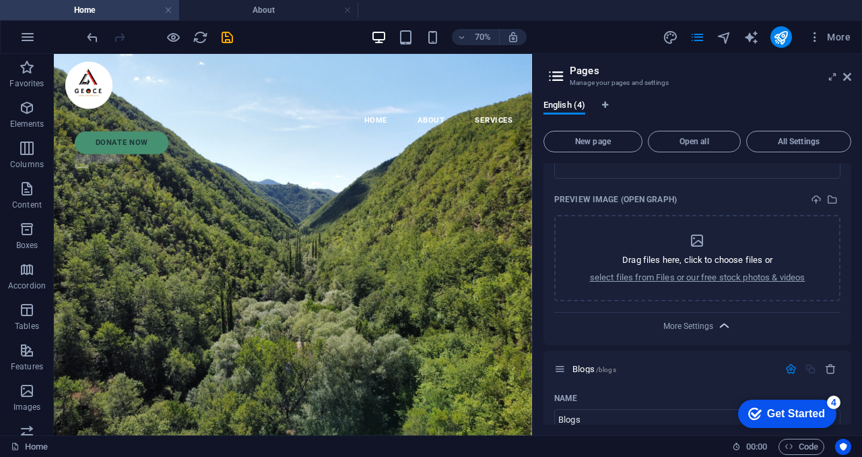
click at [721, 324] on icon "button" at bounding box center [724, 325] width 15 height 15
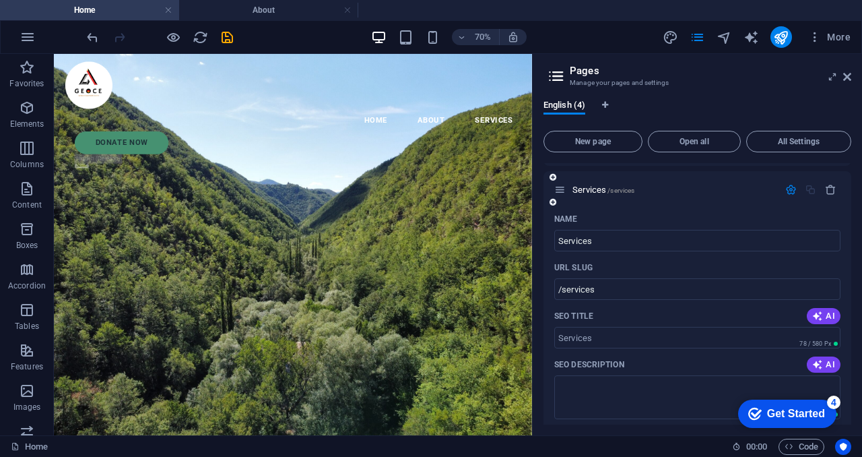
scroll to position [77, 0]
click at [789, 188] on icon "button" at bounding box center [790, 188] width 11 height 11
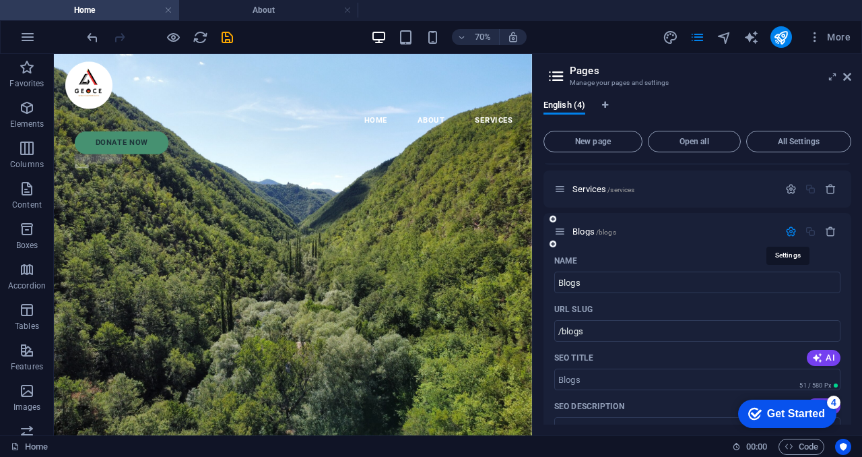
click at [790, 228] on icon "button" at bounding box center [790, 231] width 11 height 11
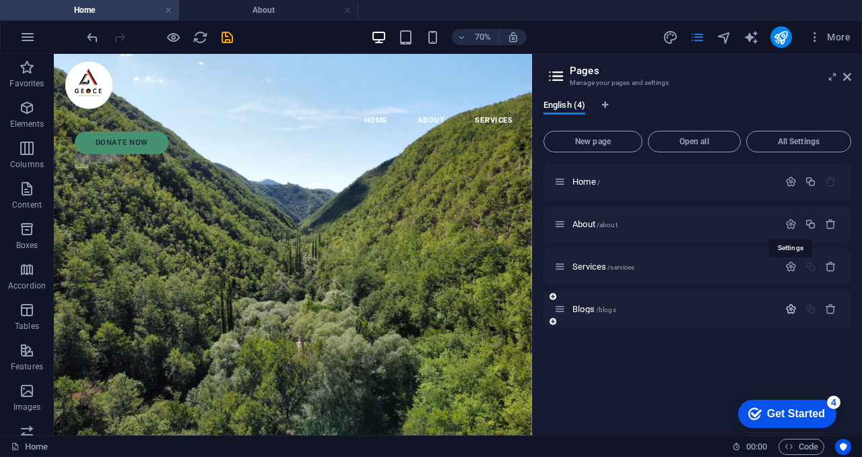
scroll to position [0, 0]
click at [588, 310] on span "Blogs /blogs" at bounding box center [595, 309] width 44 height 10
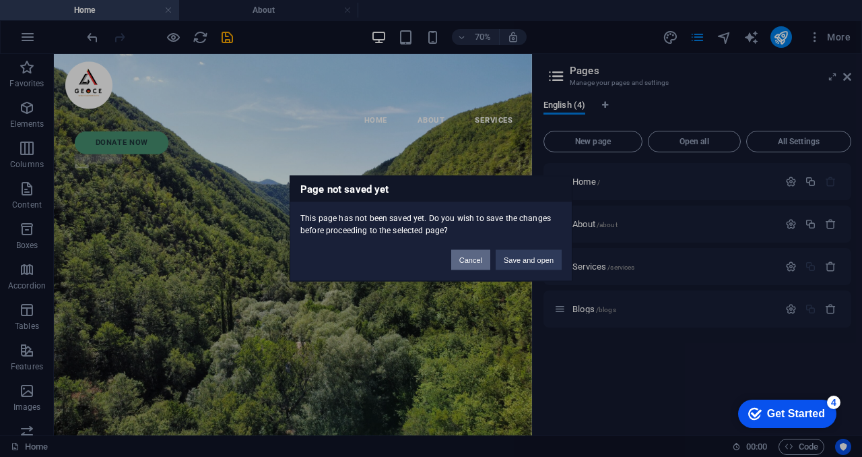
click at [480, 262] on button "Cancel" at bounding box center [470, 260] width 39 height 20
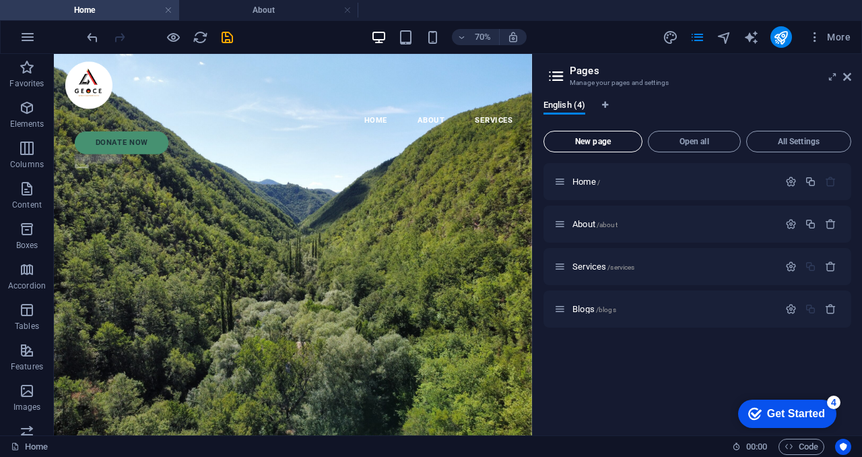
click at [614, 141] on span "New page" at bounding box center [593, 141] width 87 height 8
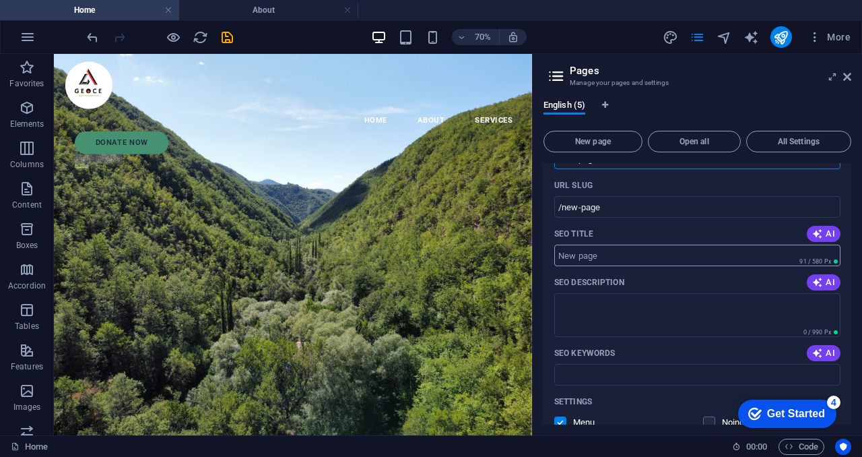
scroll to position [158, 0]
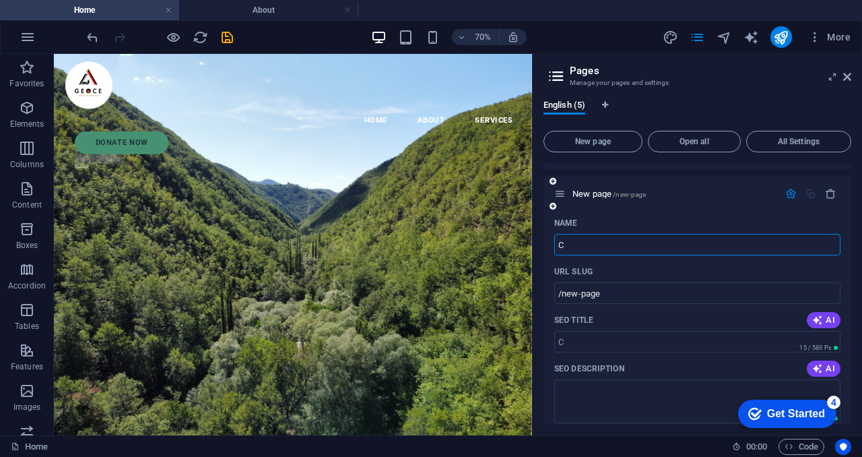
type input "C"
type input "/c"
type input "Conta"
type input "/cont"
type input "Contact"
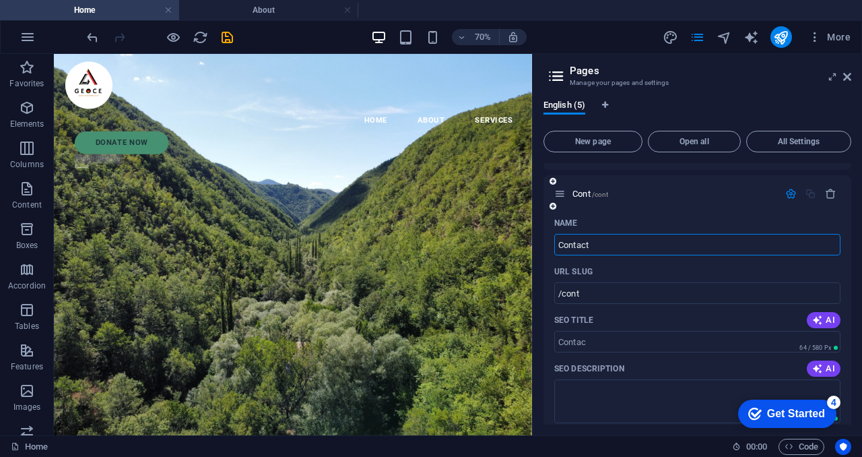
type input "/contac"
type input "Contact"
type input "/contact"
type input "Contact us"
type input "/contact-us"
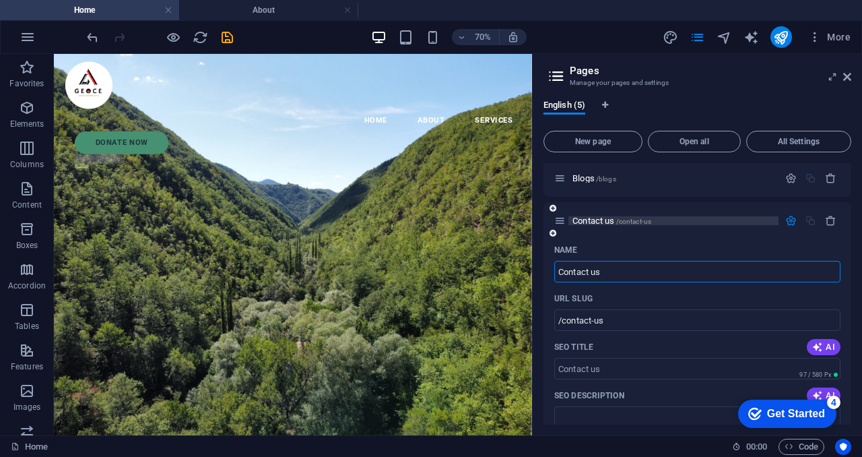
scroll to position [132, 0]
type input "Contact us"
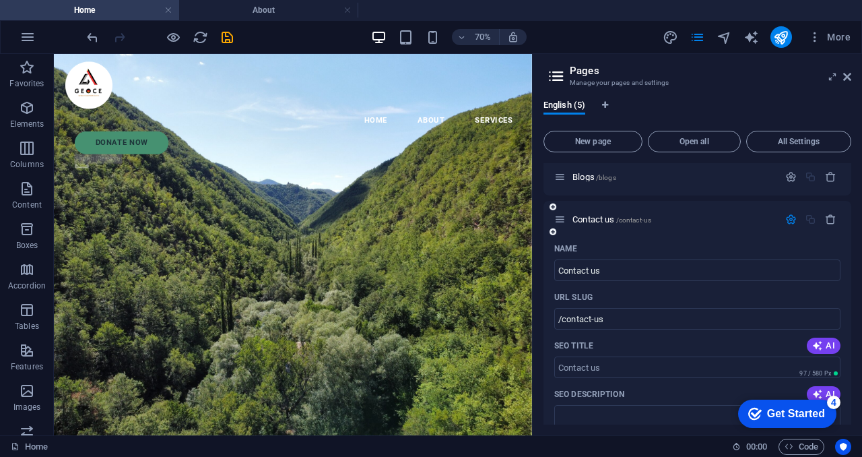
click at [791, 216] on icon "button" at bounding box center [790, 219] width 11 height 11
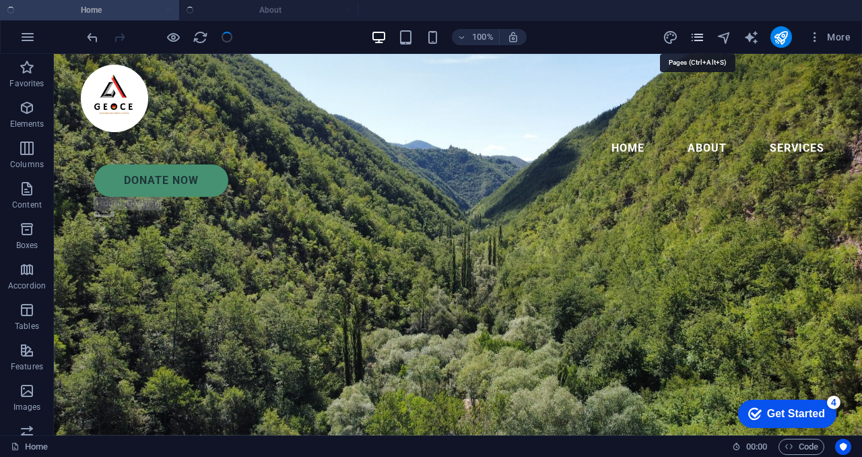
click at [698, 32] on icon "pages" at bounding box center [697, 37] width 15 height 15
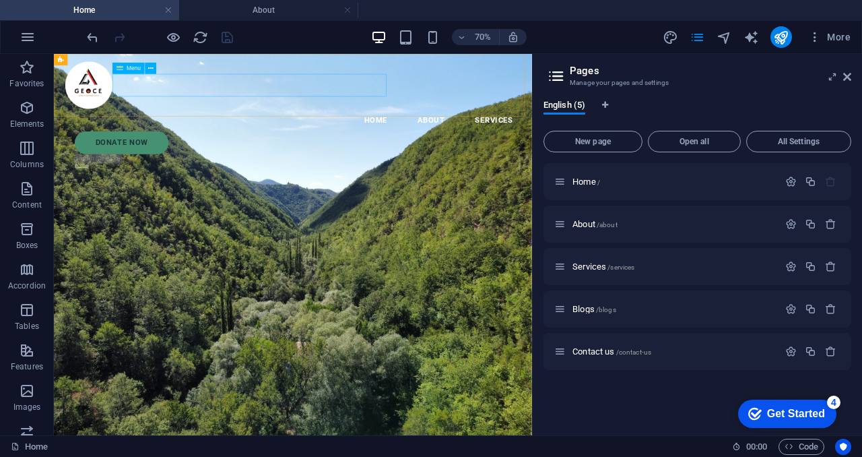
click at [403, 132] on nav "HOME About Services" at bounding box center [395, 148] width 651 height 32
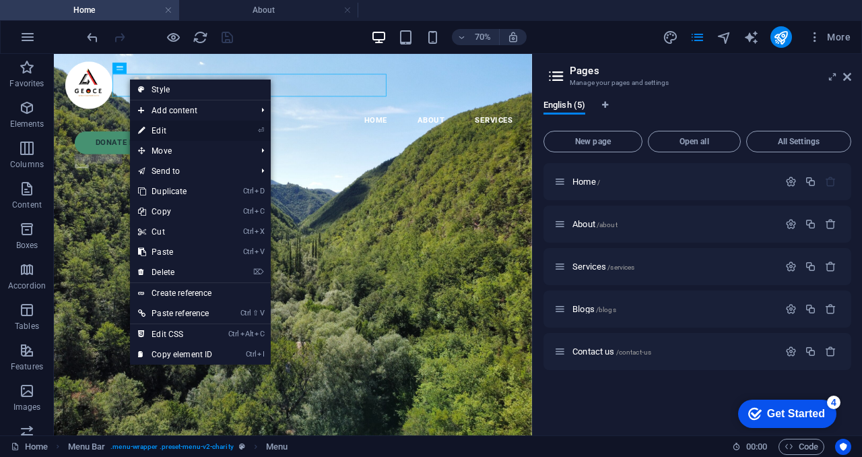
click at [162, 127] on link "⏎ Edit" at bounding box center [175, 131] width 90 height 20
select select
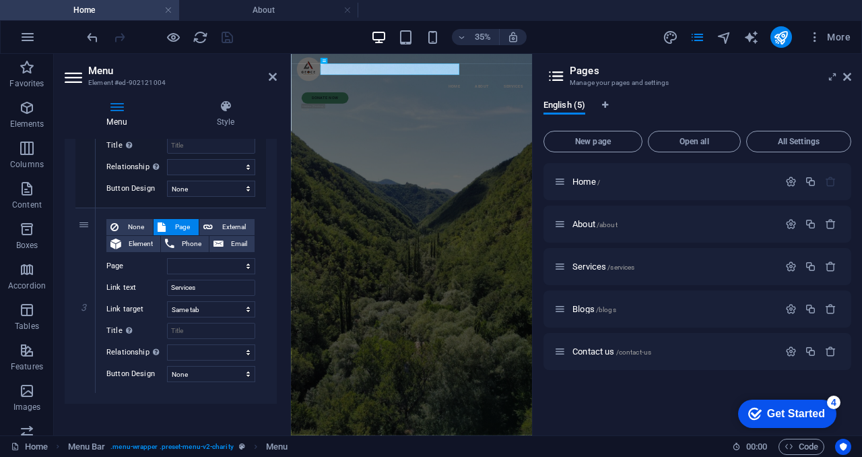
scroll to position [434, 0]
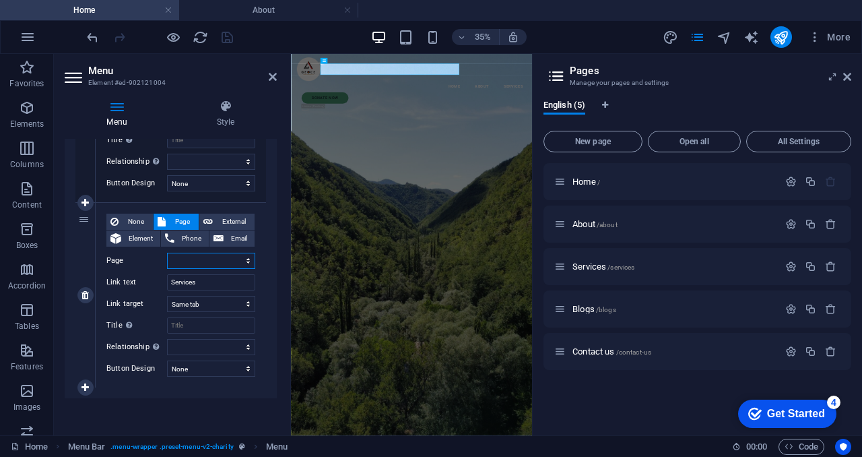
click at [214, 261] on select "Home About Services Blogs Contact us" at bounding box center [211, 261] width 88 height 16
select select "2"
click at [167, 253] on select "Home About Services Blogs Contact us" at bounding box center [211, 261] width 88 height 16
select select
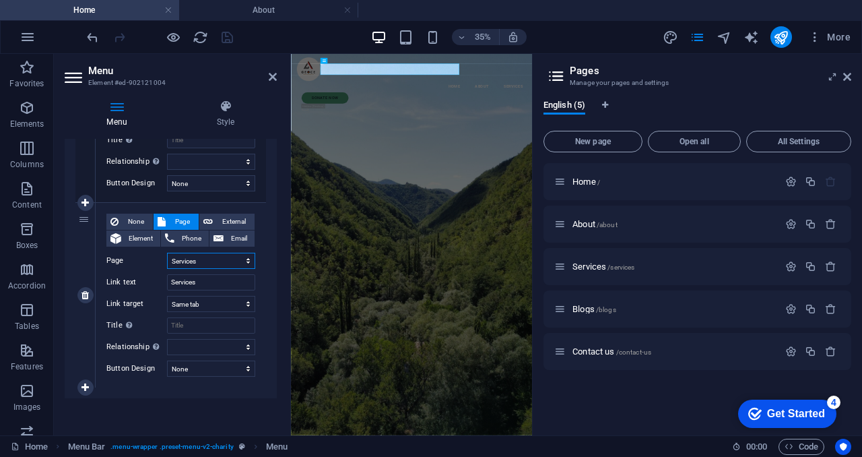
select select
click at [245, 302] on select "New tab Same tab Overlay" at bounding box center [211, 304] width 88 height 16
select select "blank"
click at [167, 296] on select "New tab Same tab Overlay" at bounding box center [211, 304] width 88 height 16
select select
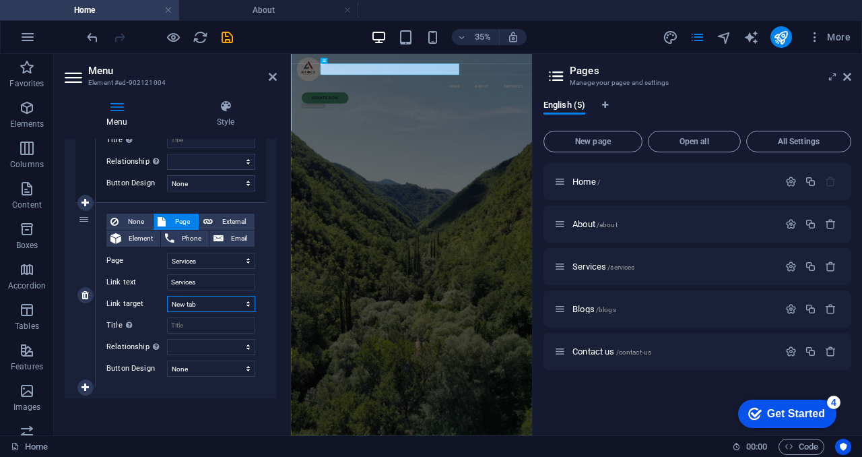
select select
click at [82, 385] on icon at bounding box center [85, 387] width 7 height 9
select select
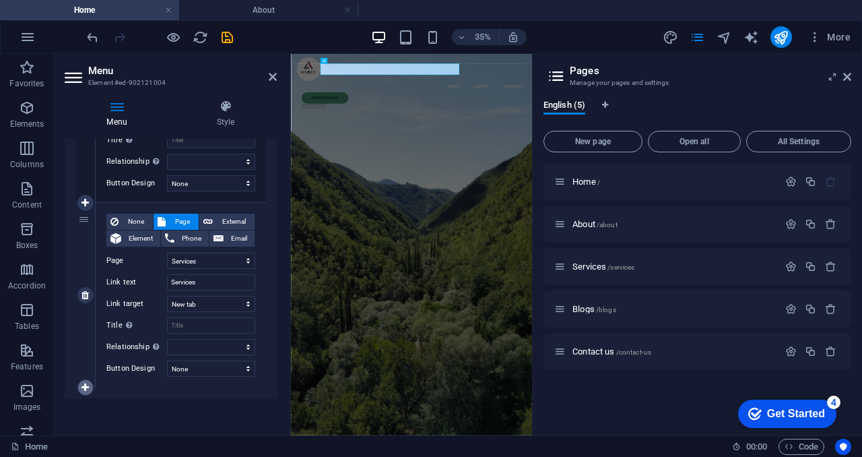
select select
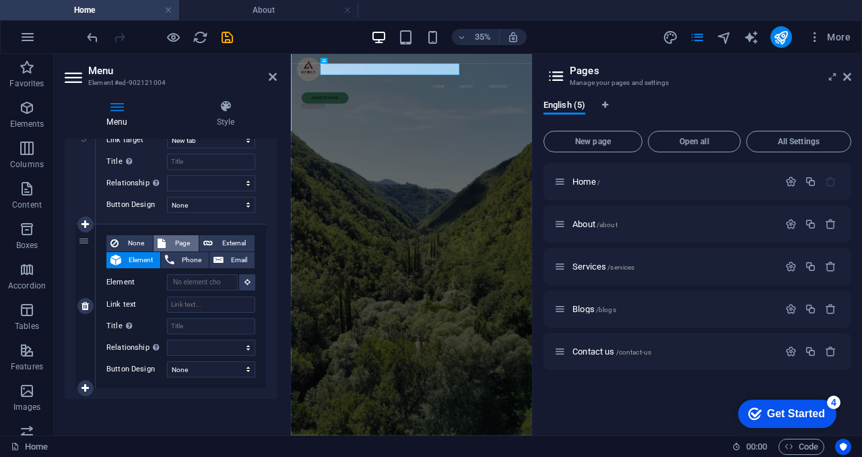
click at [186, 242] on span "Page" at bounding box center [182, 243] width 25 height 16
select select
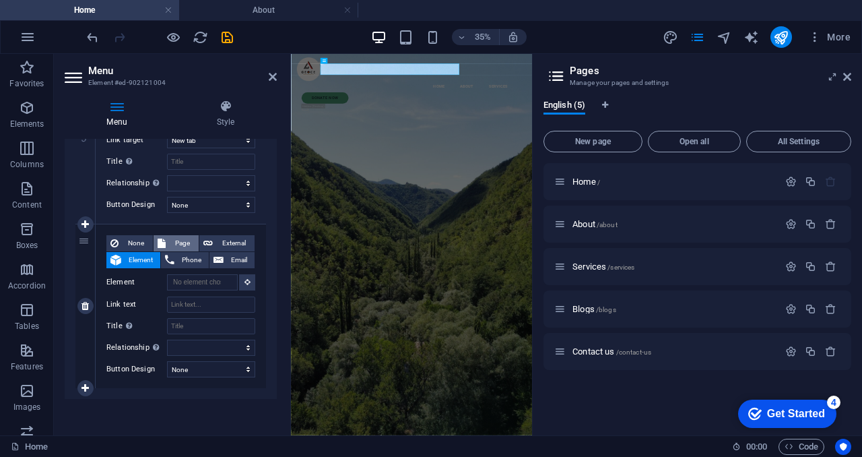
select select
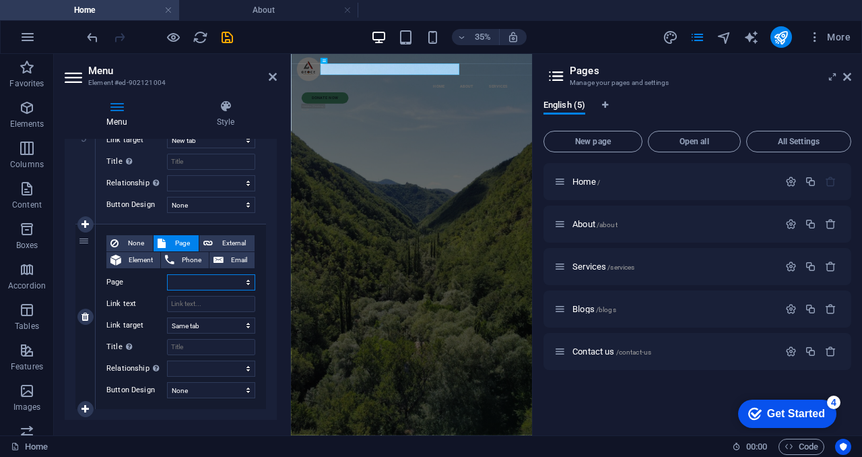
click at [238, 279] on select "Home About Services Blogs Contact us" at bounding box center [211, 282] width 88 height 16
select select "4"
click at [167, 274] on select "Home About Services Blogs Contact us" at bounding box center [211, 282] width 88 height 16
select select
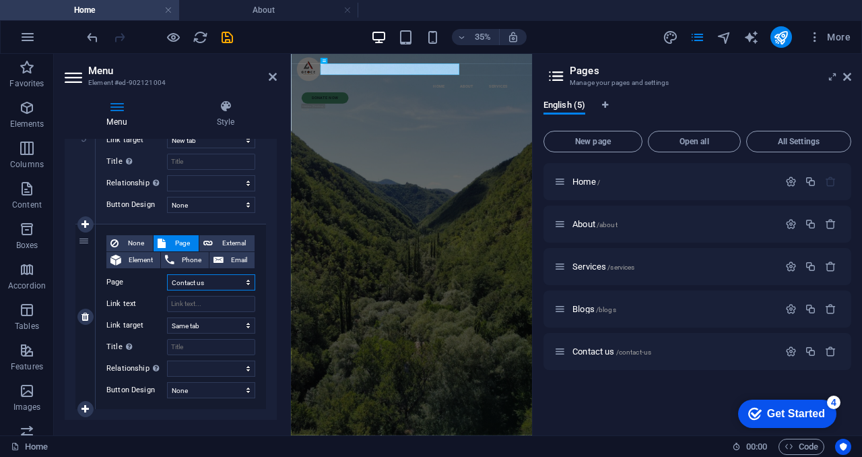
select select
click at [214, 303] on input "Link text" at bounding box center [211, 304] width 88 height 16
type input "Co"
select select
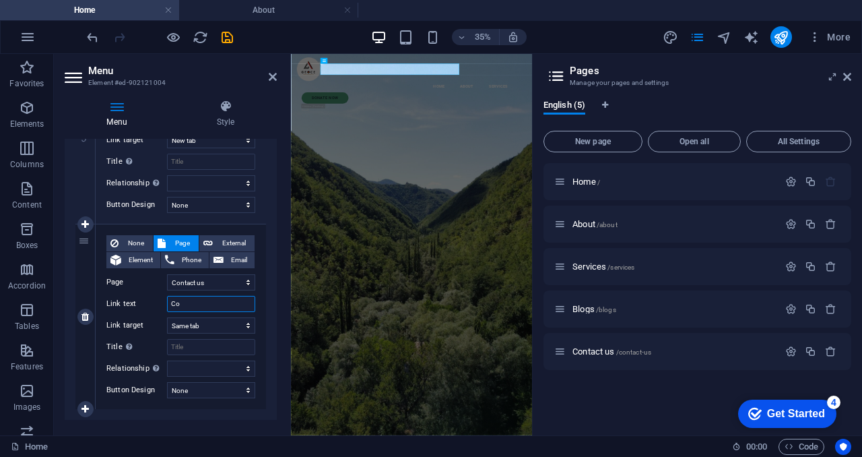
select select
type input "Con"
select select
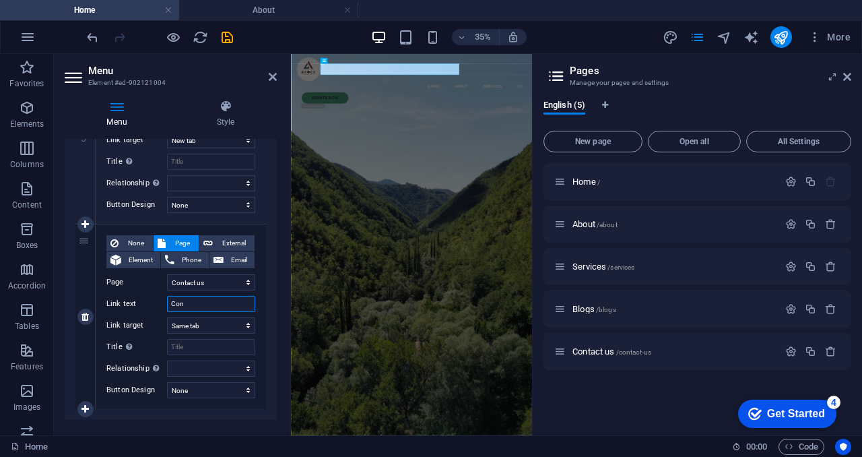
select select
type input "Contact"
select select
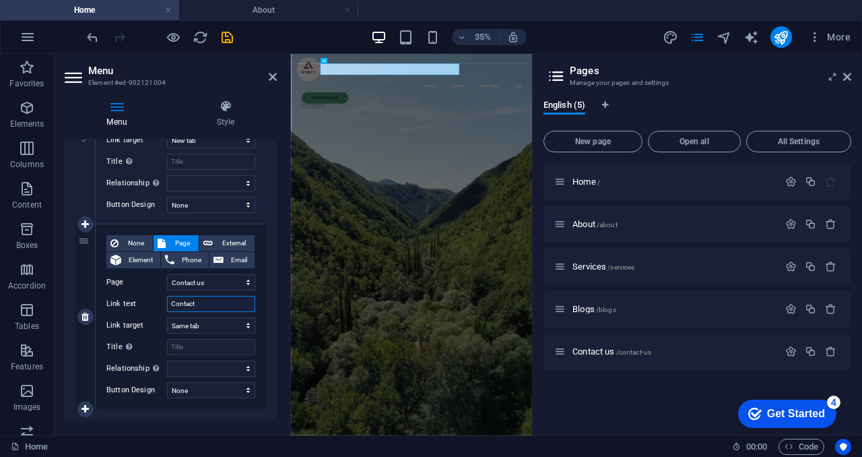
select select
type input "Contact us"
select select
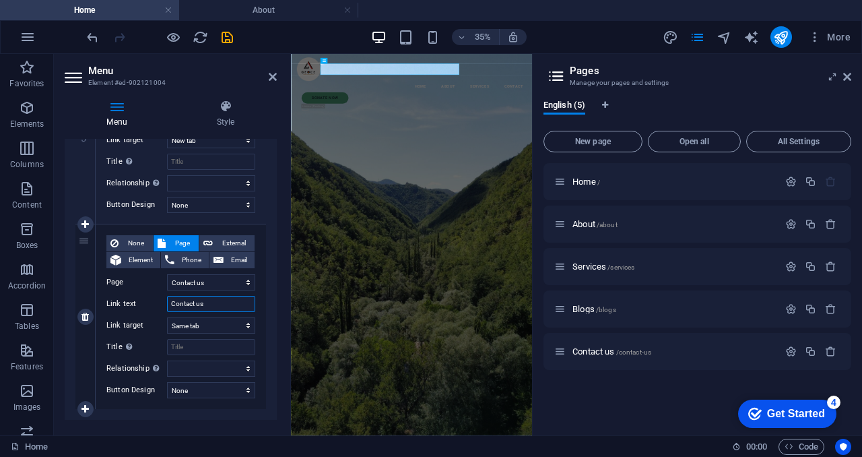
select select
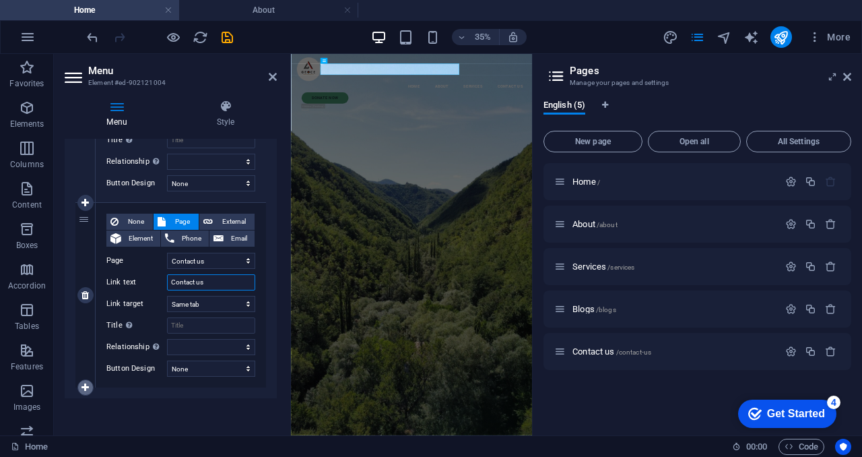
type input "Contact us"
click at [86, 385] on icon at bounding box center [85, 387] width 7 height 9
select select
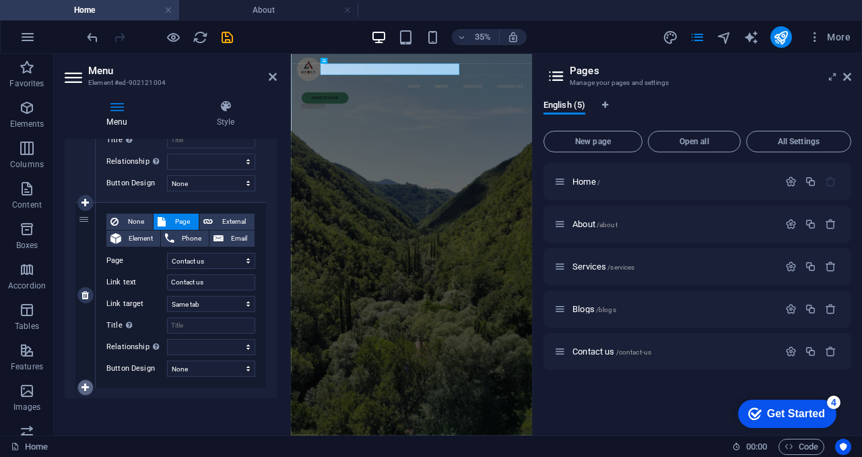
select select
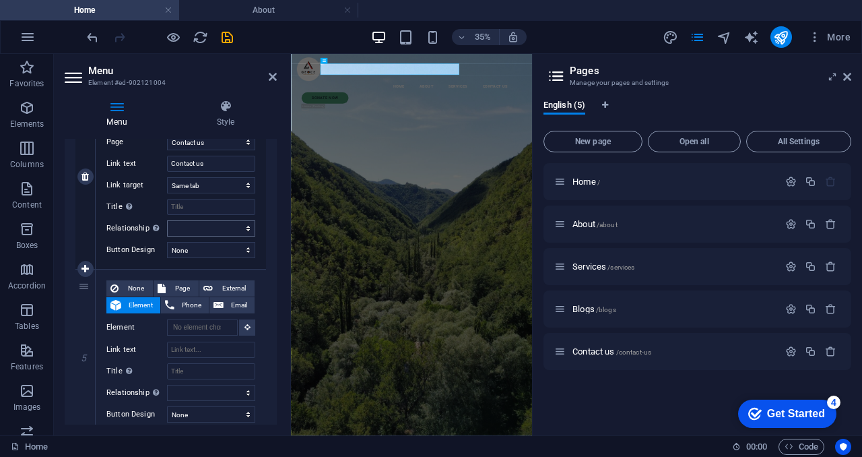
scroll to position [741, 0]
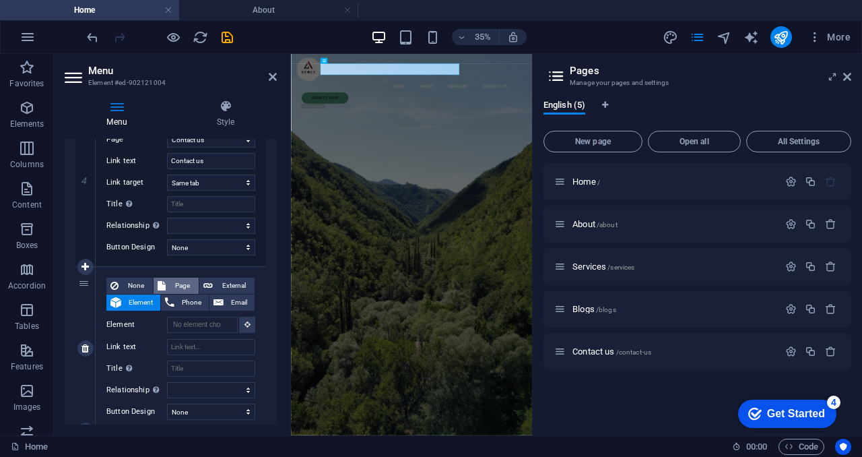
click at [179, 284] on span "Page" at bounding box center [182, 286] width 25 height 16
select select
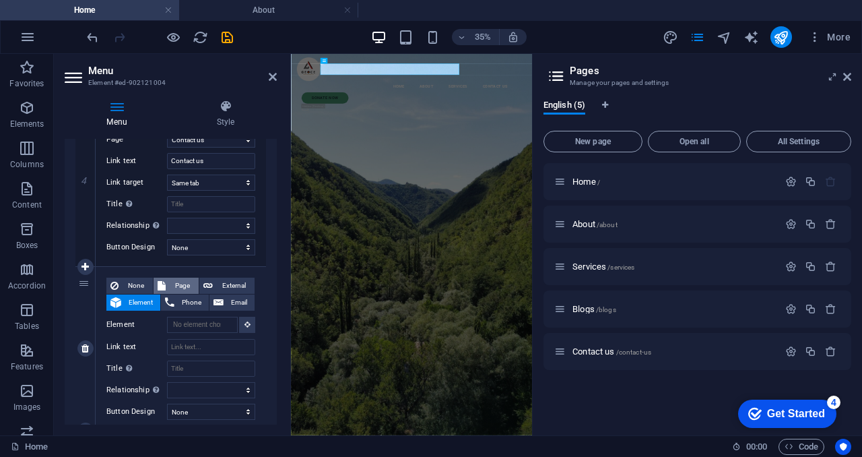
select select
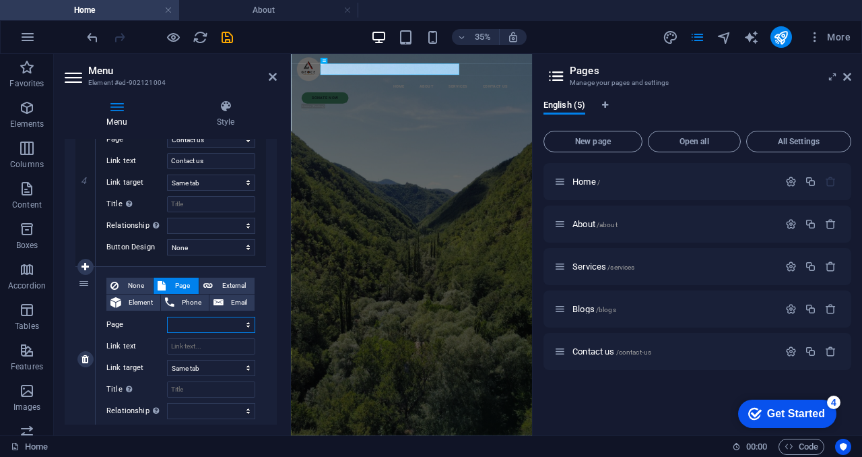
scroll to position [804, 0]
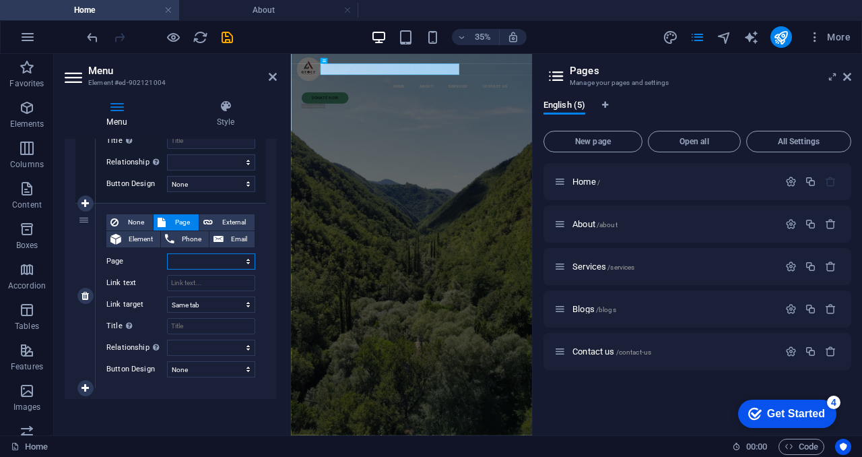
click at [199, 257] on select "Home About Services Blogs Contact us" at bounding box center [211, 261] width 88 height 16
select select "3"
click at [167, 253] on select "Home About Services Blogs Contact us" at bounding box center [211, 261] width 88 height 16
select select
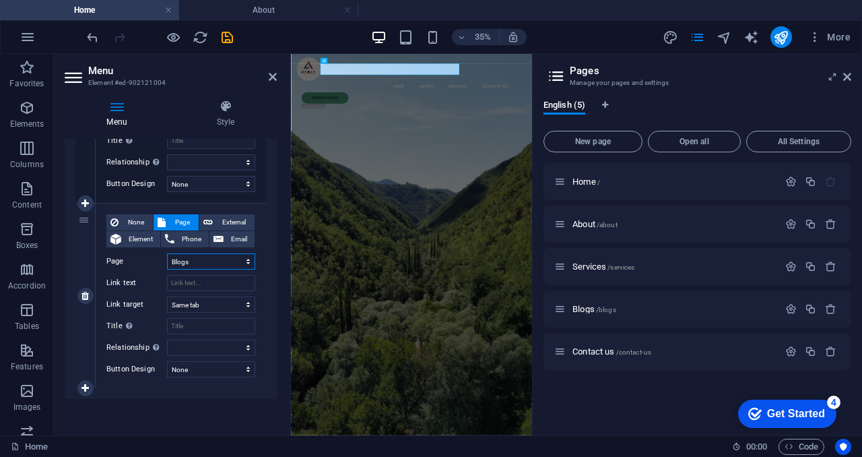
select select
click at [195, 278] on input "Link text" at bounding box center [211, 283] width 88 height 16
type input "Blogs"
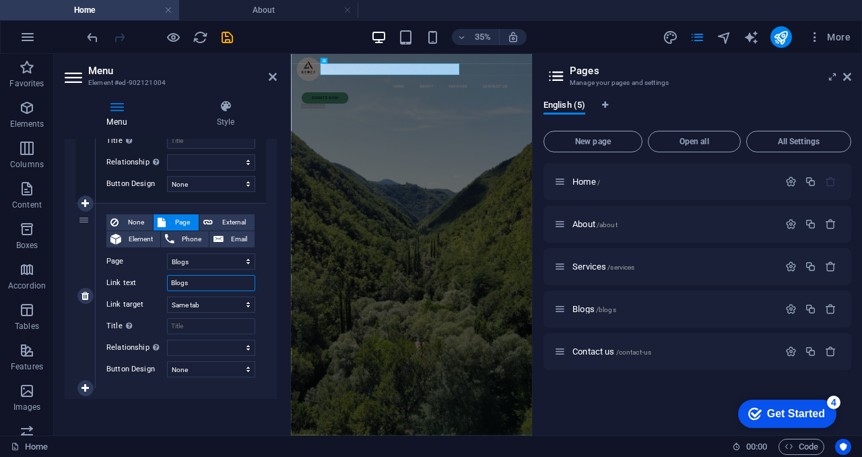
select select
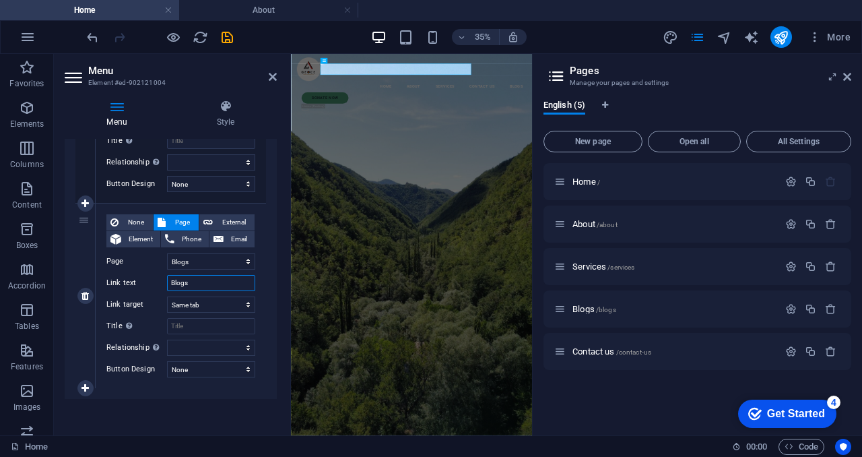
type input "Blogs"
drag, startPoint x: 85, startPoint y: 221, endPoint x: 86, endPoint y: 141, distance: 80.2
select select
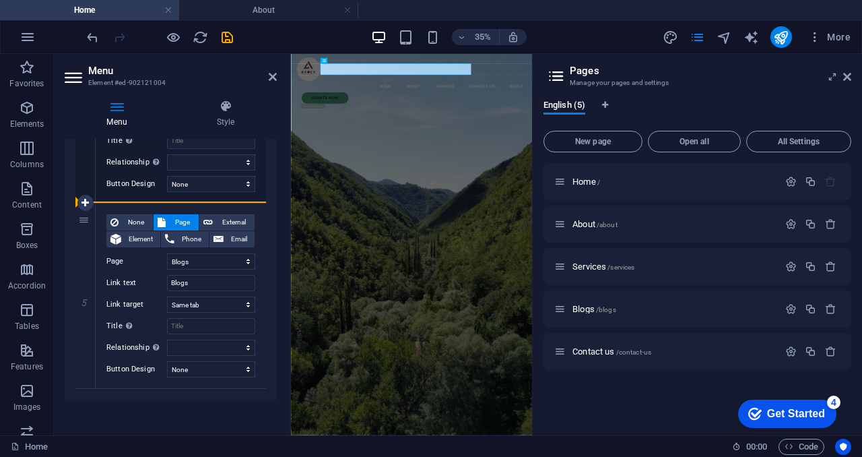
select select
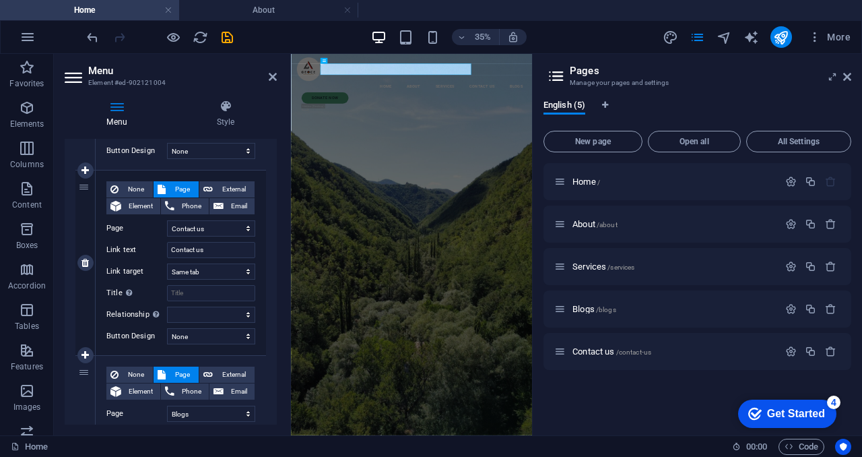
scroll to position [652, 0]
drag, startPoint x: 86, startPoint y: 372, endPoint x: 87, endPoint y: 185, distance: 187.3
click at [87, 185] on div "1 None Page External Element Phone Email Page Home About Services Blogs Contact…" at bounding box center [170, 78] width 191 height 926
select select
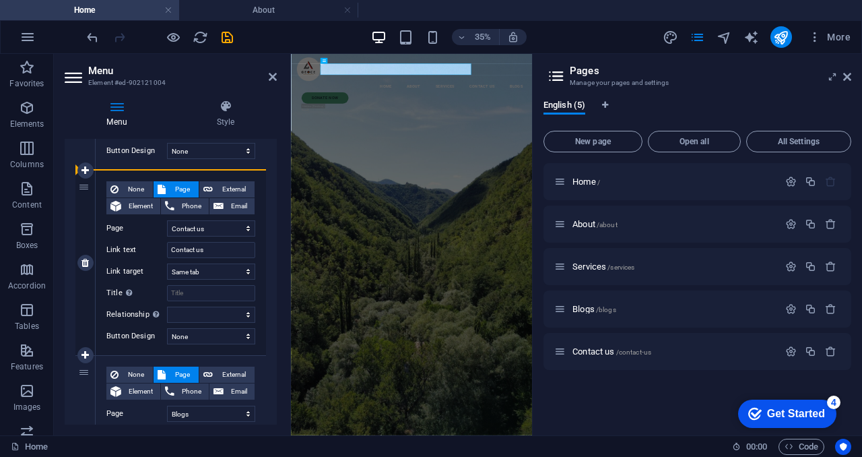
select select
select select "3"
type input "Blogs"
select select
select select "4"
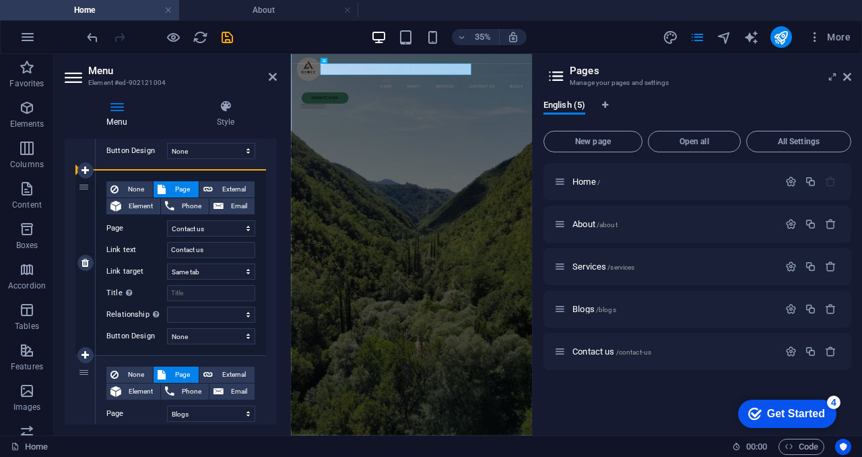
type input "Contact us"
select select
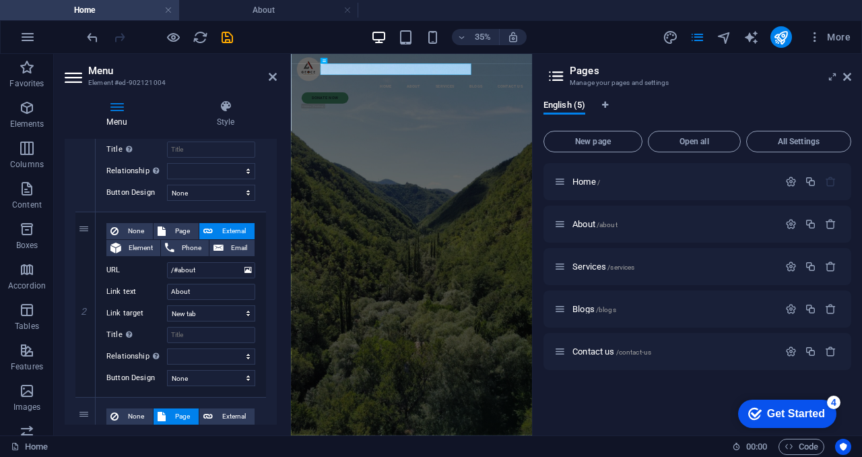
scroll to position [238, 0]
click at [845, 79] on icon at bounding box center [847, 76] width 8 height 11
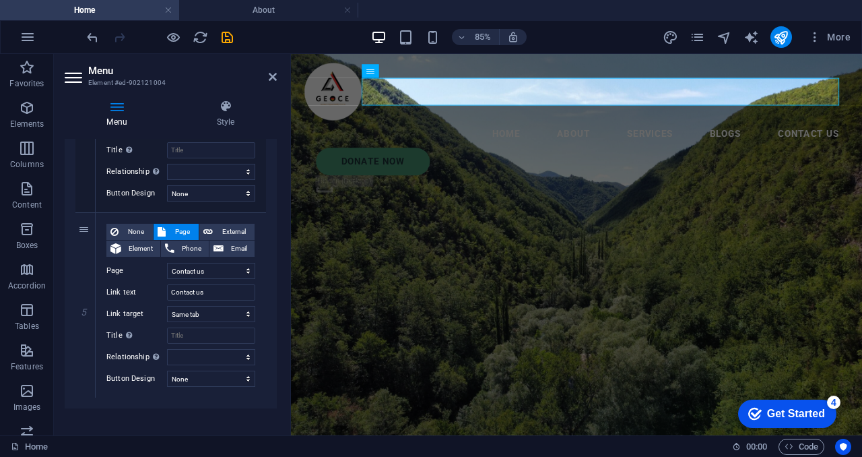
scroll to position [795, 0]
click at [247, 309] on select "New tab Same tab Overlay" at bounding box center [211, 314] width 88 height 16
click at [167, 306] on select "New tab Same tab Overlay" at bounding box center [211, 314] width 88 height 16
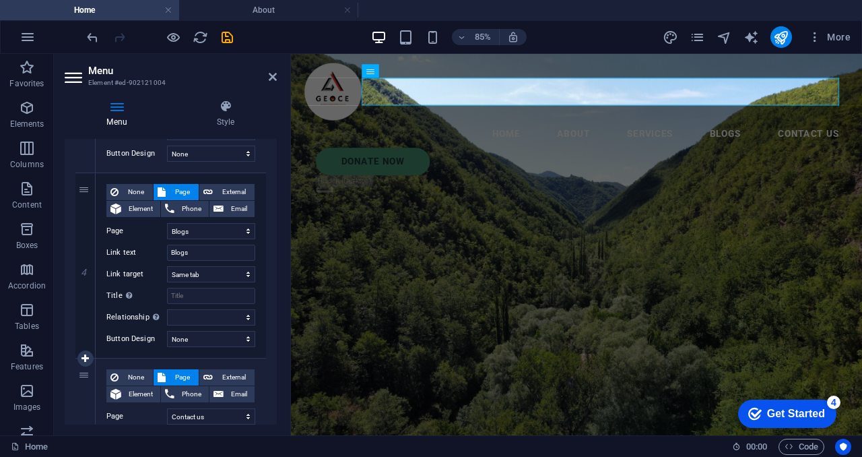
scroll to position [617, 0]
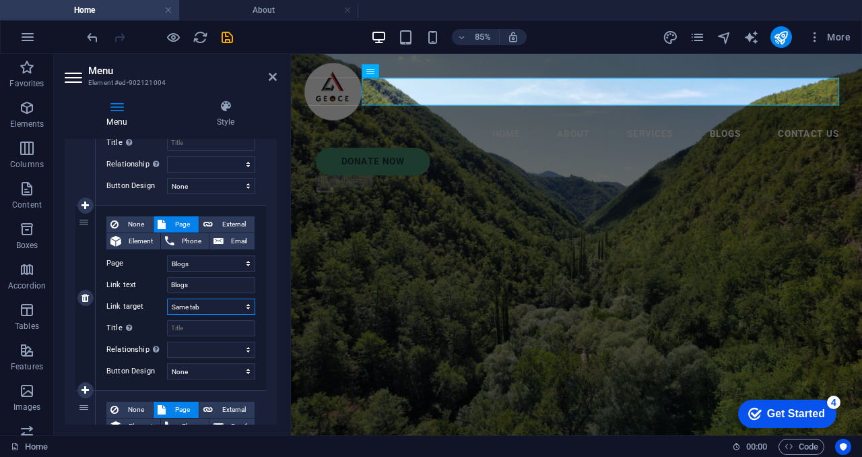
click at [247, 304] on select "New tab Same tab Overlay" at bounding box center [211, 306] width 88 height 16
click at [167, 298] on select "New tab Same tab Overlay" at bounding box center [211, 306] width 88 height 16
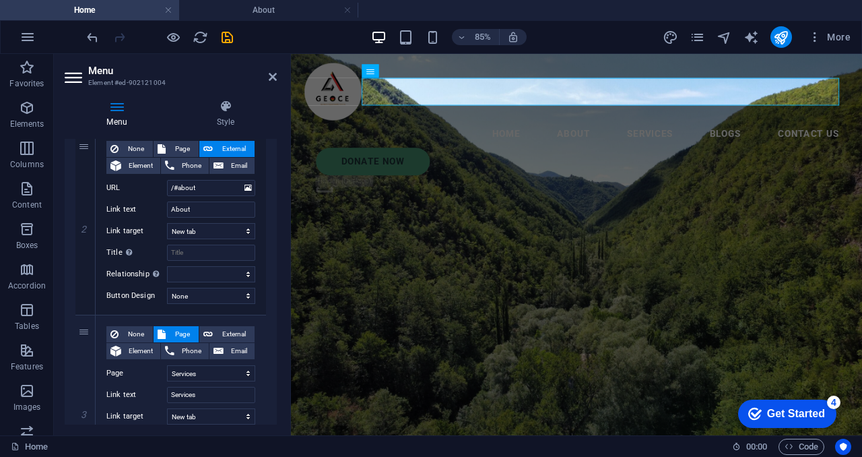
scroll to position [308, 0]
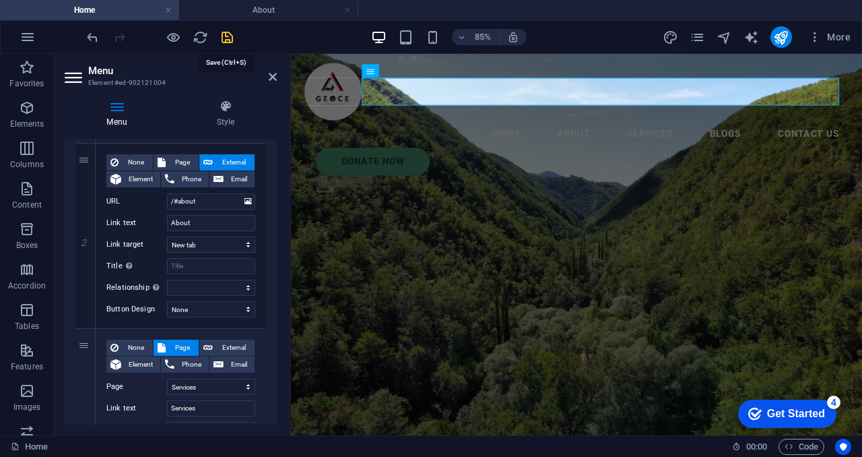
click at [228, 38] on icon "save" at bounding box center [227, 37] width 15 height 15
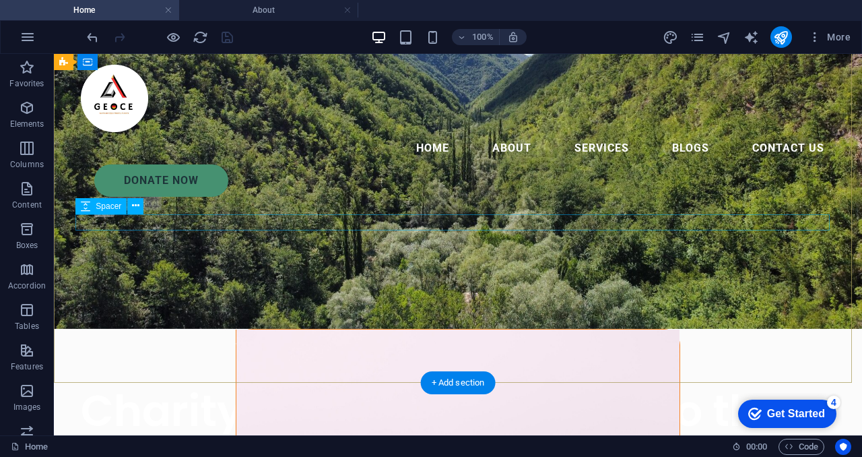
scroll to position [0, 0]
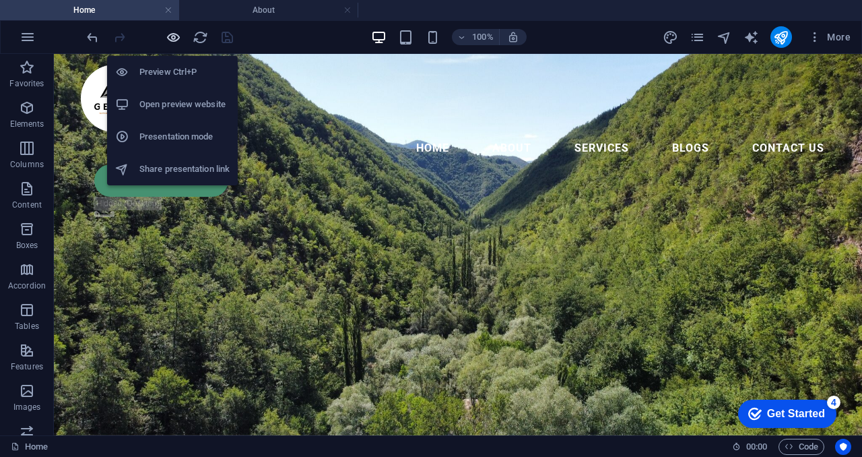
click at [176, 37] on icon "button" at bounding box center [173, 37] width 15 height 15
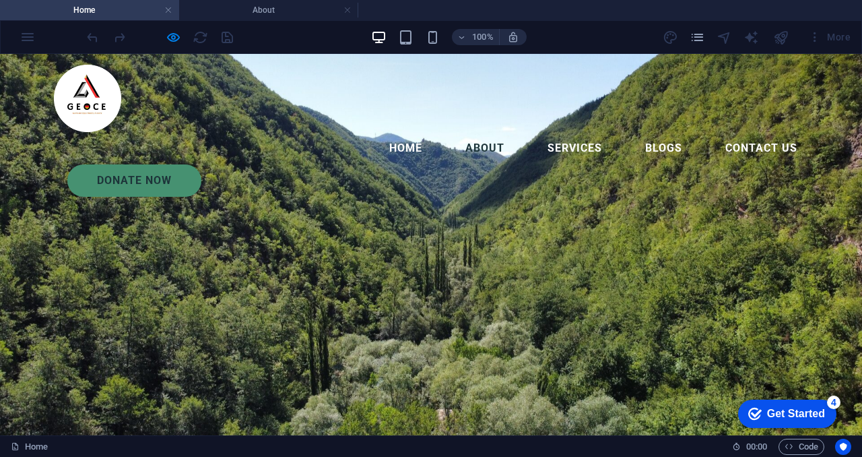
click at [455, 132] on link "About" at bounding box center [485, 148] width 61 height 32
click at [537, 132] on link "Services" at bounding box center [575, 148] width 76 height 32
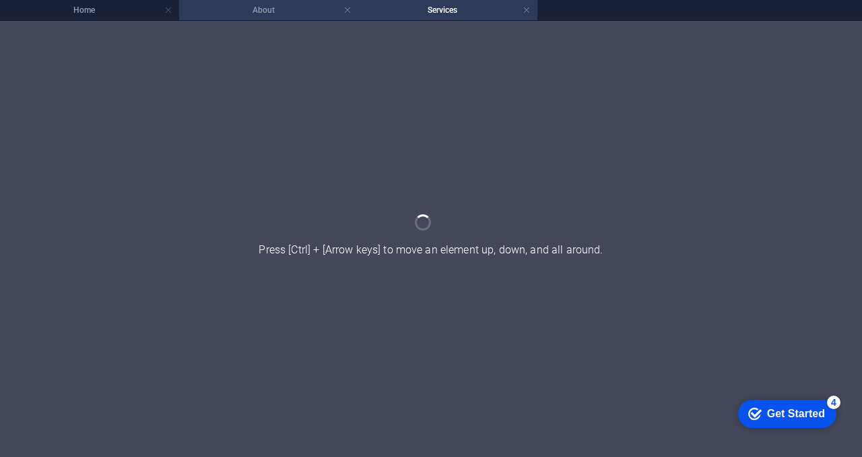
click at [275, 6] on h4 "About" at bounding box center [268, 10] width 179 height 15
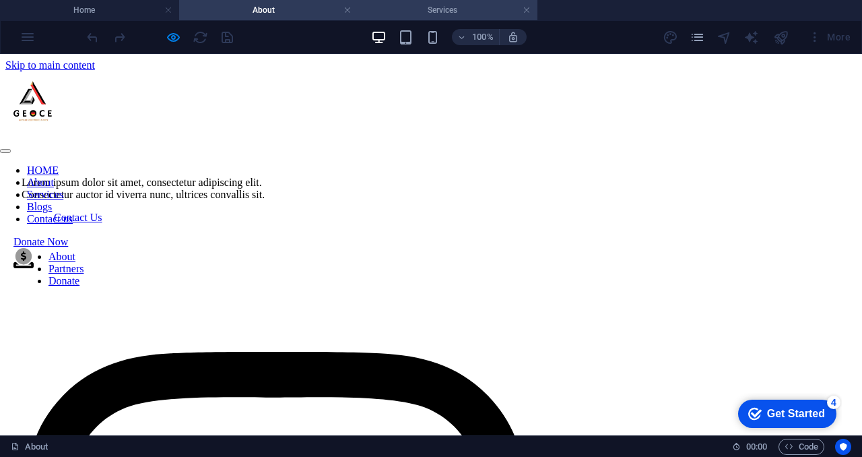
click at [443, 3] on h4 "Services" at bounding box center [447, 10] width 179 height 15
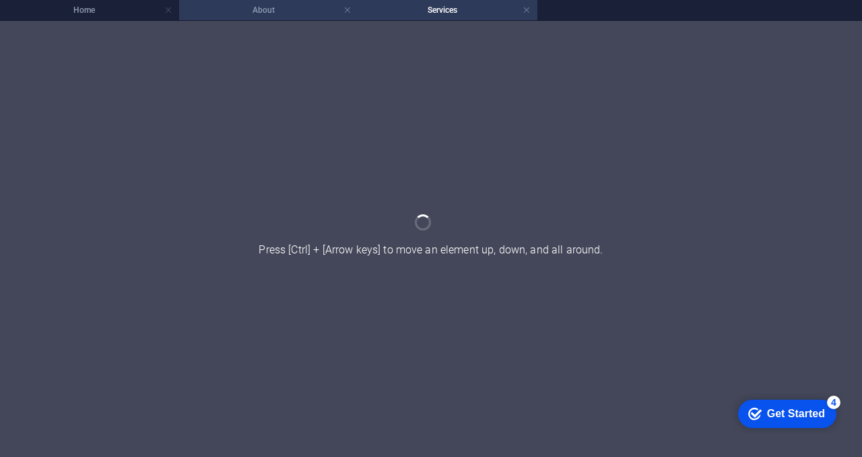
click at [290, 8] on h4 "About" at bounding box center [268, 10] width 179 height 15
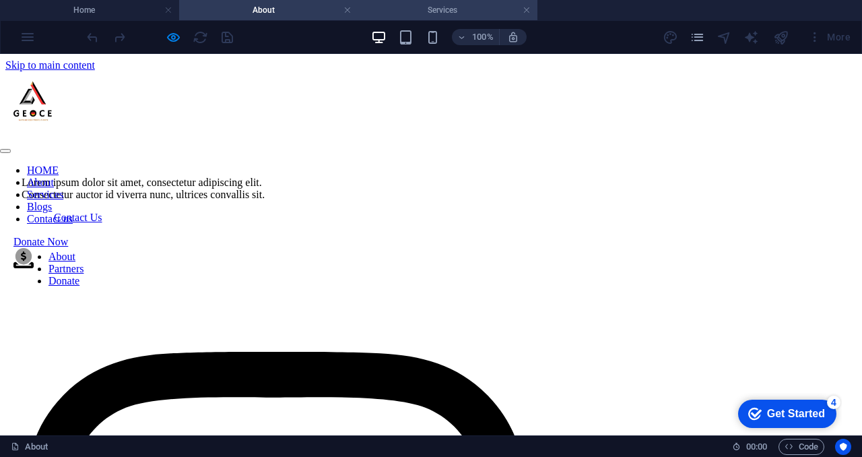
click at [430, 11] on h4 "Services" at bounding box center [447, 10] width 179 height 15
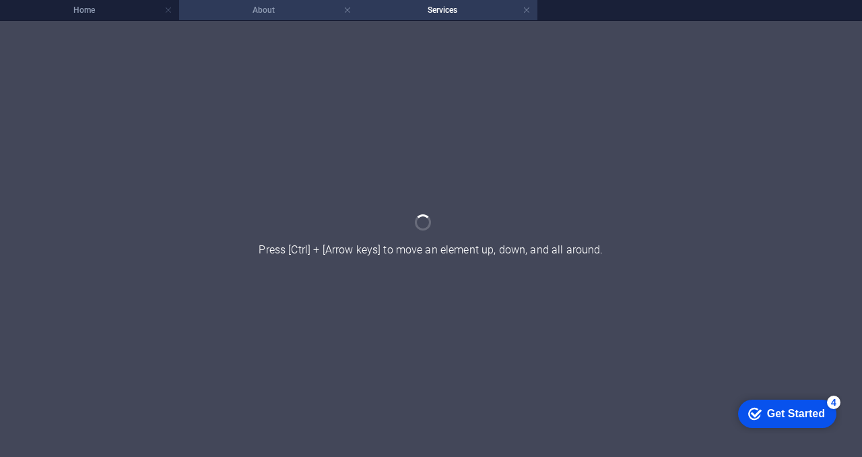
click at [280, 6] on h4 "About" at bounding box center [268, 10] width 179 height 15
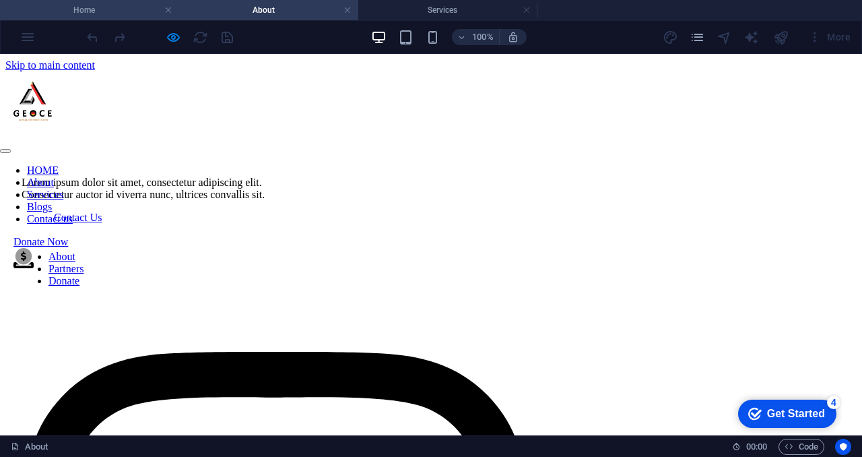
click at [122, 7] on h4 "Home" at bounding box center [89, 10] width 179 height 15
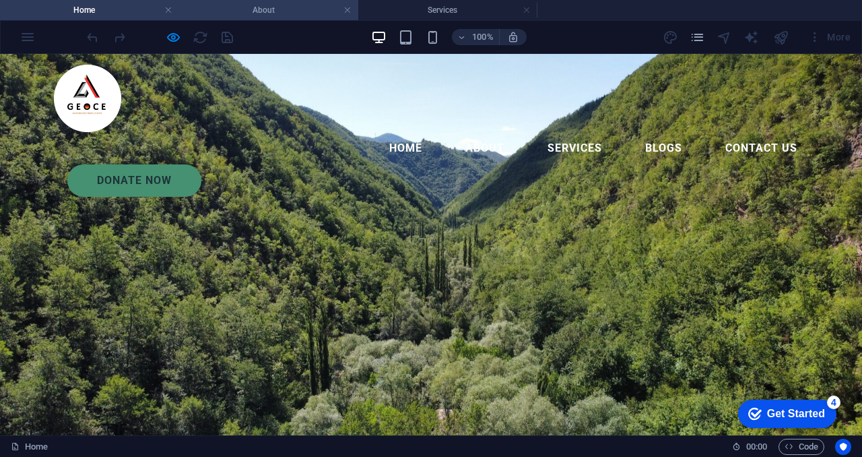
click at [282, 13] on h4 "About" at bounding box center [268, 10] width 179 height 15
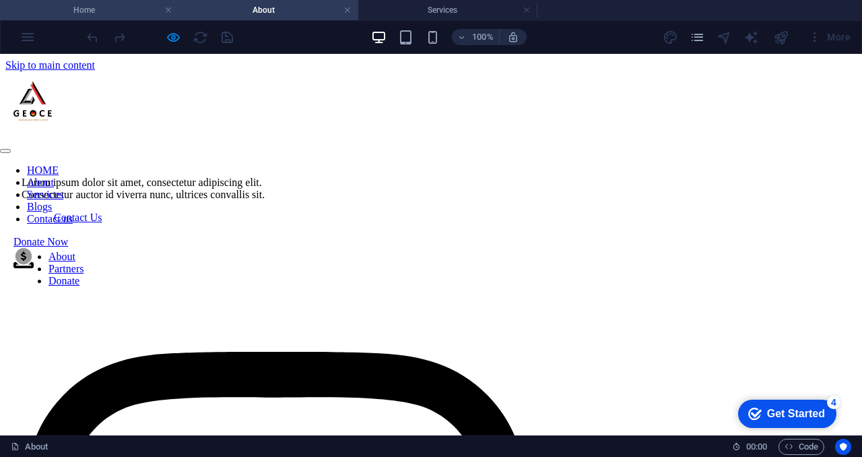
click at [131, 5] on h4 "Home" at bounding box center [89, 10] width 179 height 15
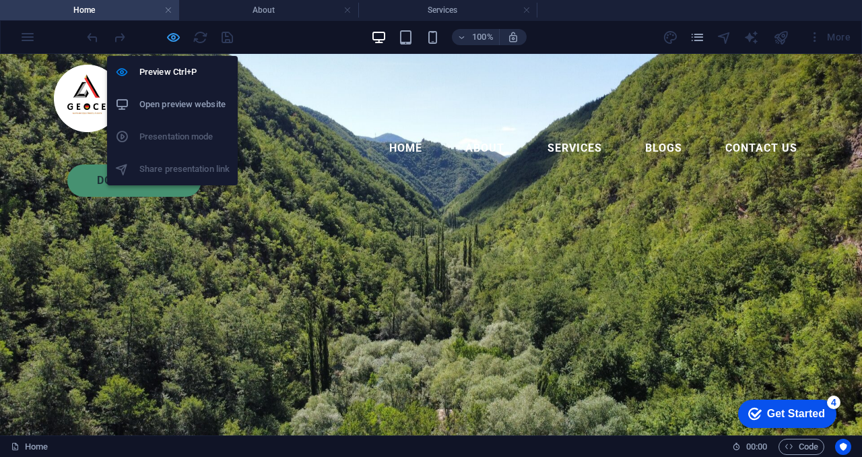
click at [175, 36] on icon "button" at bounding box center [173, 37] width 15 height 15
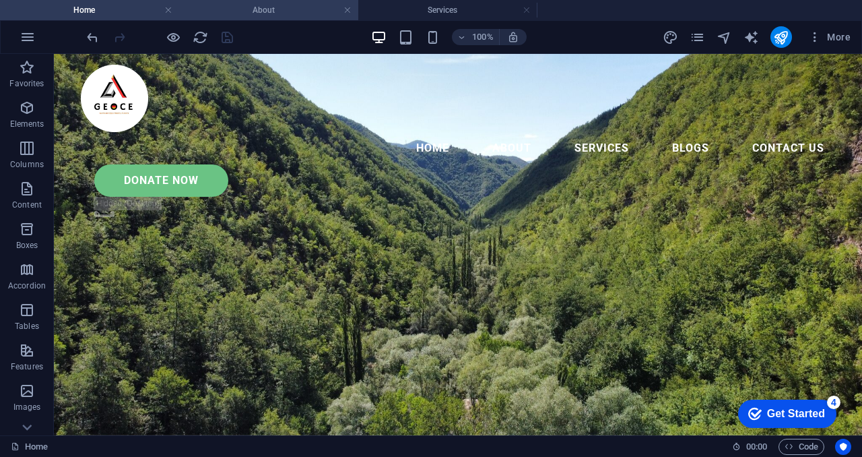
click at [286, 13] on h4 "About" at bounding box center [268, 10] width 179 height 15
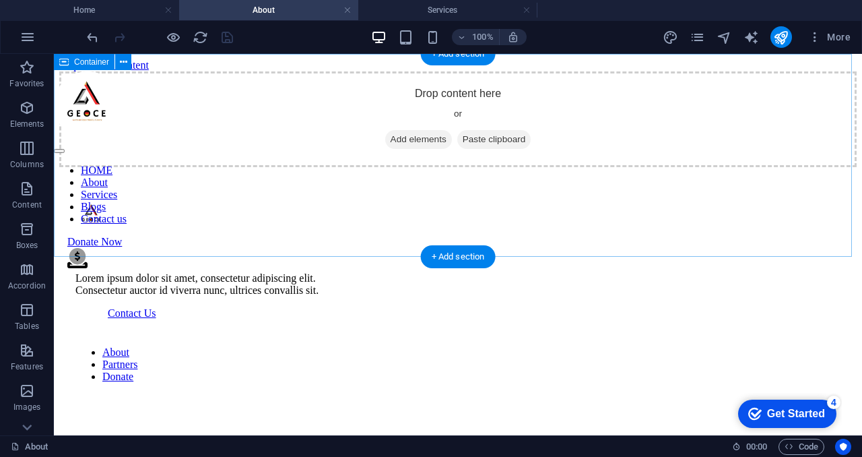
click at [404, 149] on span "Add elements" at bounding box center [418, 139] width 67 height 19
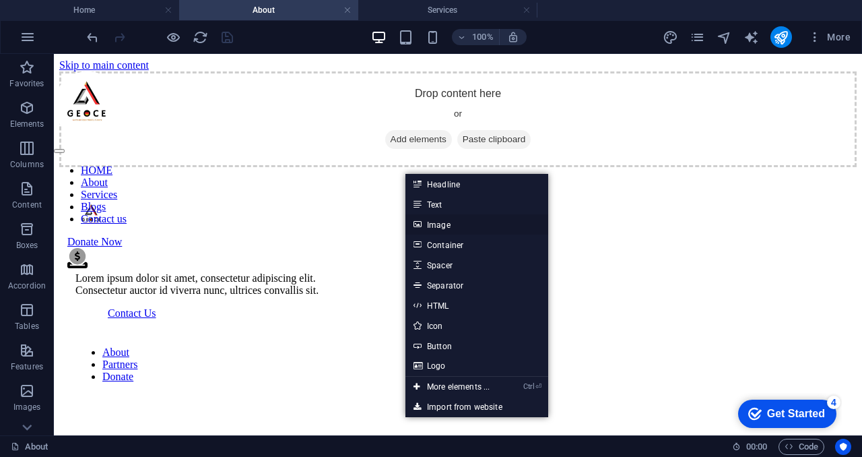
click at [440, 224] on link "Image" at bounding box center [476, 224] width 143 height 20
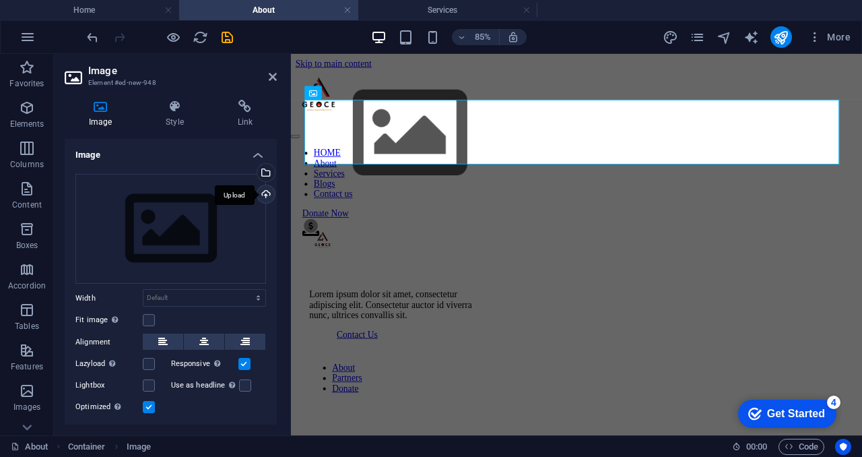
click at [267, 191] on div "Upload" at bounding box center [265, 195] width 20 height 20
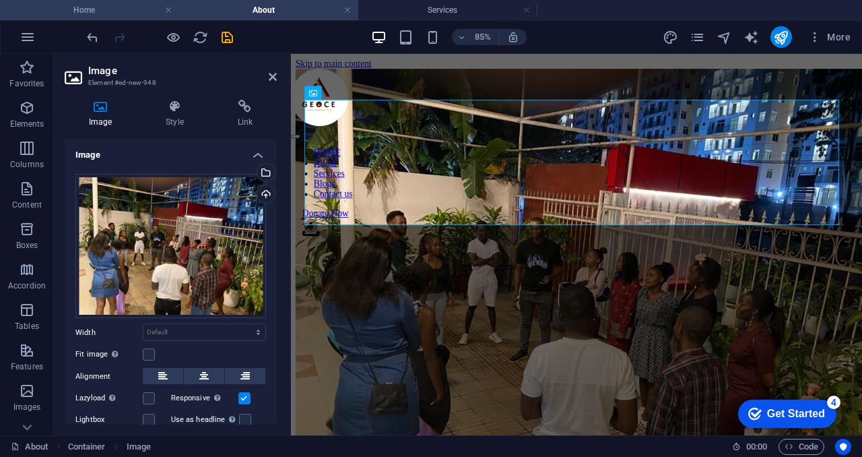
click at [143, 18] on li "Home" at bounding box center [89, 10] width 179 height 20
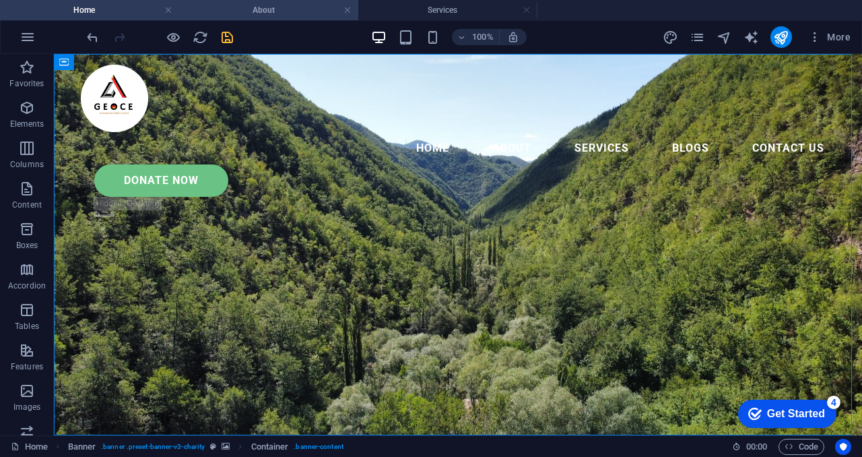
click at [253, 12] on h4 "About" at bounding box center [268, 10] width 179 height 15
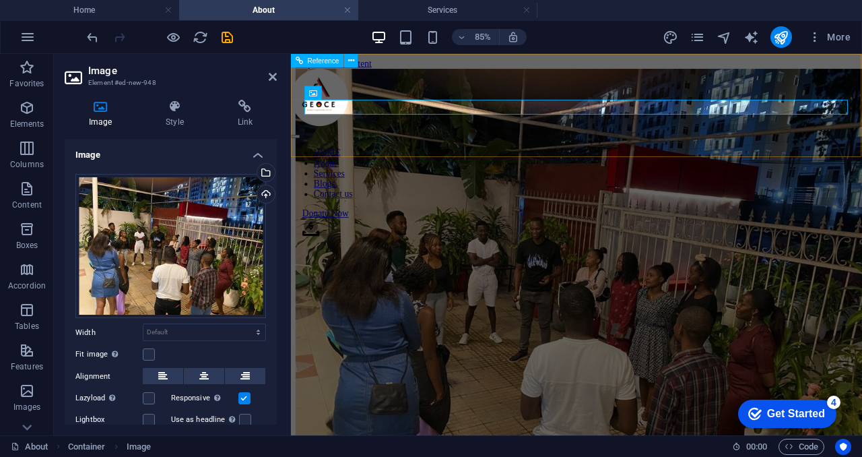
click at [295, 143] on div "HOME About Services Blogs Contact us Donate Now .fa-secondary{opacity:.4}" at bounding box center [627, 170] width 672 height 199
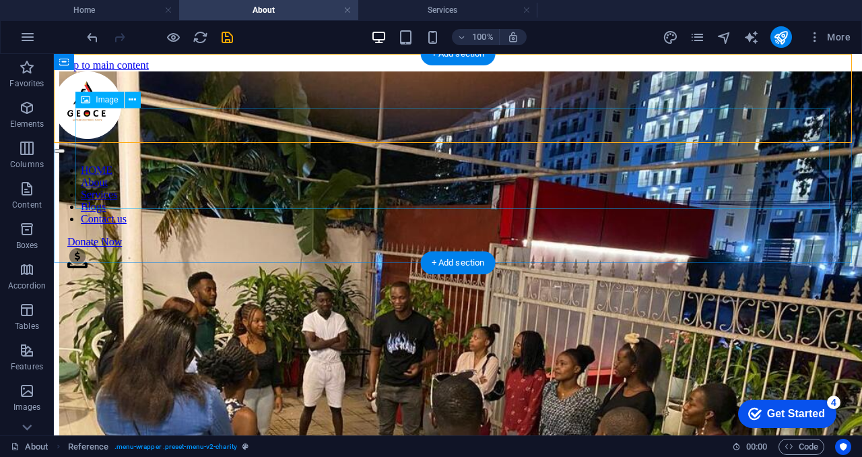
click at [166, 177] on figure at bounding box center [458, 375] width 798 height 609
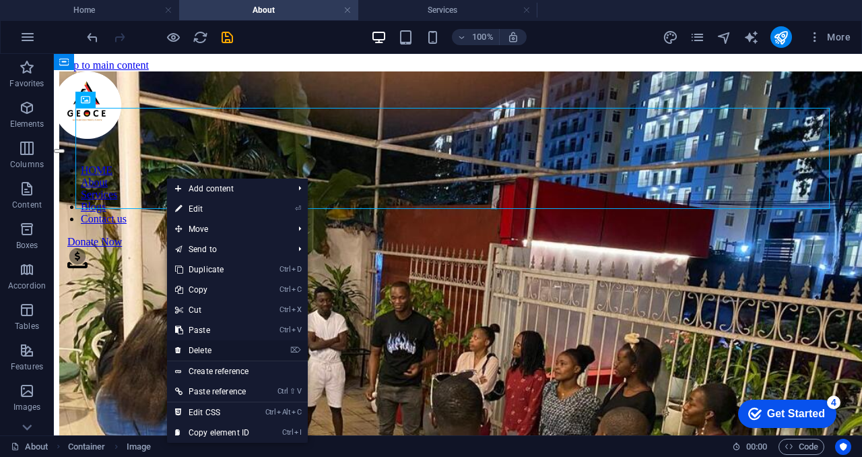
click at [245, 350] on link "⌦ Delete" at bounding box center [212, 350] width 90 height 20
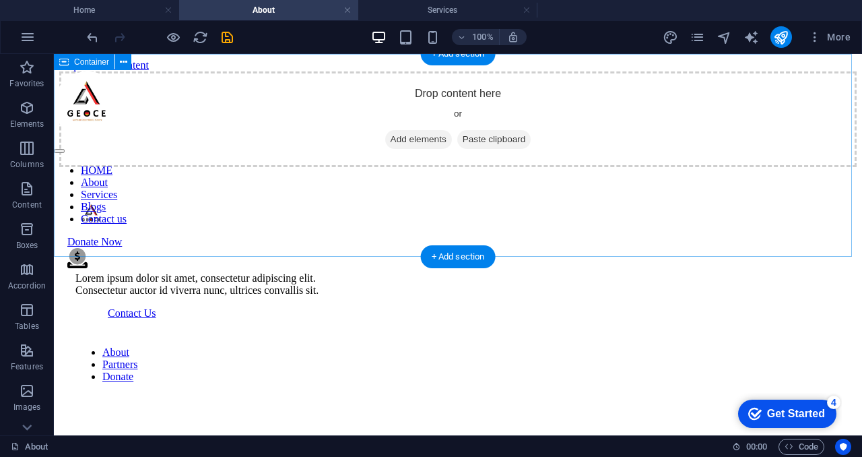
click at [65, 167] on div "Drop content here or Add elements Paste clipboard" at bounding box center [458, 119] width 798 height 96
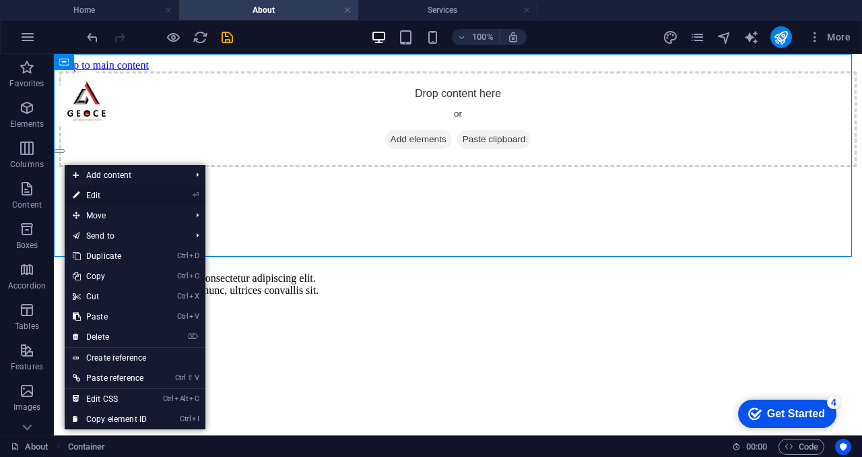
click at [117, 196] on link "⏎ Edit" at bounding box center [110, 195] width 90 height 20
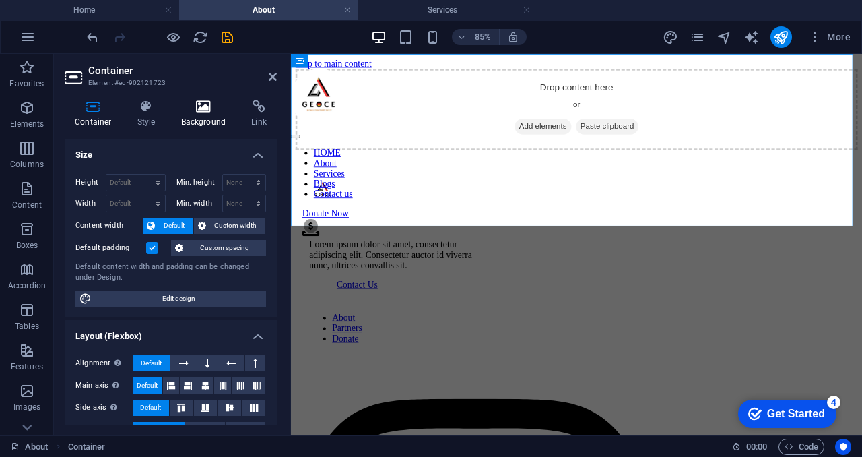
click at [198, 102] on icon at bounding box center [203, 106] width 65 height 13
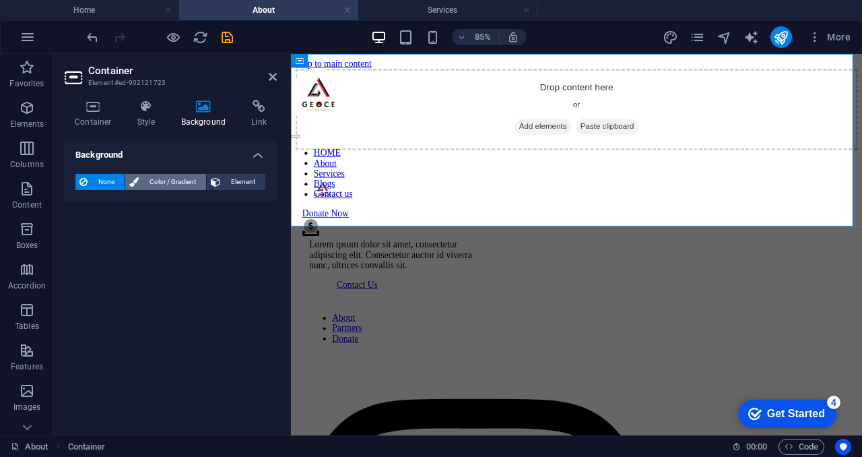
click at [174, 184] on span "Color / Gradient" at bounding box center [172, 182] width 59 height 16
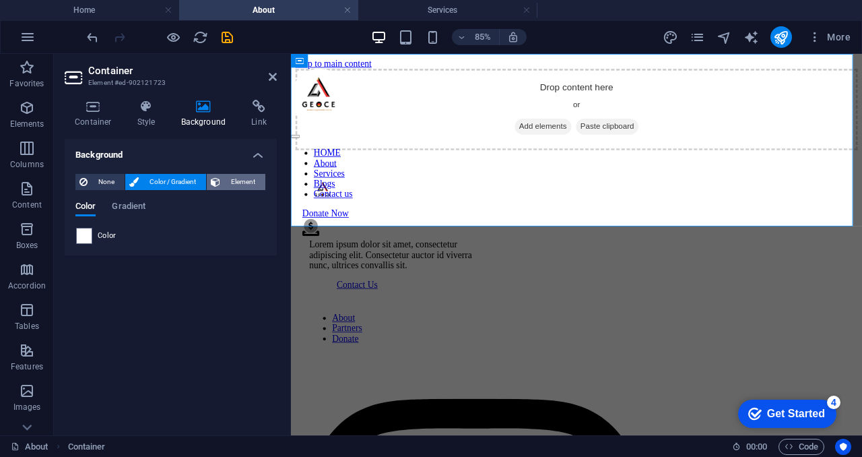
click at [233, 176] on span "Element" at bounding box center [242, 182] width 37 height 16
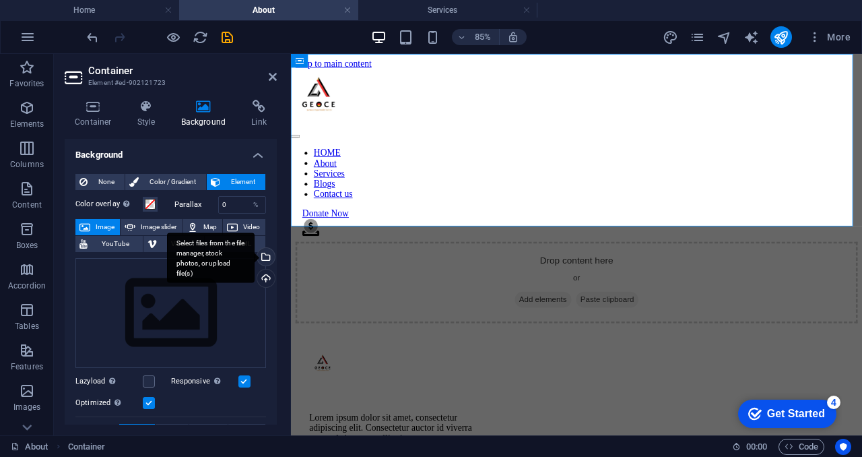
click at [263, 255] on div "Select files from the file manager, stock photos, or upload file(s)" at bounding box center [265, 258] width 20 height 20
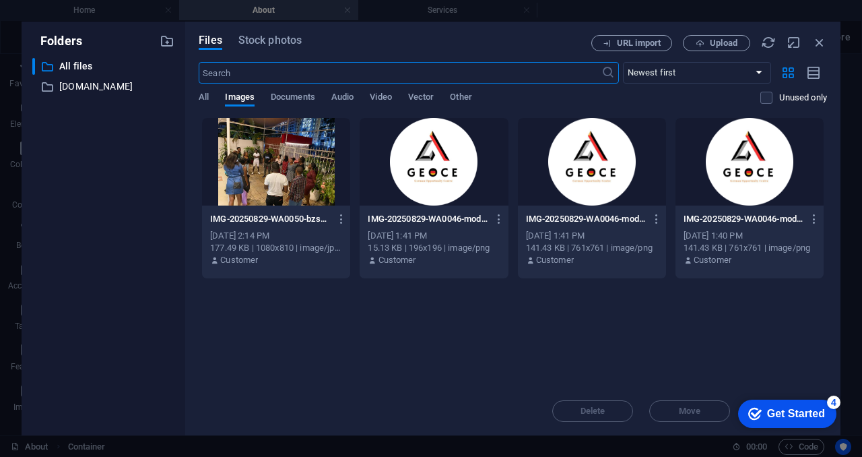
click at [287, 148] on div at bounding box center [276, 162] width 148 height 88
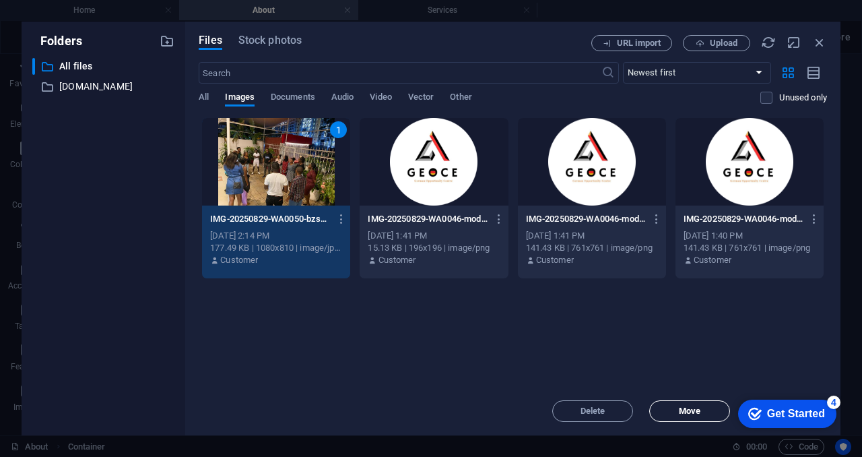
click at [682, 414] on span "Move" at bounding box center [690, 411] width 22 height 8
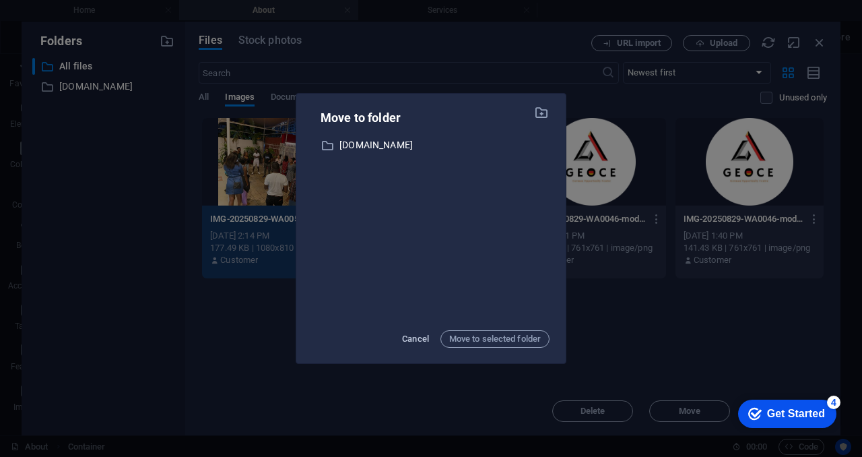
click at [416, 333] on span "Cancel" at bounding box center [415, 339] width 27 height 16
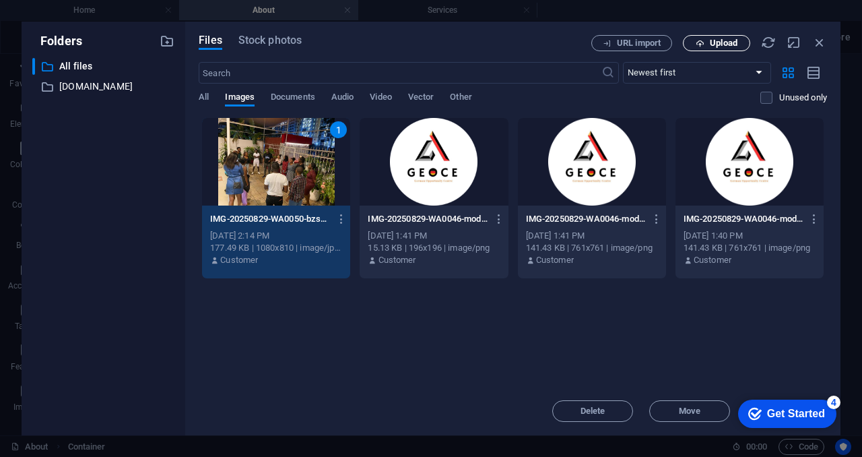
click at [713, 44] on span "Upload" at bounding box center [724, 43] width 28 height 8
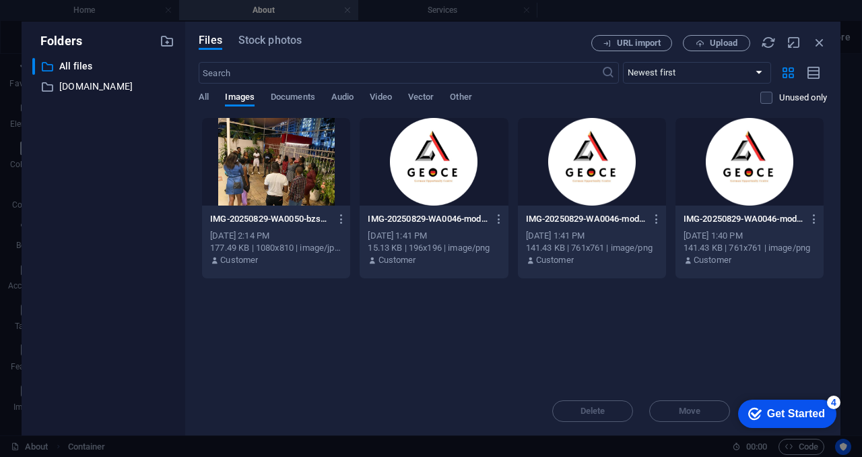
click at [305, 172] on div at bounding box center [276, 162] width 148 height 88
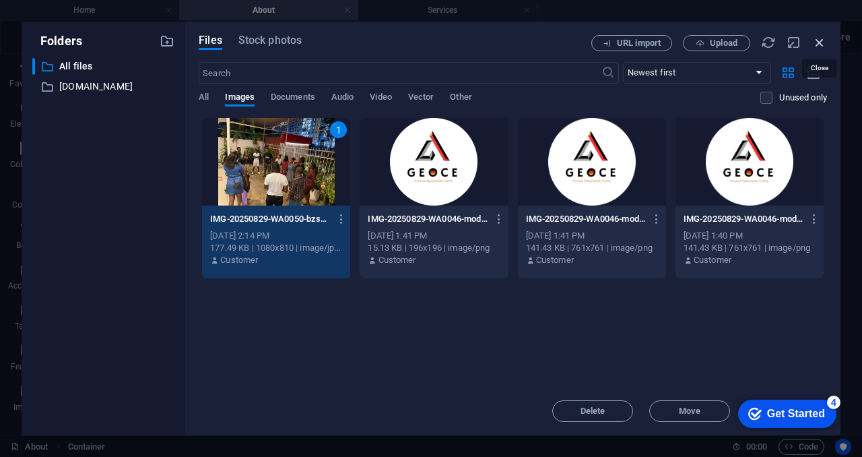
click at [820, 44] on icon "button" at bounding box center [819, 42] width 15 height 15
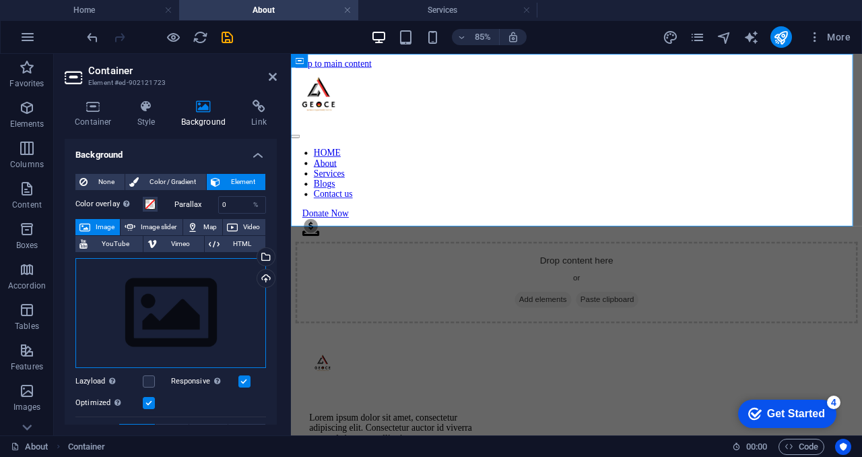
click at [214, 319] on div "Drag files here, click to choose files or select files from Files or our free s…" at bounding box center [170, 313] width 191 height 110
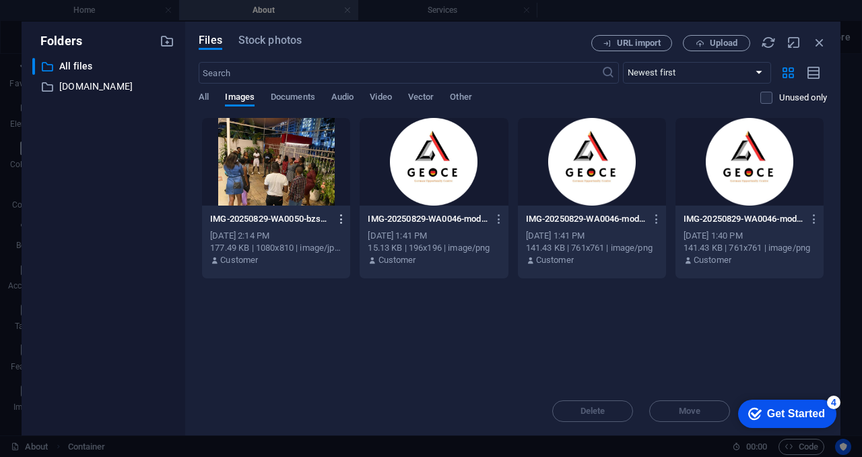
click at [342, 218] on icon "button" at bounding box center [341, 219] width 13 height 12
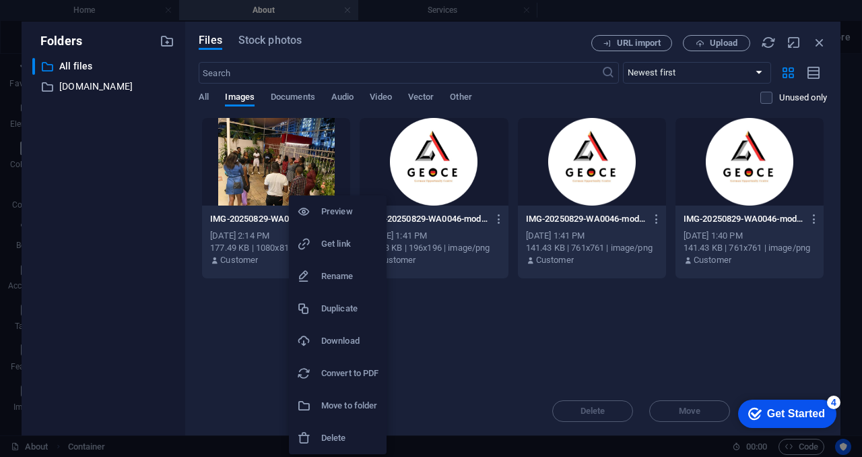
click at [342, 218] on h6 "Preview" at bounding box center [349, 211] width 57 height 16
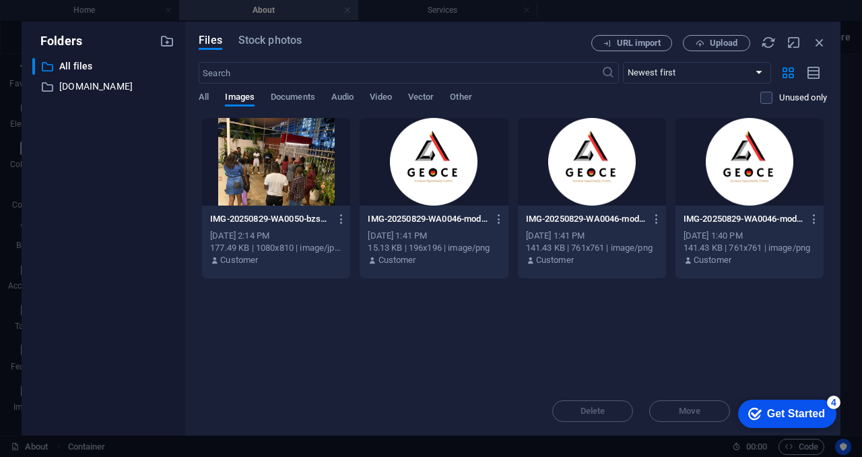
click at [284, 177] on div at bounding box center [276, 162] width 148 height 88
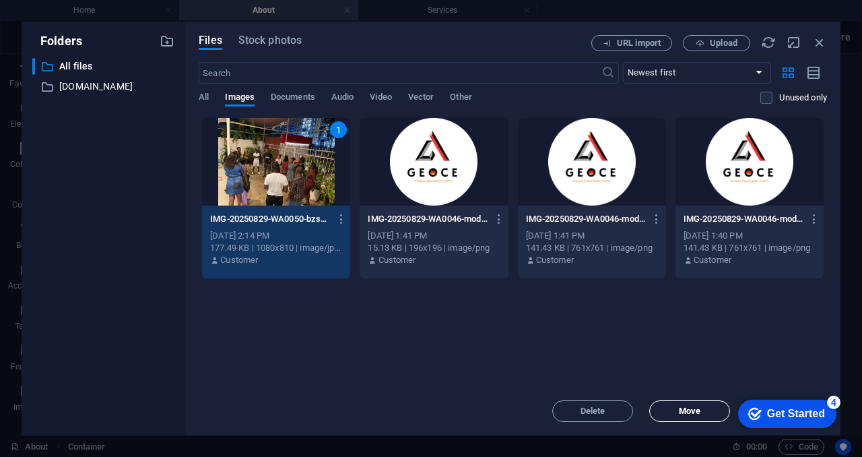
click at [707, 405] on button "Move" at bounding box center [689, 411] width 81 height 22
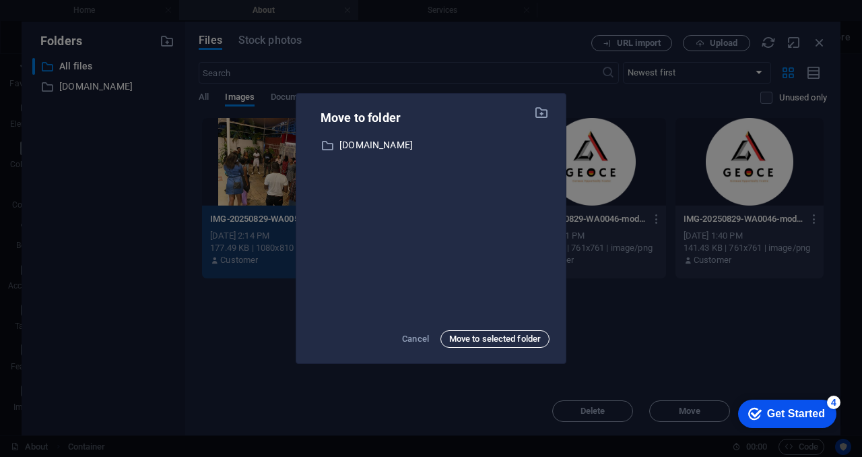
click at [473, 336] on span "Move to selected folder" at bounding box center [495, 339] width 92 height 16
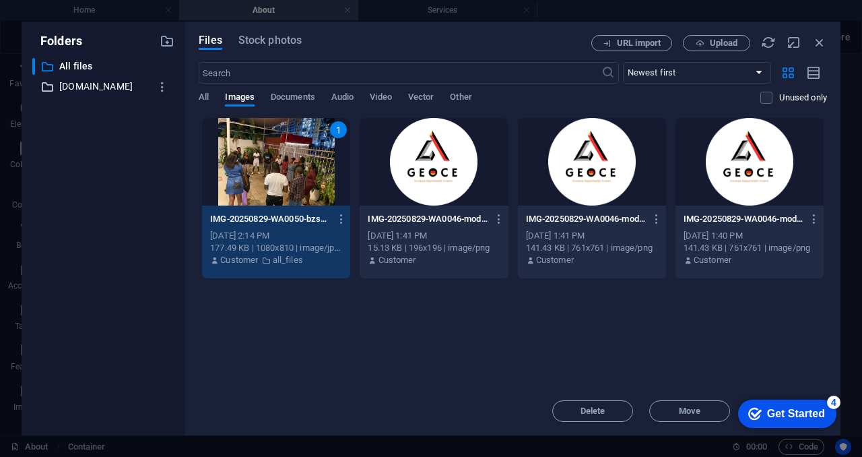
click at [93, 93] on p "[DOMAIN_NAME]" at bounding box center [104, 86] width 90 height 15
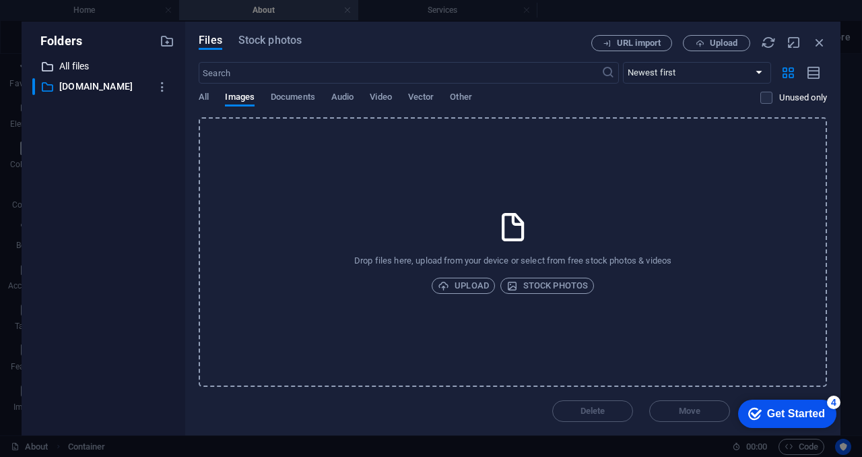
click at [76, 60] on p "All files" at bounding box center [104, 66] width 90 height 15
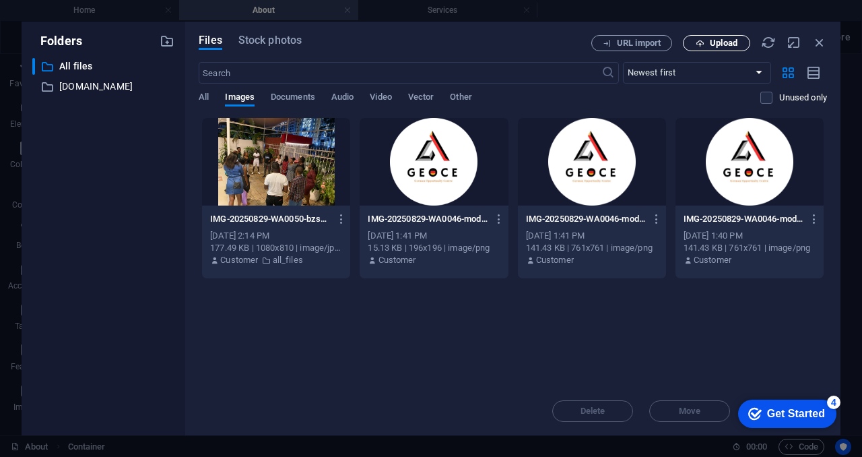
click at [719, 44] on span "Upload" at bounding box center [724, 43] width 28 height 8
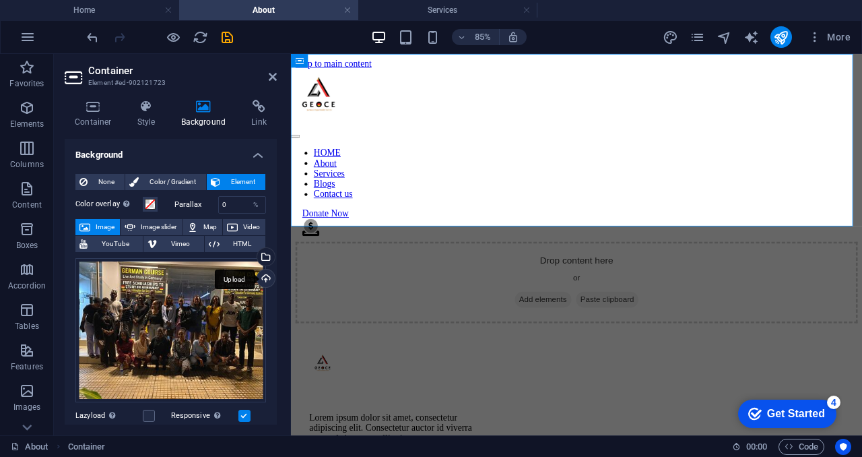
click at [263, 273] on div "Upload" at bounding box center [265, 279] width 20 height 20
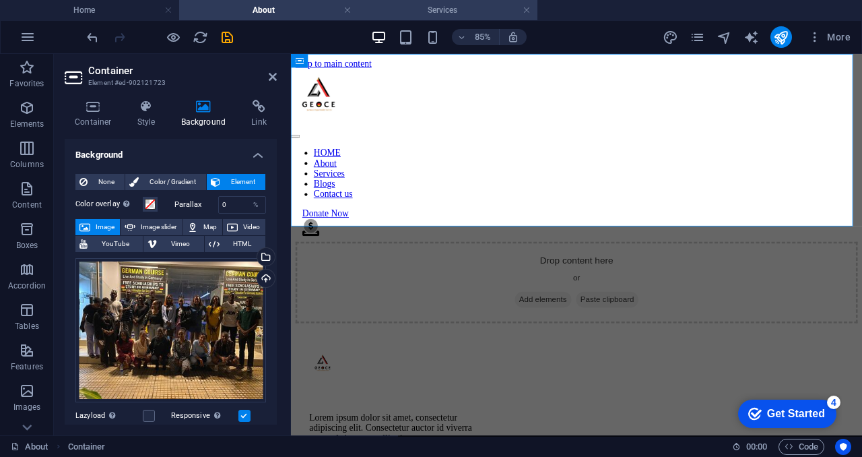
click at [452, 11] on h4 "Services" at bounding box center [447, 10] width 179 height 15
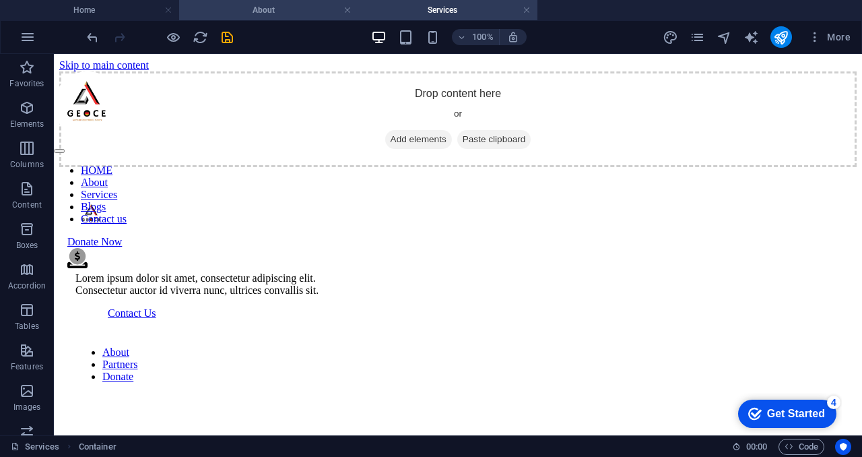
click at [316, 7] on h4 "About" at bounding box center [268, 10] width 179 height 15
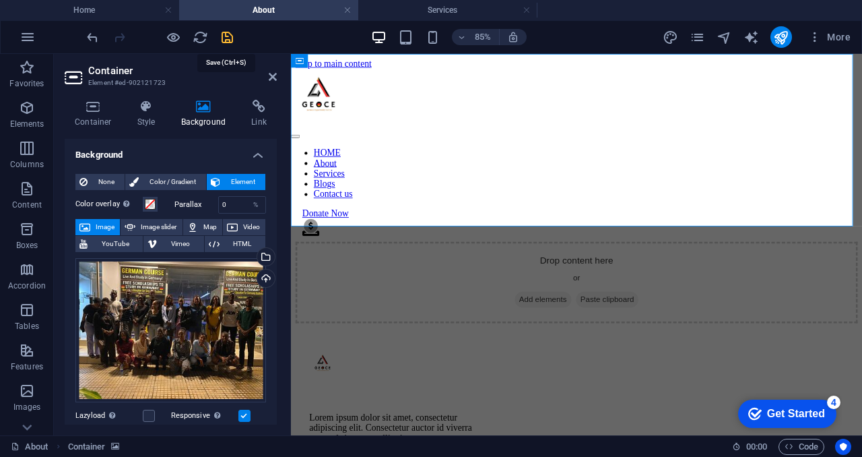
click at [226, 38] on icon "save" at bounding box center [227, 37] width 15 height 15
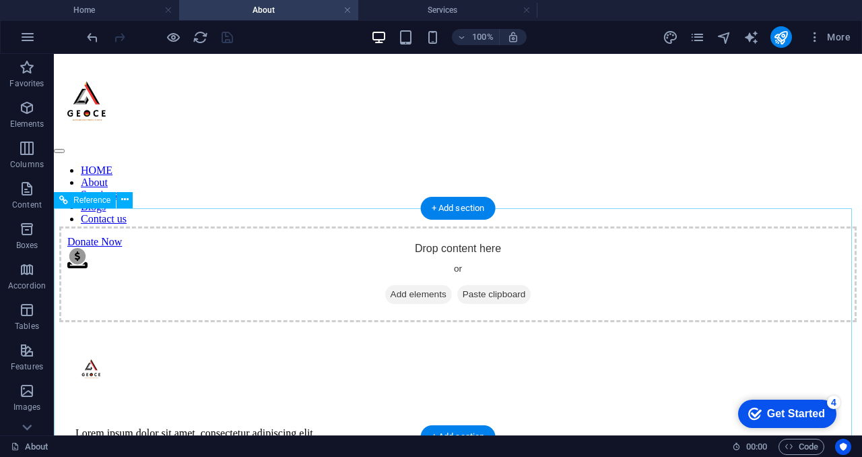
scroll to position [48, 0]
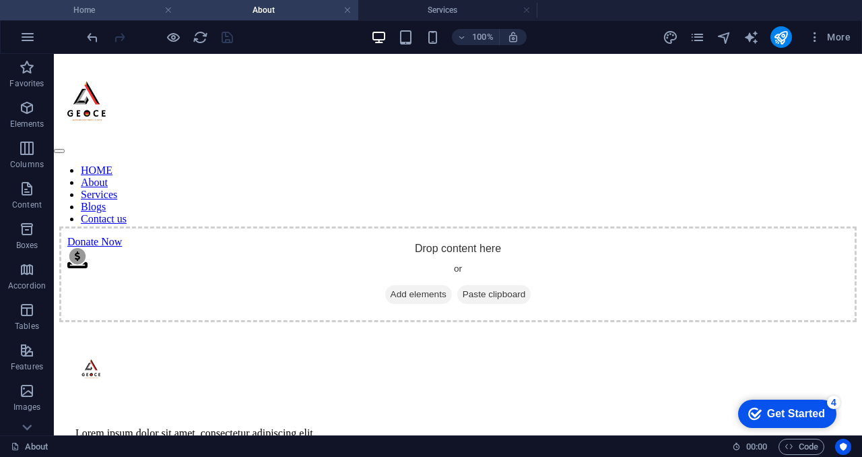
click at [132, 9] on h4 "Home" at bounding box center [89, 10] width 179 height 15
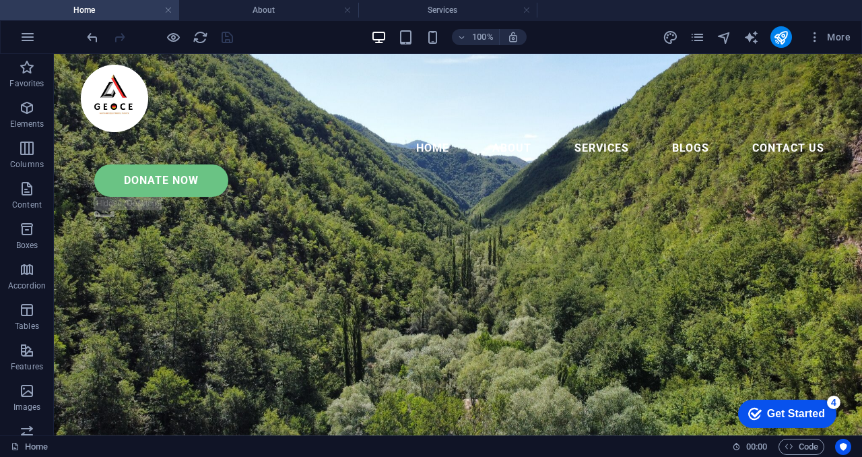
scroll to position [0, 0]
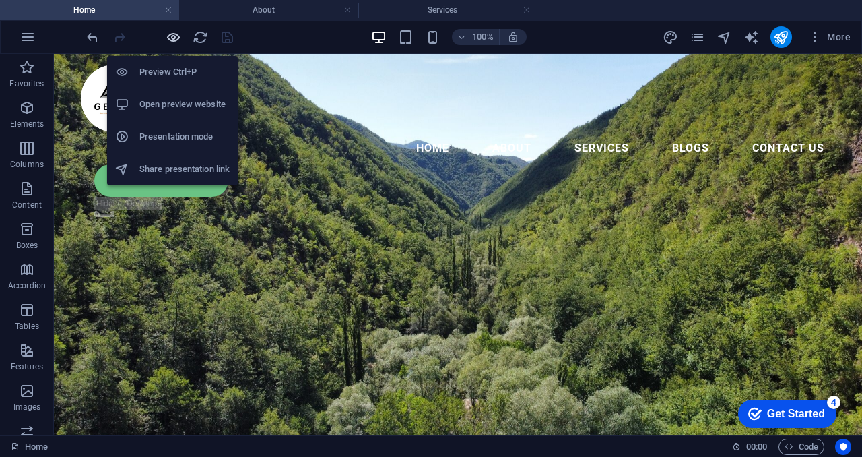
click at [173, 41] on icon "button" at bounding box center [173, 37] width 15 height 15
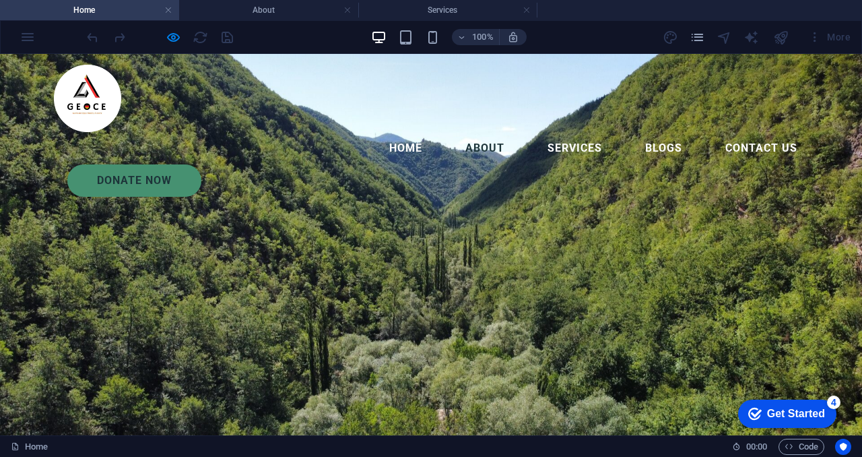
click at [455, 132] on link "About" at bounding box center [485, 148] width 61 height 32
click at [537, 132] on link "Services" at bounding box center [575, 148] width 76 height 32
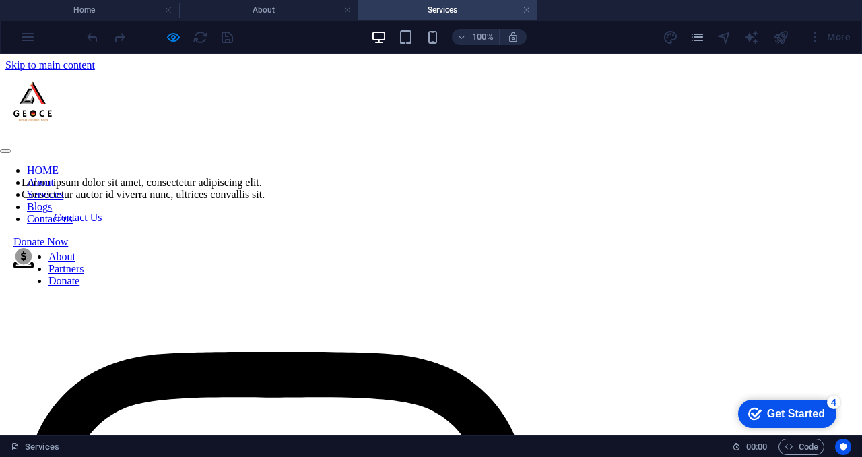
click at [54, 176] on link "About" at bounding box center [40, 181] width 27 height 11
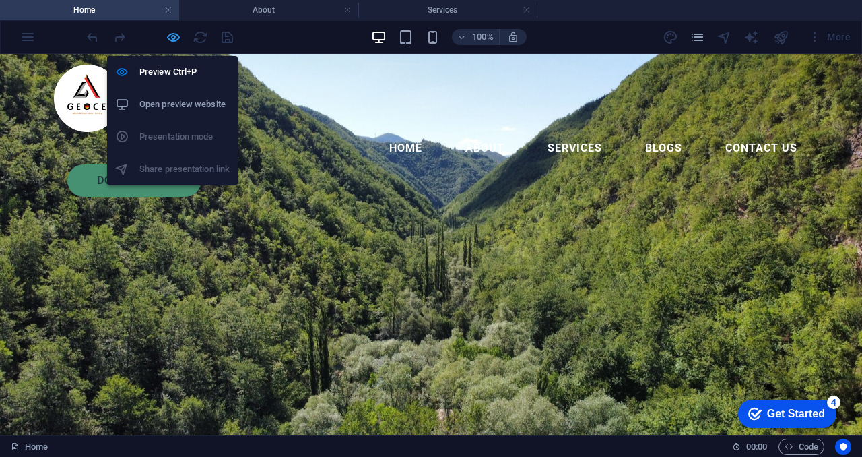
click at [171, 37] on icon "button" at bounding box center [173, 37] width 15 height 15
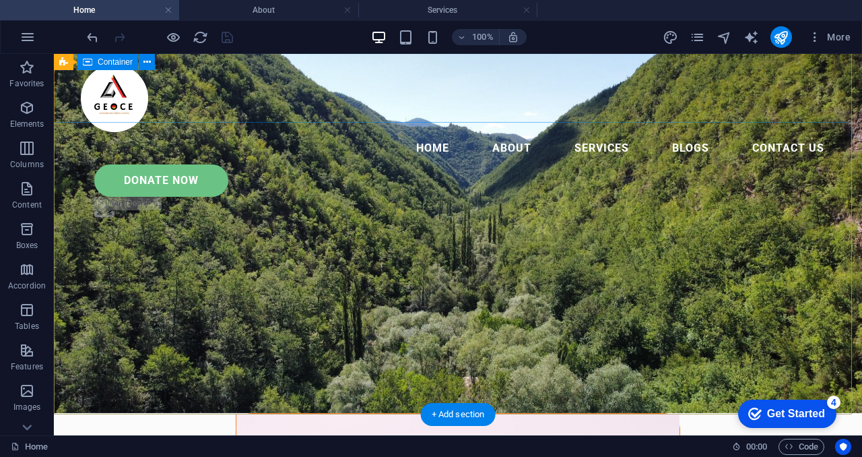
scroll to position [15, 0]
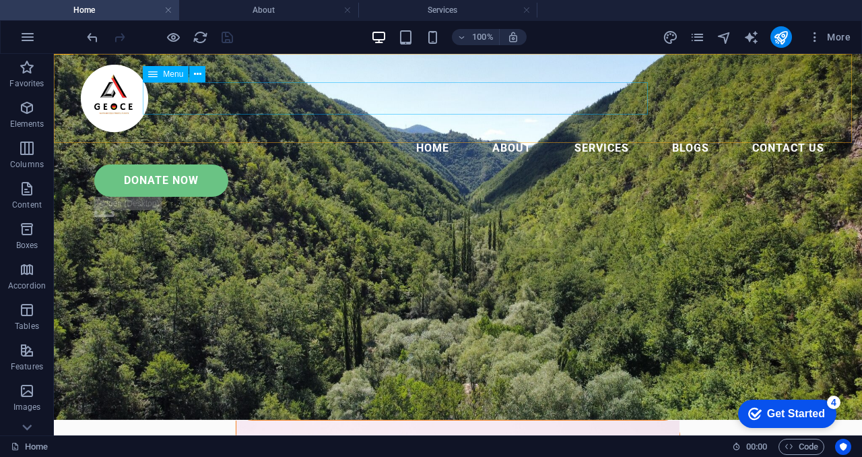
click at [302, 132] on nav "HOME About Services Blogs Contact us" at bounding box center [458, 148] width 754 height 32
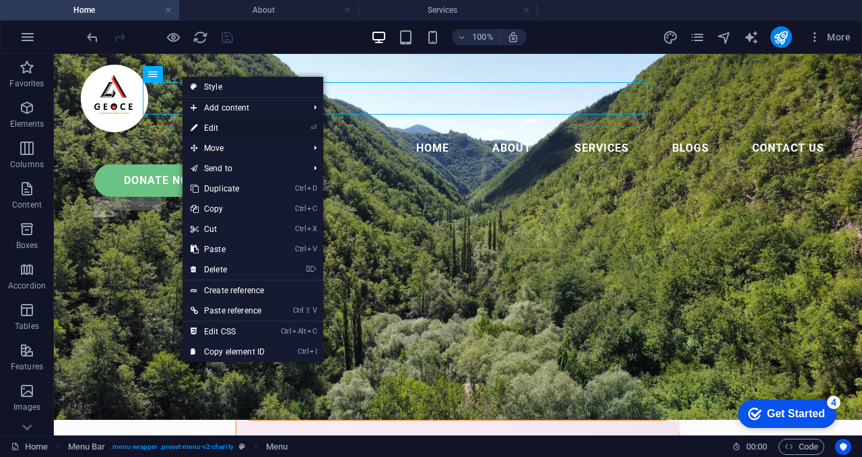
click at [222, 133] on link "⏎ Edit" at bounding box center [228, 128] width 90 height 20
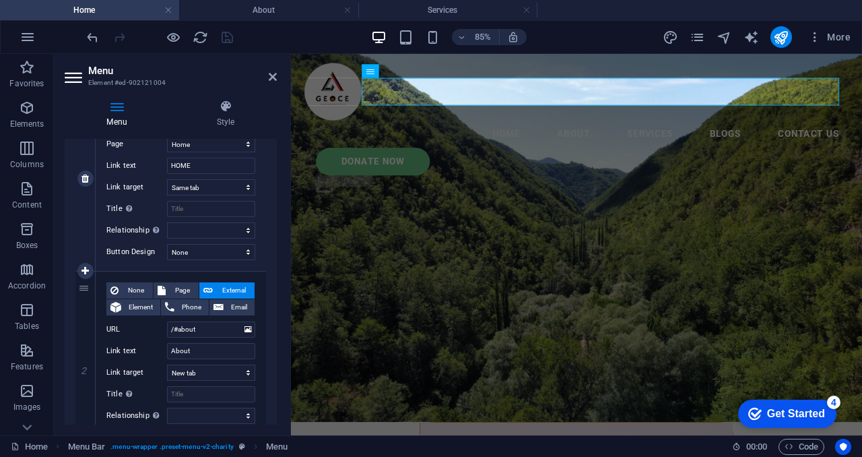
scroll to position [189, 0]
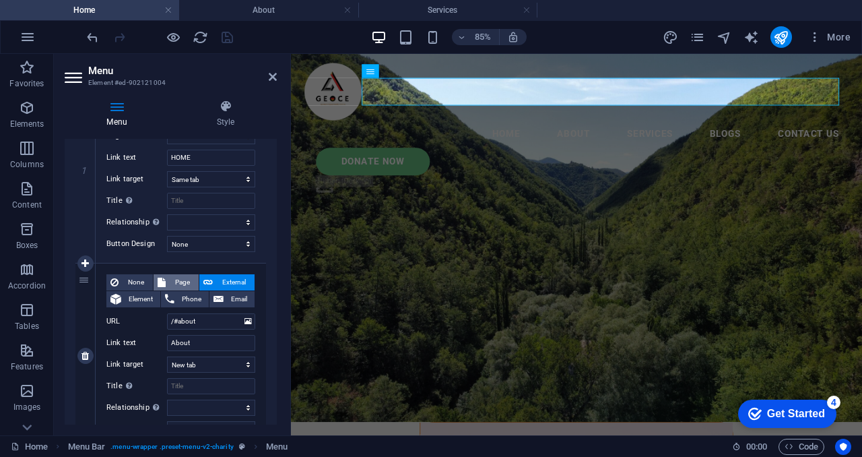
click at [181, 280] on span "Page" at bounding box center [182, 282] width 25 height 16
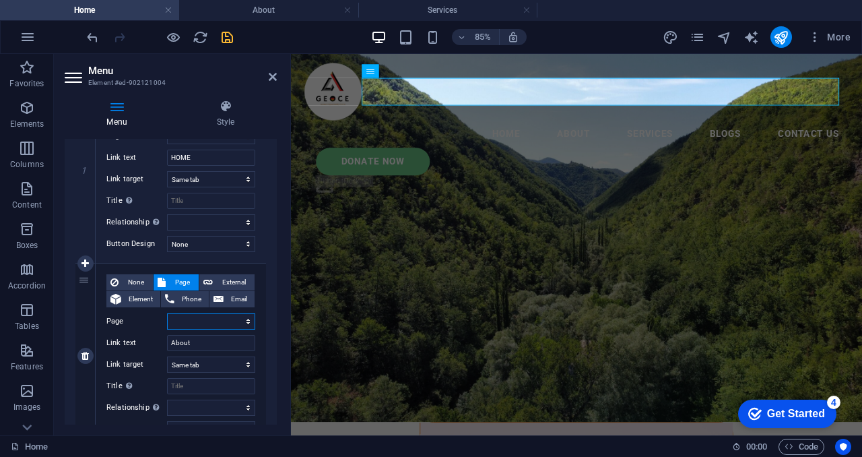
click at [224, 323] on select "Home About Services Blogs Contact us" at bounding box center [211, 321] width 88 height 16
click at [167, 313] on select "Home About Services Blogs Contact us" at bounding box center [211, 321] width 88 height 16
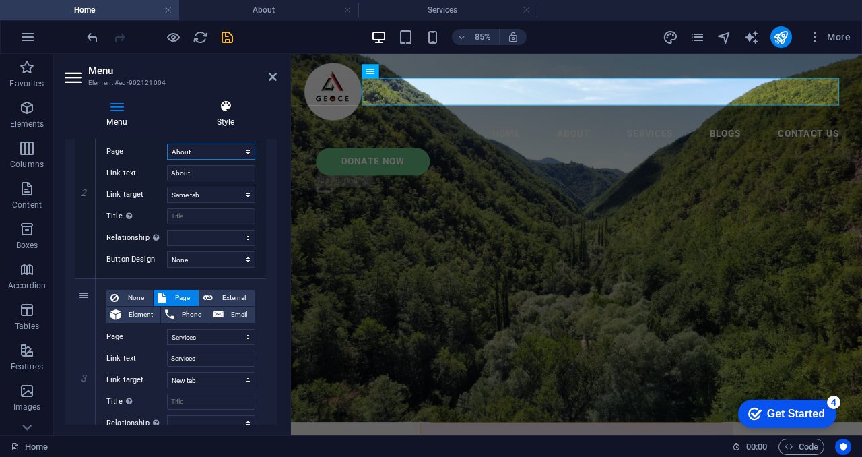
scroll to position [345, 0]
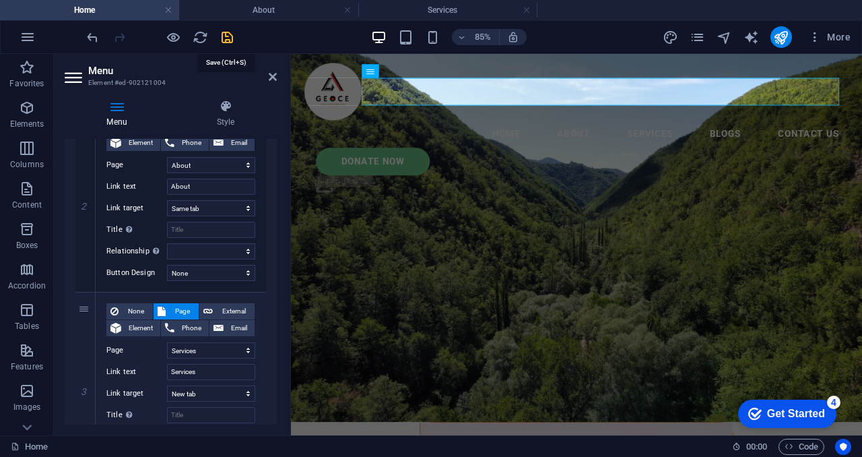
click at [225, 34] on icon "save" at bounding box center [227, 37] width 15 height 15
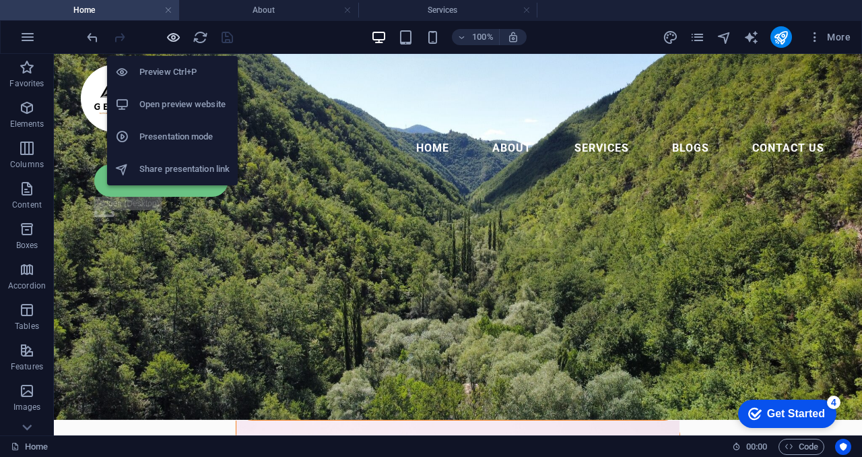
click at [174, 35] on icon "button" at bounding box center [173, 37] width 15 height 15
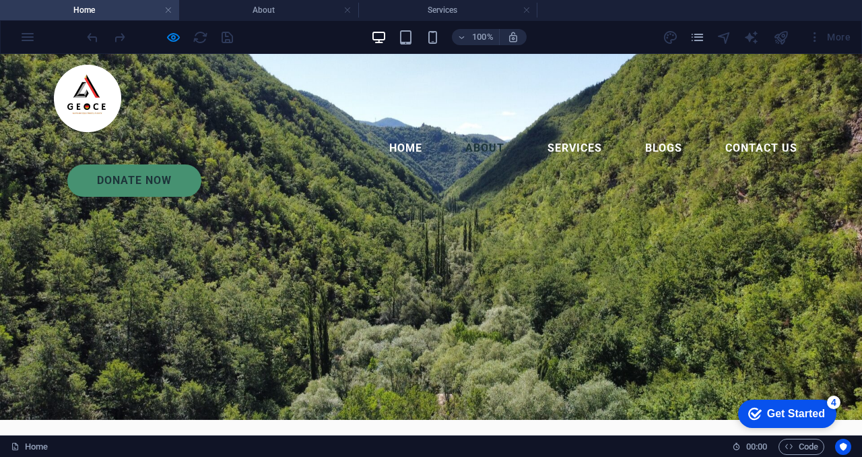
click at [455, 132] on link "About" at bounding box center [485, 148] width 61 height 32
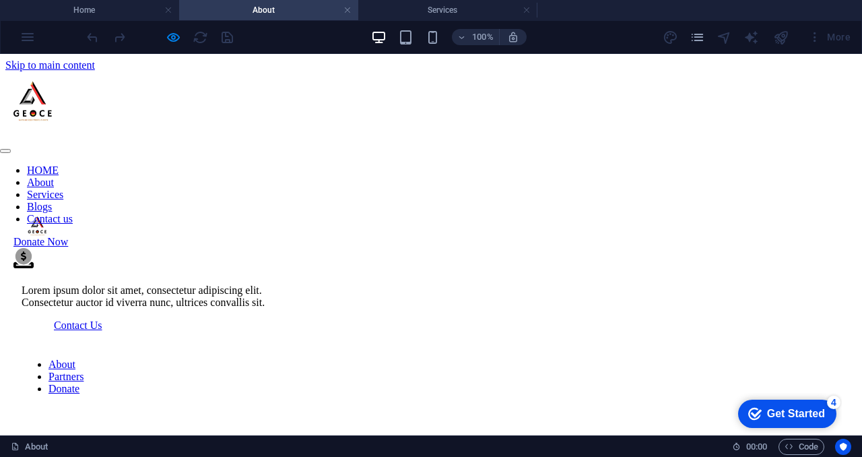
scroll to position [0, 0]
click at [63, 189] on link "Services" at bounding box center [45, 194] width 36 height 11
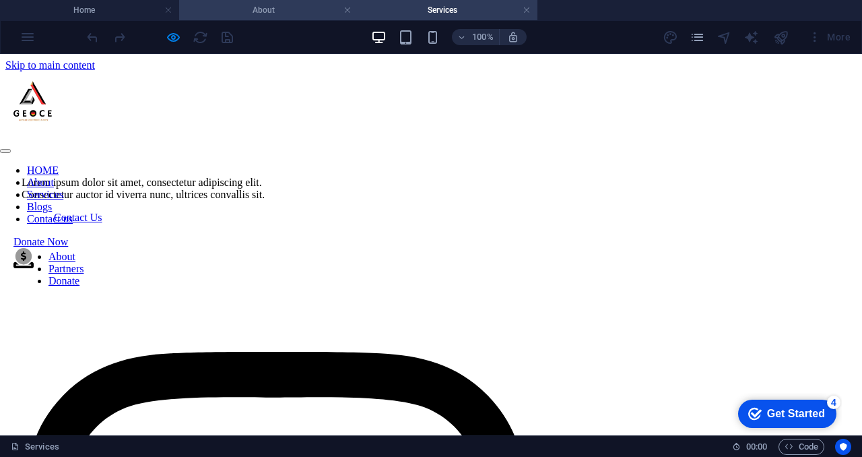
click at [319, 7] on h4 "About" at bounding box center [268, 10] width 179 height 15
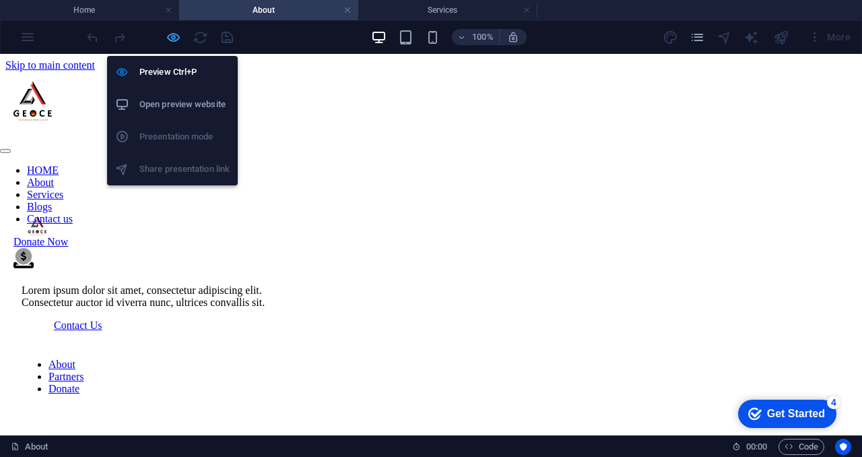
click at [176, 38] on icon "button" at bounding box center [173, 37] width 15 height 15
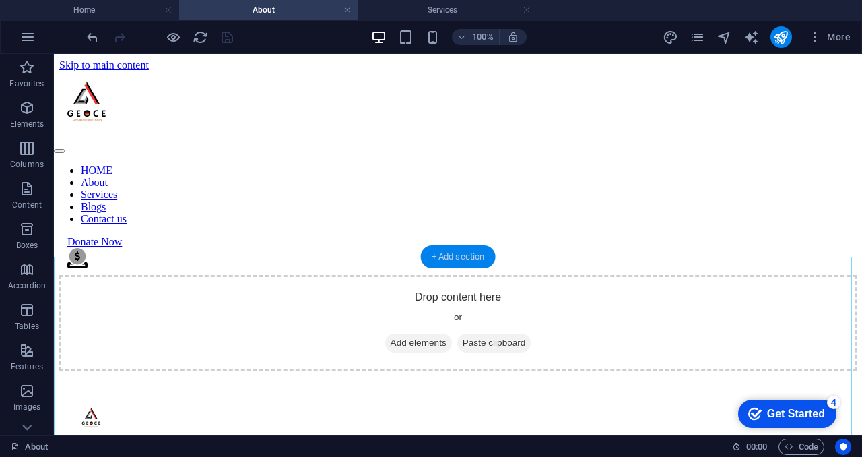
click at [439, 258] on div "+ Add section" at bounding box center [458, 256] width 75 height 23
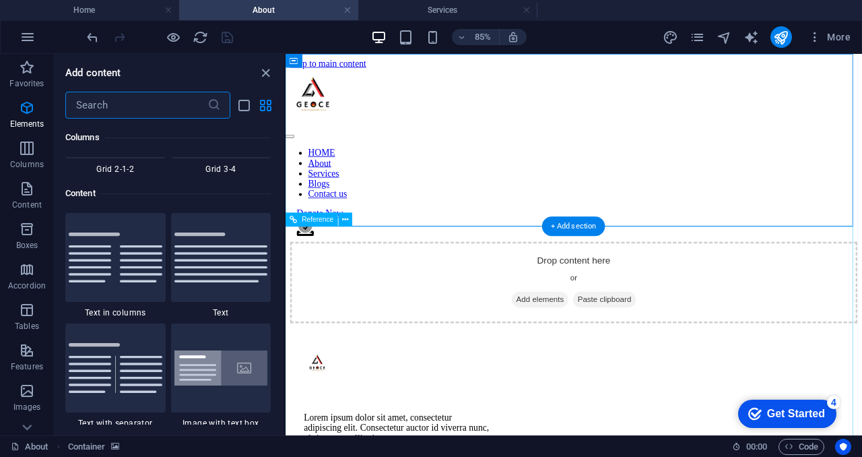
scroll to position [2357, 0]
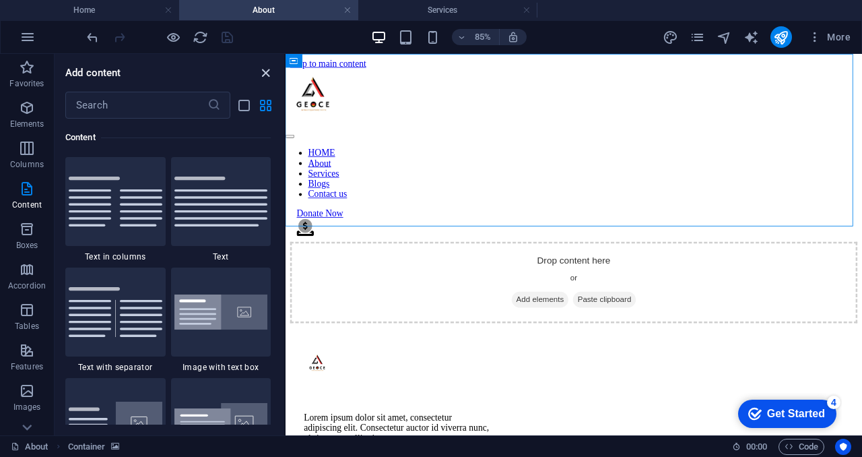
click at [266, 73] on icon "close panel" at bounding box center [265, 72] width 15 height 15
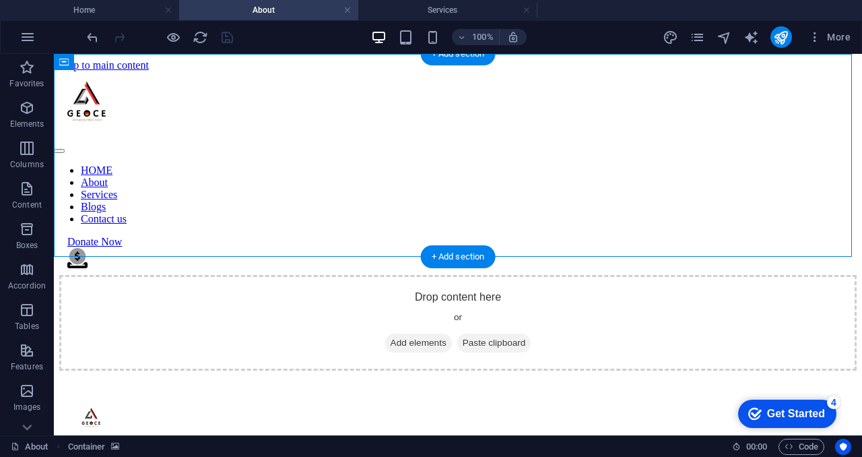
click at [103, 71] on figure at bounding box center [458, 71] width 798 height 0
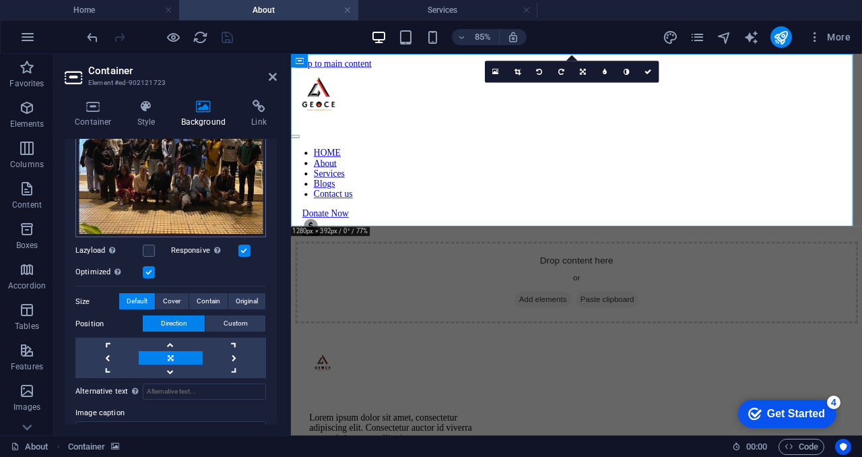
scroll to position [175, 0]
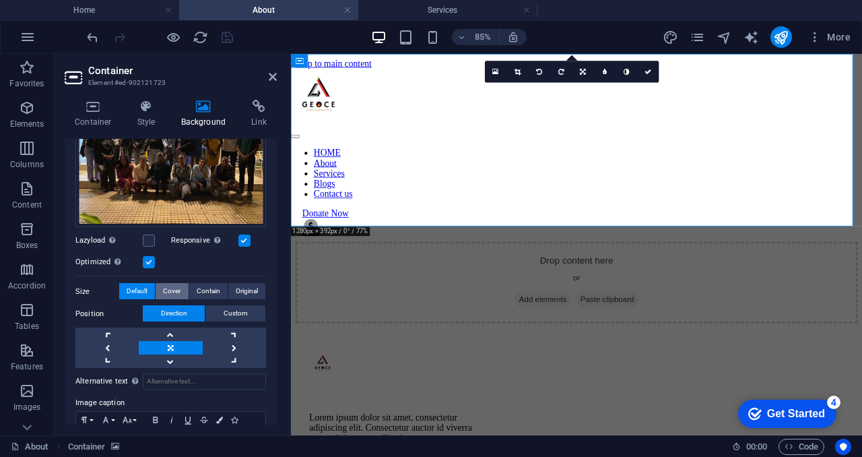
click at [170, 287] on span "Cover" at bounding box center [172, 291] width 18 height 16
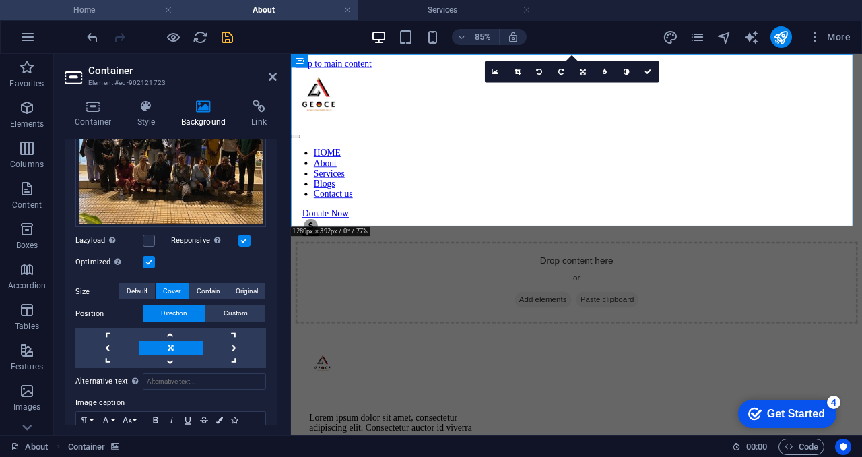
click at [117, 6] on h4 "Home" at bounding box center [89, 10] width 179 height 15
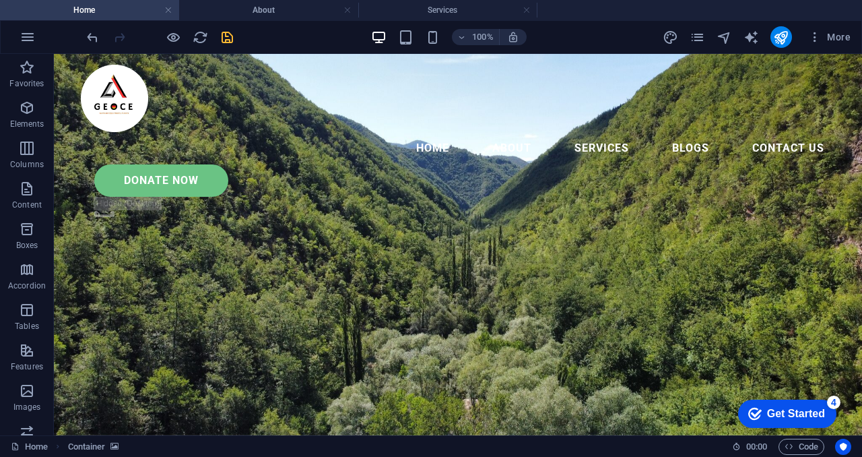
scroll to position [15, 0]
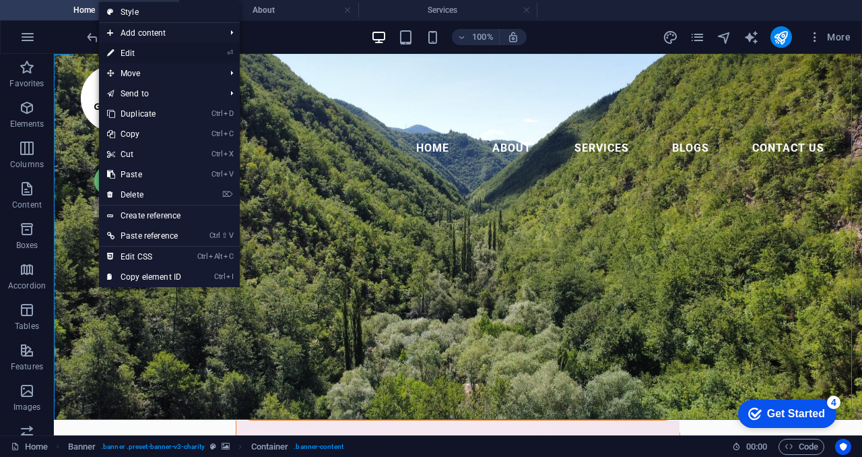
click at [163, 54] on link "⏎ Edit" at bounding box center [144, 53] width 90 height 20
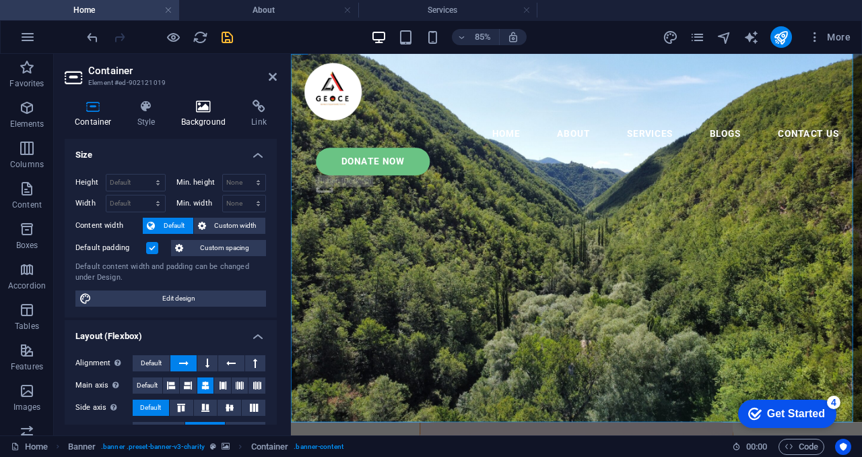
click at [195, 117] on h4 "Background" at bounding box center [206, 114] width 71 height 28
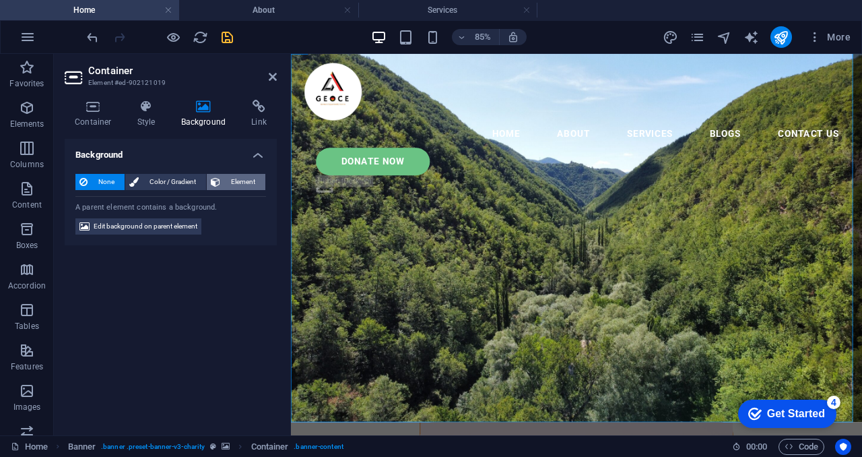
click at [226, 178] on span "Element" at bounding box center [242, 182] width 37 height 16
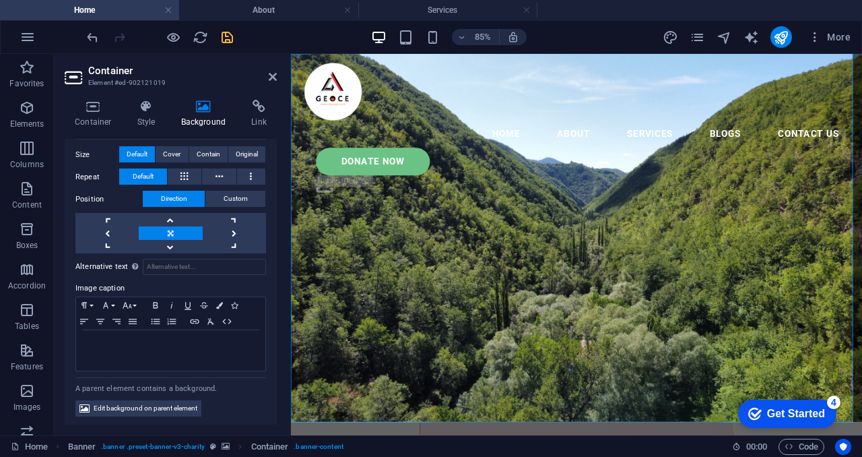
scroll to position [0, 0]
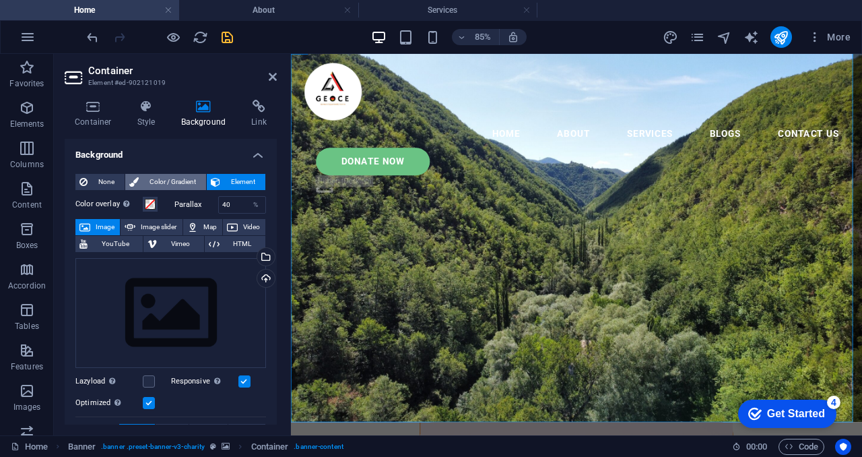
click at [171, 176] on span "Color / Gradient" at bounding box center [172, 182] width 59 height 16
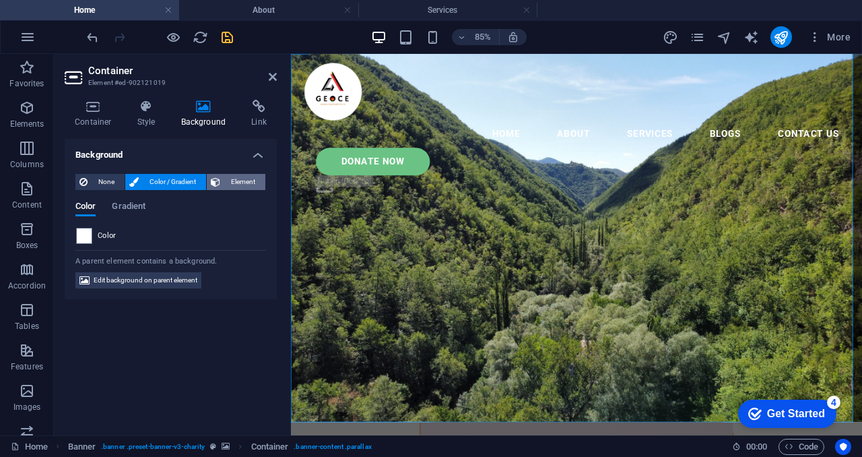
click at [232, 177] on span "Element" at bounding box center [242, 182] width 37 height 16
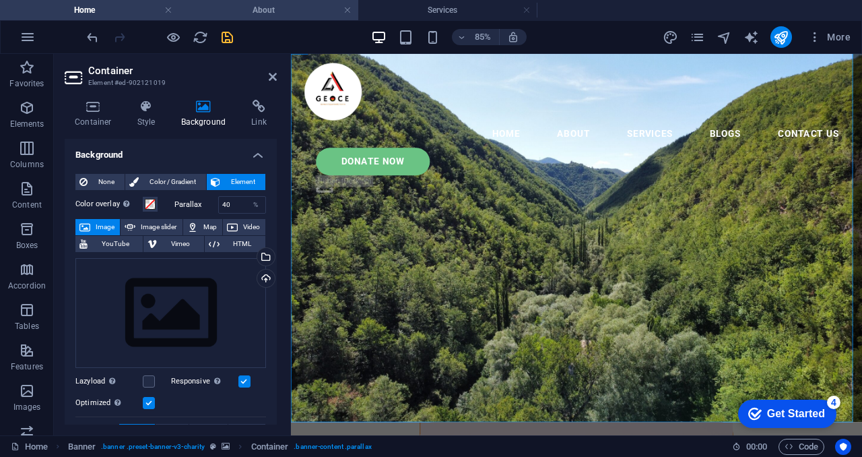
click at [297, 13] on h4 "About" at bounding box center [268, 10] width 179 height 15
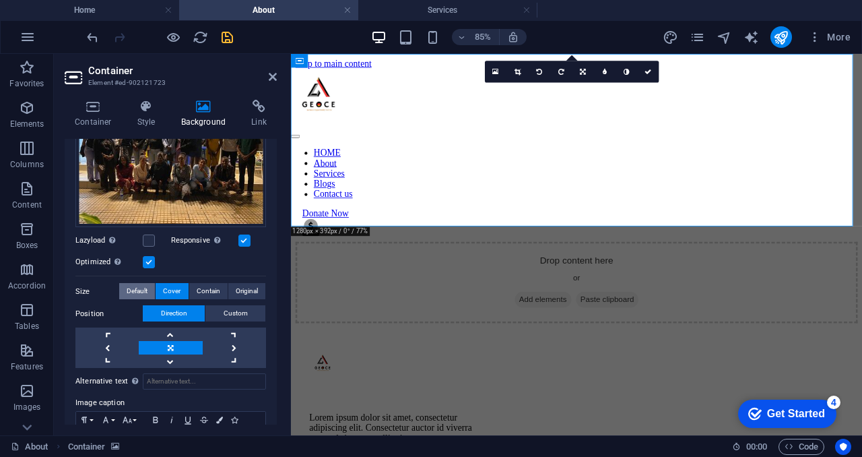
click at [143, 293] on span "Default" at bounding box center [137, 291] width 21 height 16
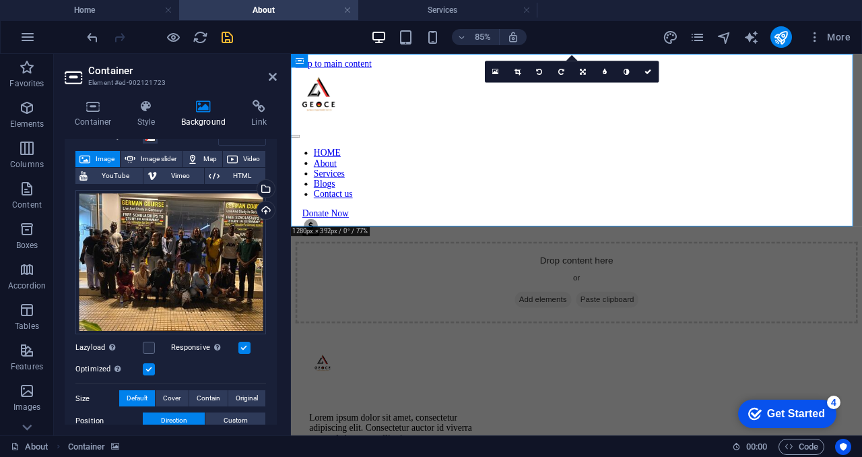
scroll to position [67, 0]
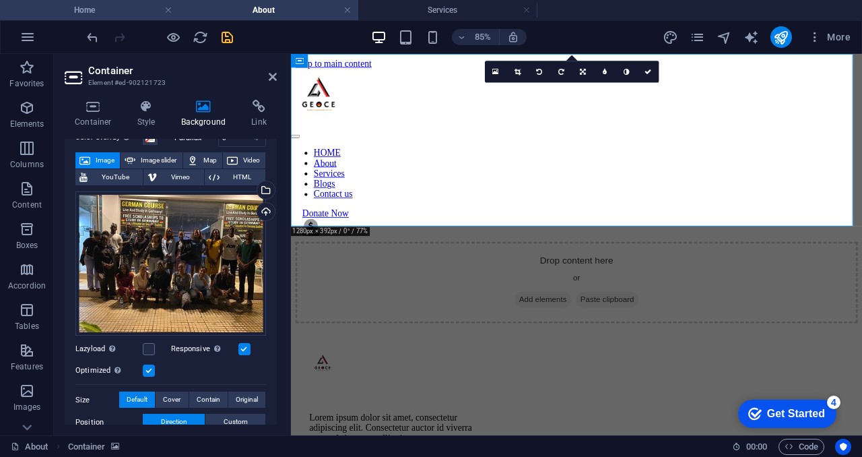
click at [127, 9] on h4 "Home" at bounding box center [89, 10] width 179 height 15
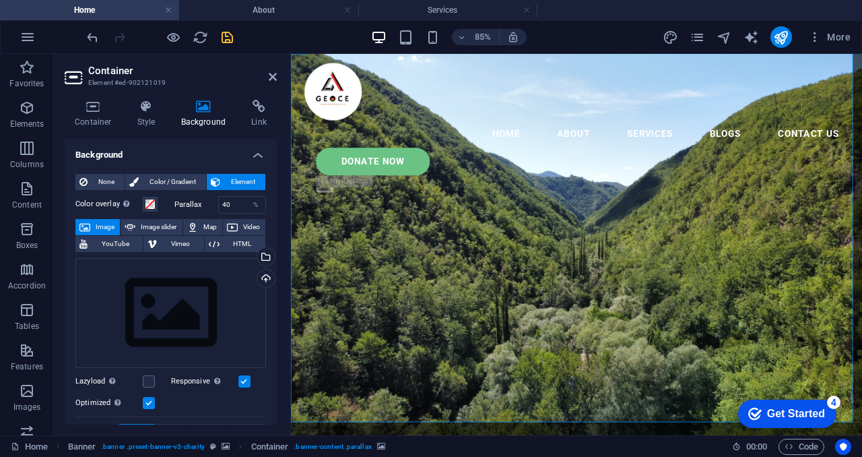
scroll to position [15, 0]
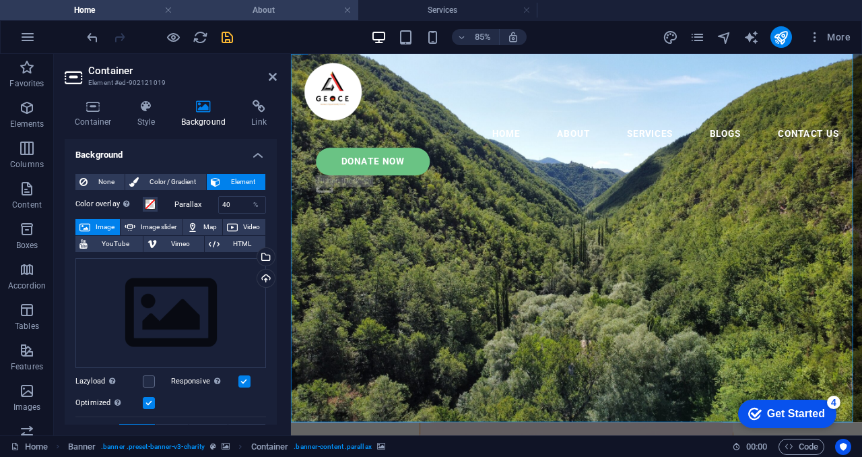
click at [237, 5] on h4 "About" at bounding box center [268, 10] width 179 height 15
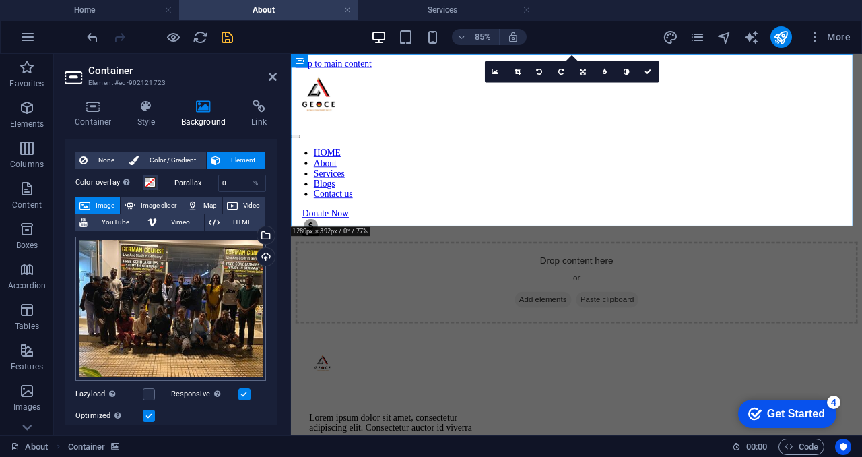
scroll to position [0, 0]
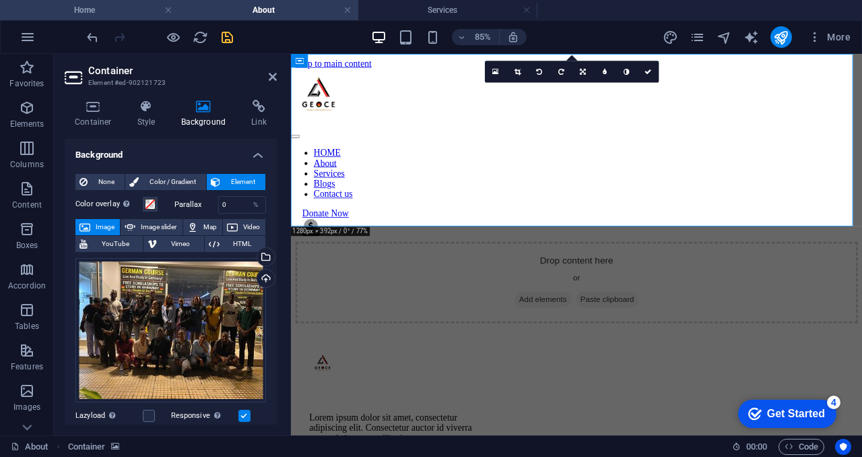
click at [150, 11] on h4 "Home" at bounding box center [89, 10] width 179 height 15
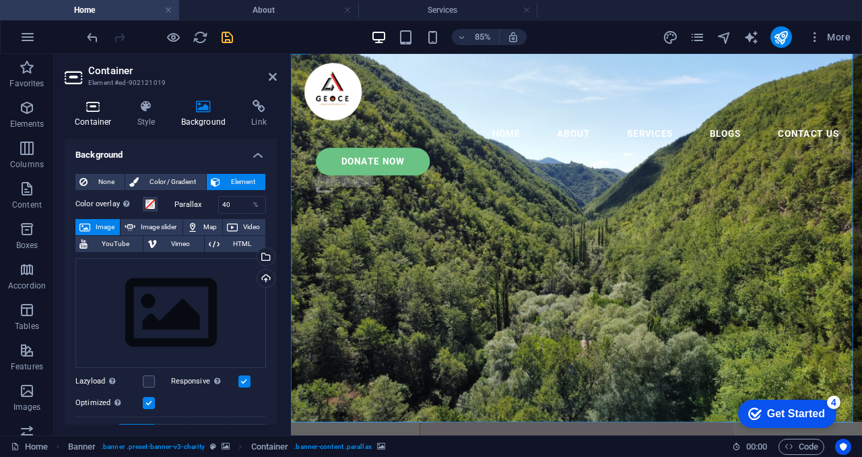
click at [101, 117] on h4 "Container" at bounding box center [96, 114] width 63 height 28
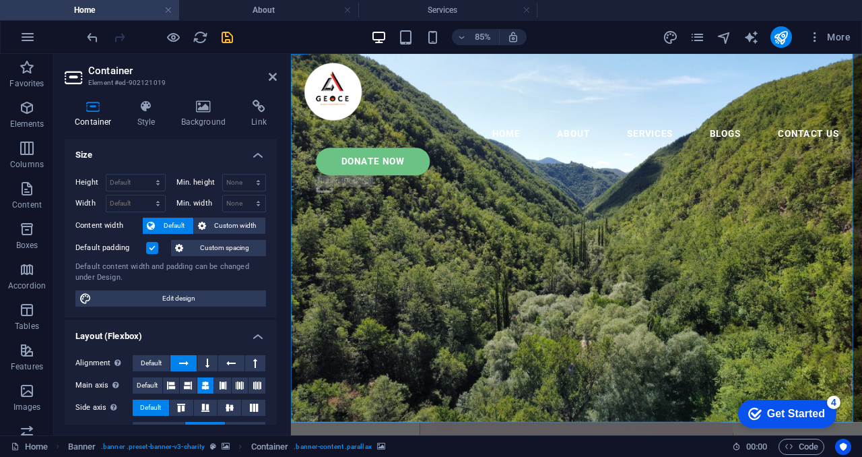
click at [125, 5] on h4 "Home" at bounding box center [89, 10] width 179 height 15
click at [259, 7] on h4 "About" at bounding box center [268, 10] width 179 height 15
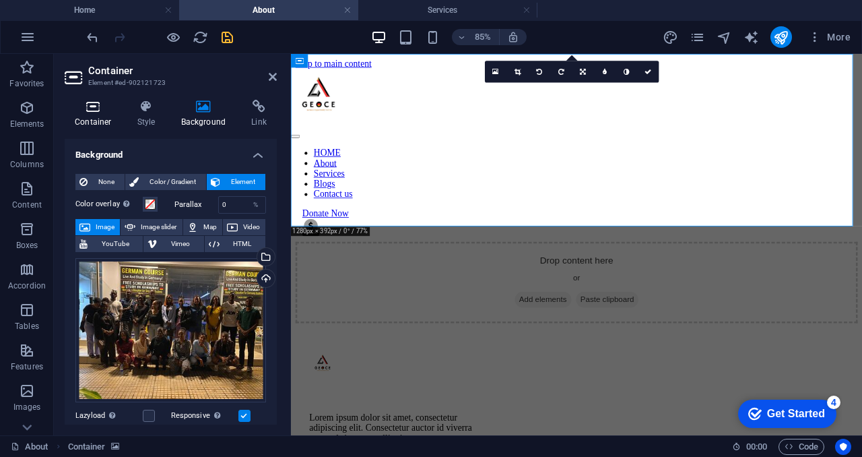
click at [90, 112] on icon at bounding box center [93, 106] width 57 height 13
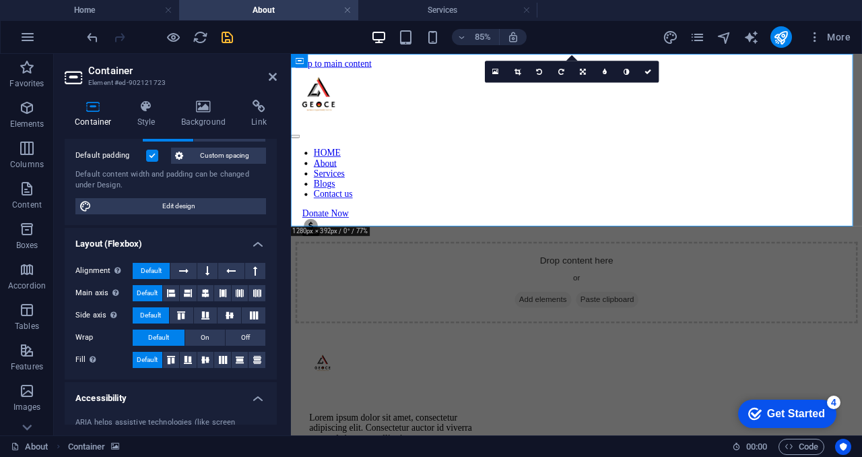
scroll to position [93, 0]
click at [201, 290] on icon at bounding box center [205, 292] width 8 height 16
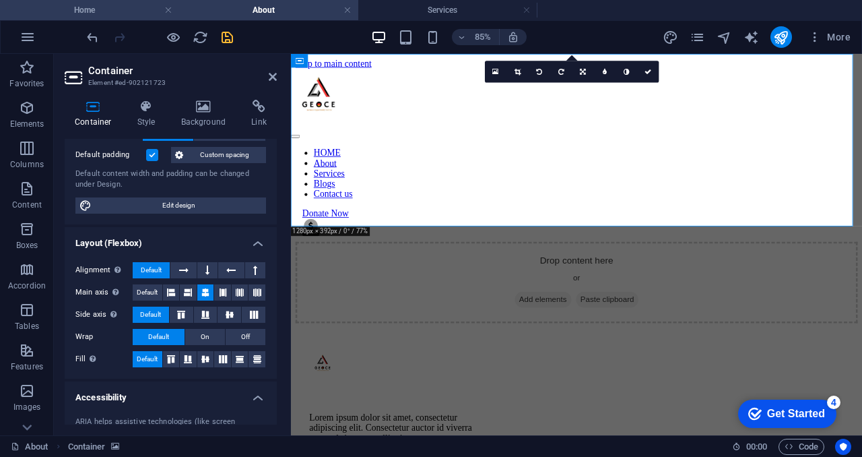
click at [135, 9] on h4 "Home" at bounding box center [89, 10] width 179 height 15
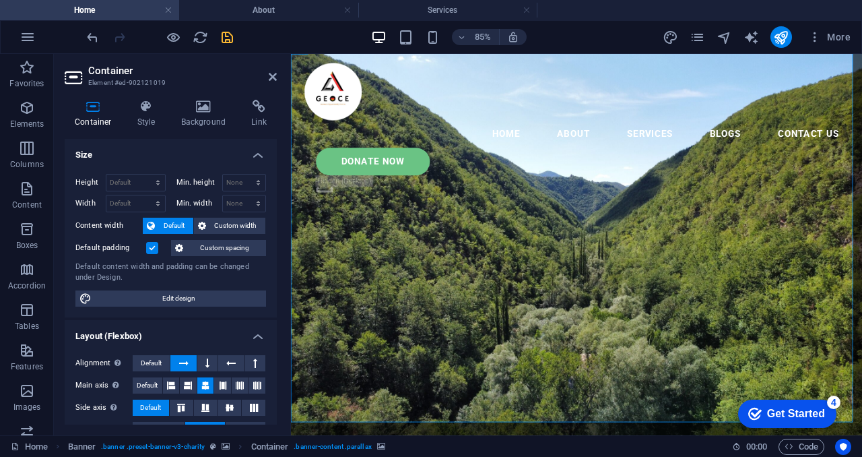
scroll to position [15, 0]
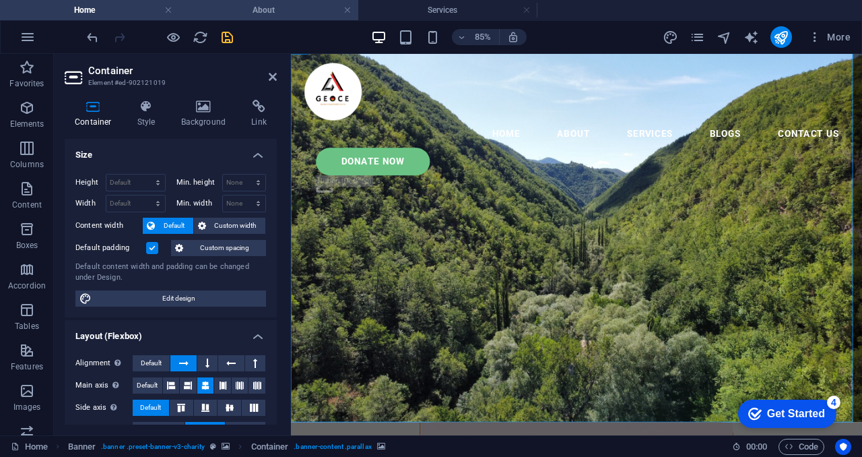
click at [257, 1] on li "About" at bounding box center [268, 10] width 179 height 20
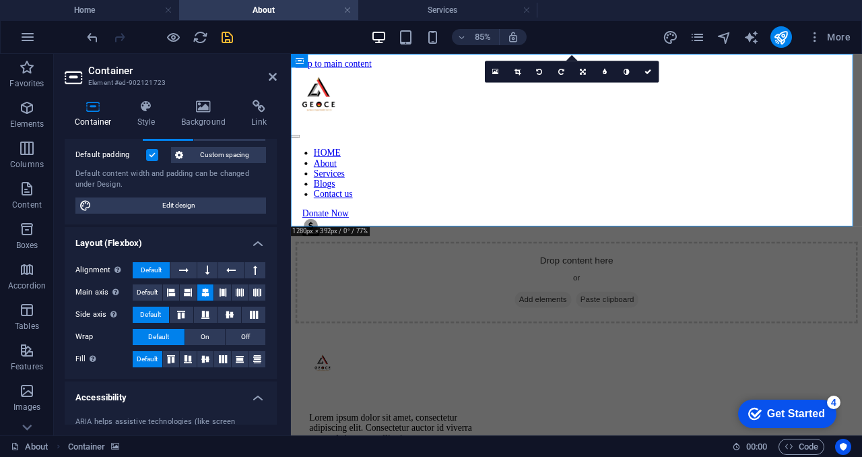
scroll to position [0, 0]
click at [182, 271] on icon at bounding box center [183, 270] width 9 height 16
click at [250, 15] on h4 "About" at bounding box center [268, 10] width 179 height 15
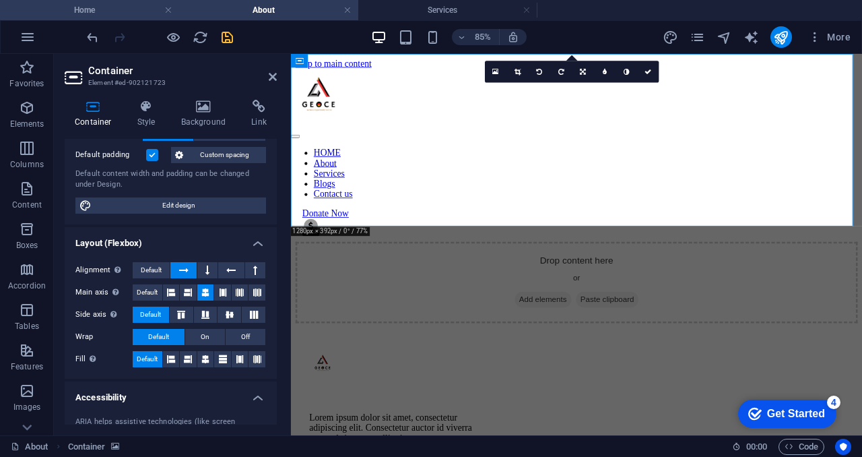
click at [129, 9] on h4 "Home" at bounding box center [89, 10] width 179 height 15
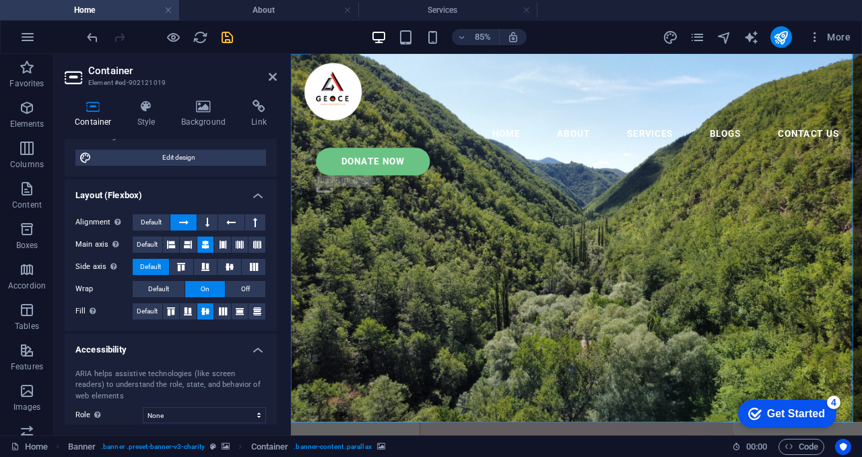
scroll to position [145, 0]
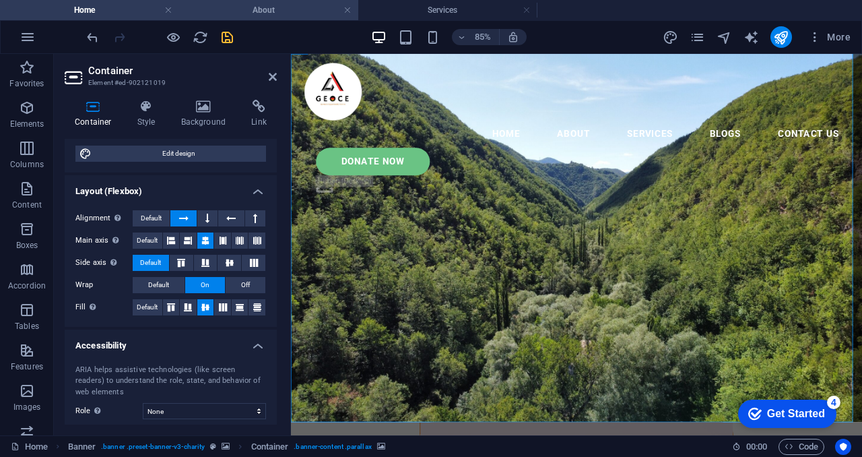
click at [266, 4] on h4 "About" at bounding box center [268, 10] width 179 height 15
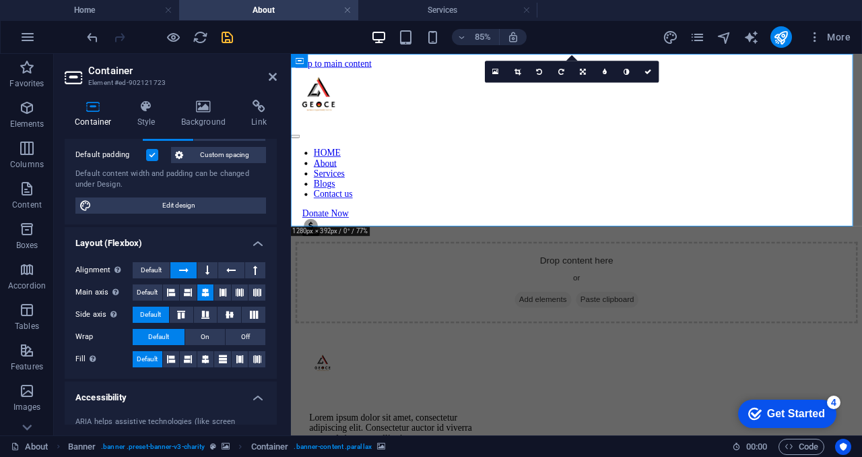
scroll to position [0, 0]
click at [214, 333] on button "On" at bounding box center [205, 337] width 40 height 16
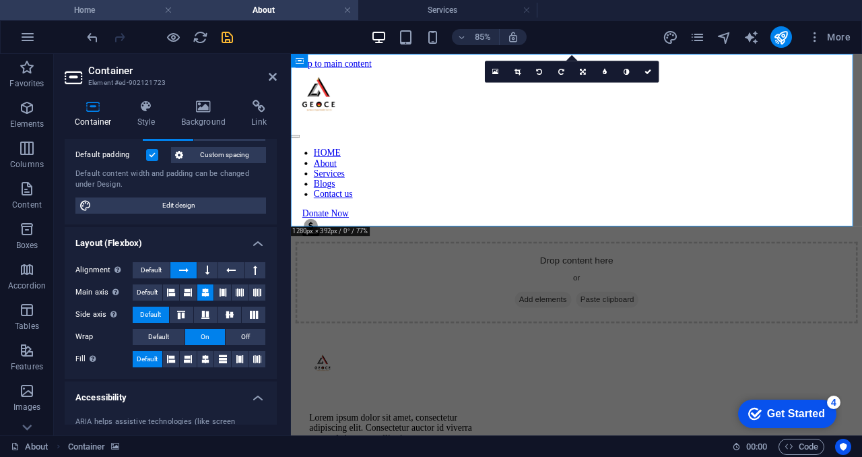
click at [133, 10] on h4 "Home" at bounding box center [89, 10] width 179 height 15
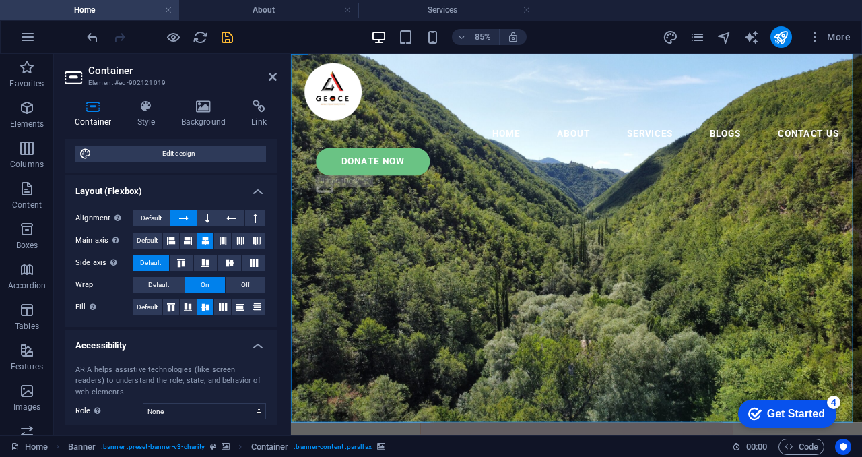
scroll to position [235, 0]
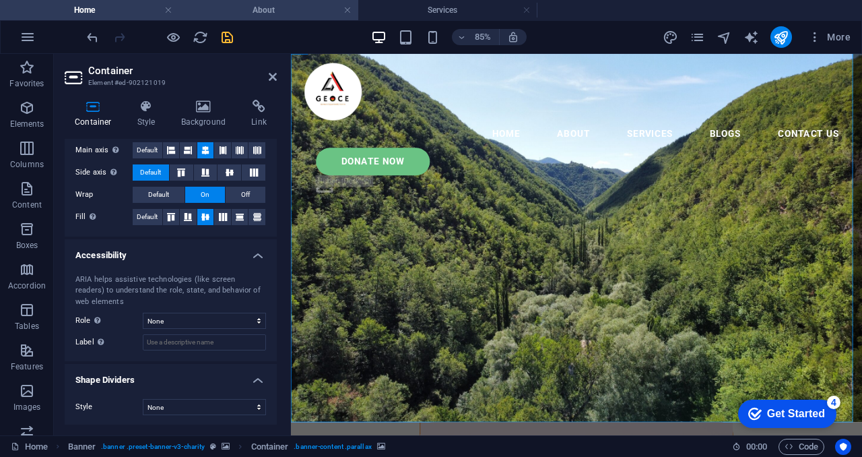
click at [252, 12] on h4 "About" at bounding box center [268, 10] width 179 height 15
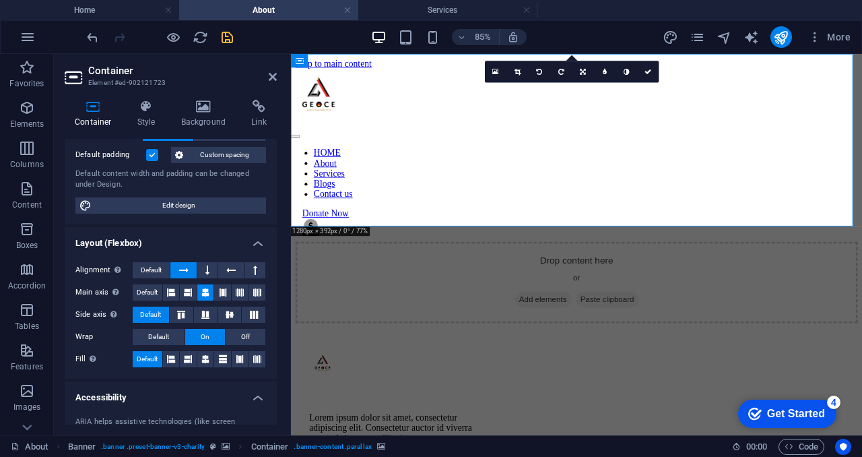
scroll to position [0, 0]
click at [191, 358] on icon at bounding box center [188, 359] width 8 height 16
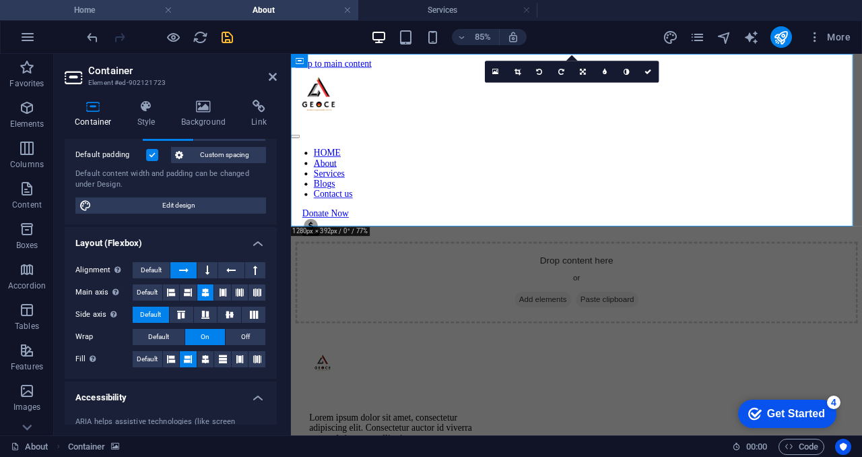
click at [141, 9] on h4 "Home" at bounding box center [89, 10] width 179 height 15
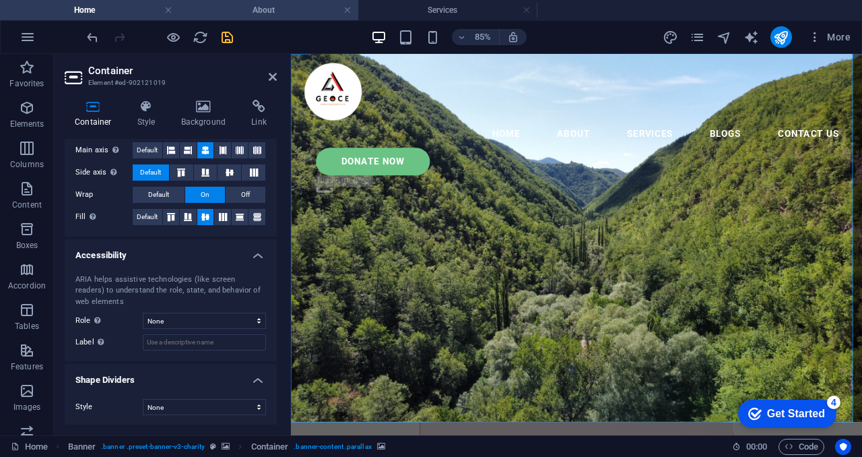
click at [228, 4] on h4 "About" at bounding box center [268, 10] width 179 height 15
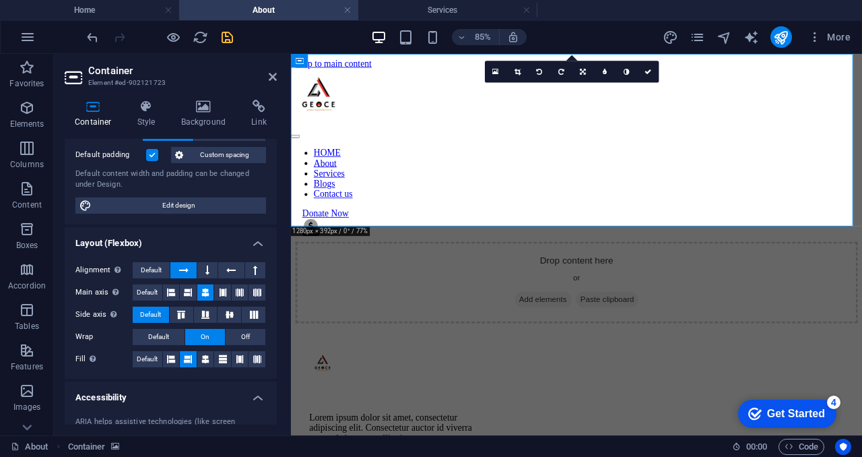
scroll to position [0, 0]
click at [207, 359] on icon at bounding box center [205, 359] width 8 height 16
click at [122, 1] on li "Home" at bounding box center [89, 10] width 179 height 20
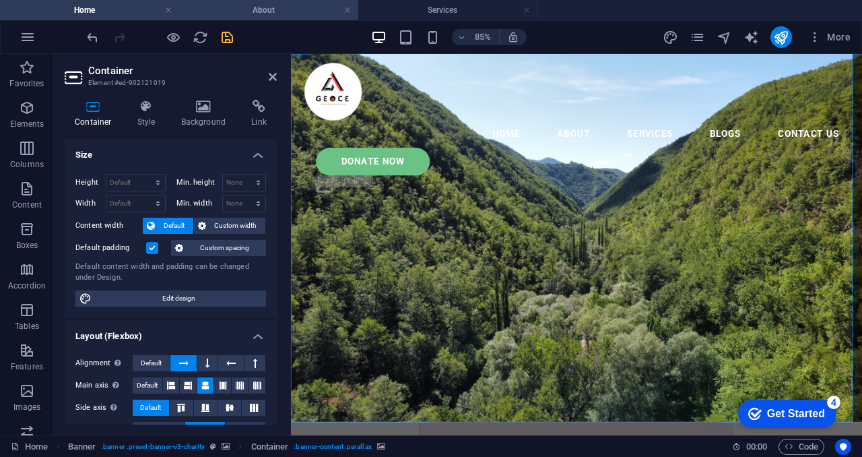
click at [229, 13] on h4 "About" at bounding box center [268, 10] width 179 height 15
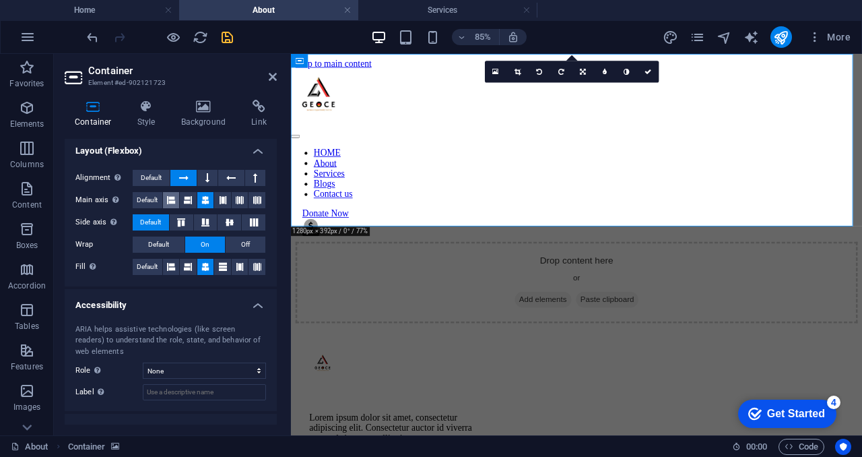
scroll to position [208, 0]
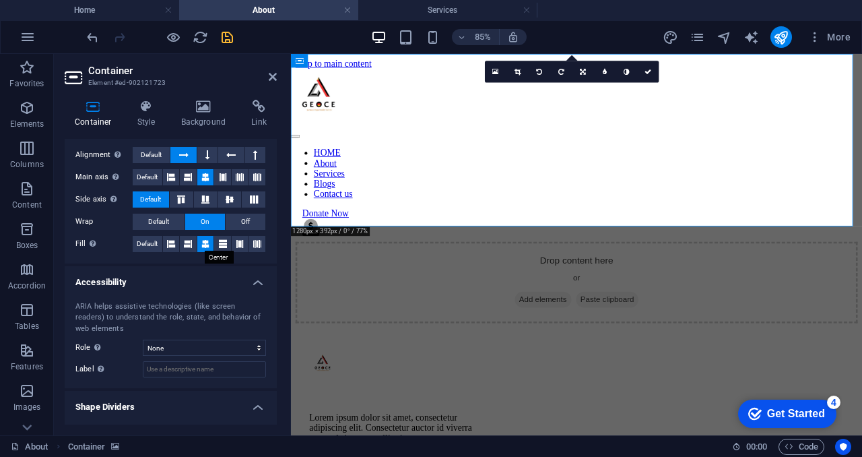
click at [207, 240] on icon at bounding box center [205, 244] width 8 height 16
click at [229, 32] on icon "save" at bounding box center [227, 37] width 15 height 15
